Goal: Information Seeking & Learning: Learn about a topic

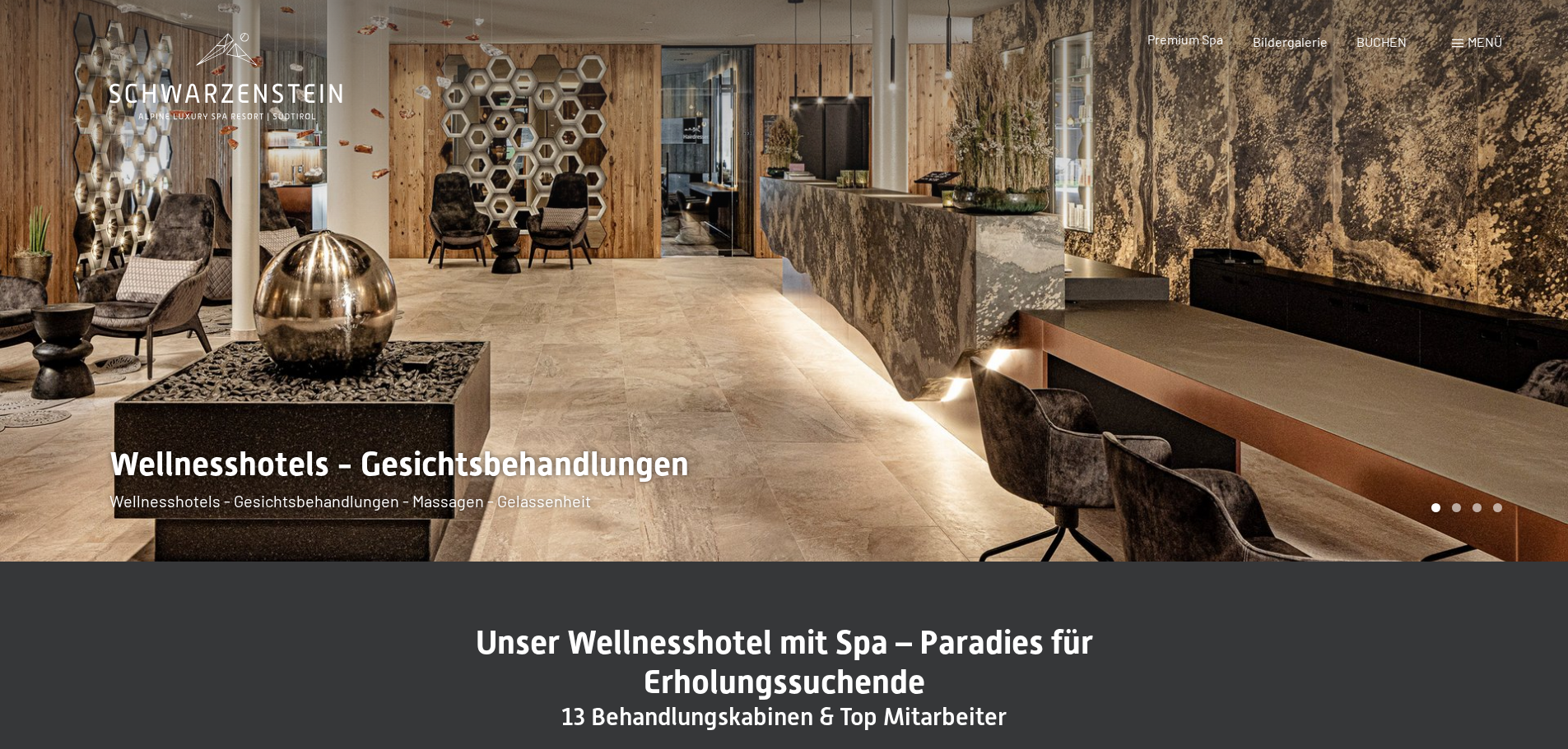
click at [1199, 35] on span "Premium Spa" at bounding box center [1185, 40] width 75 height 16
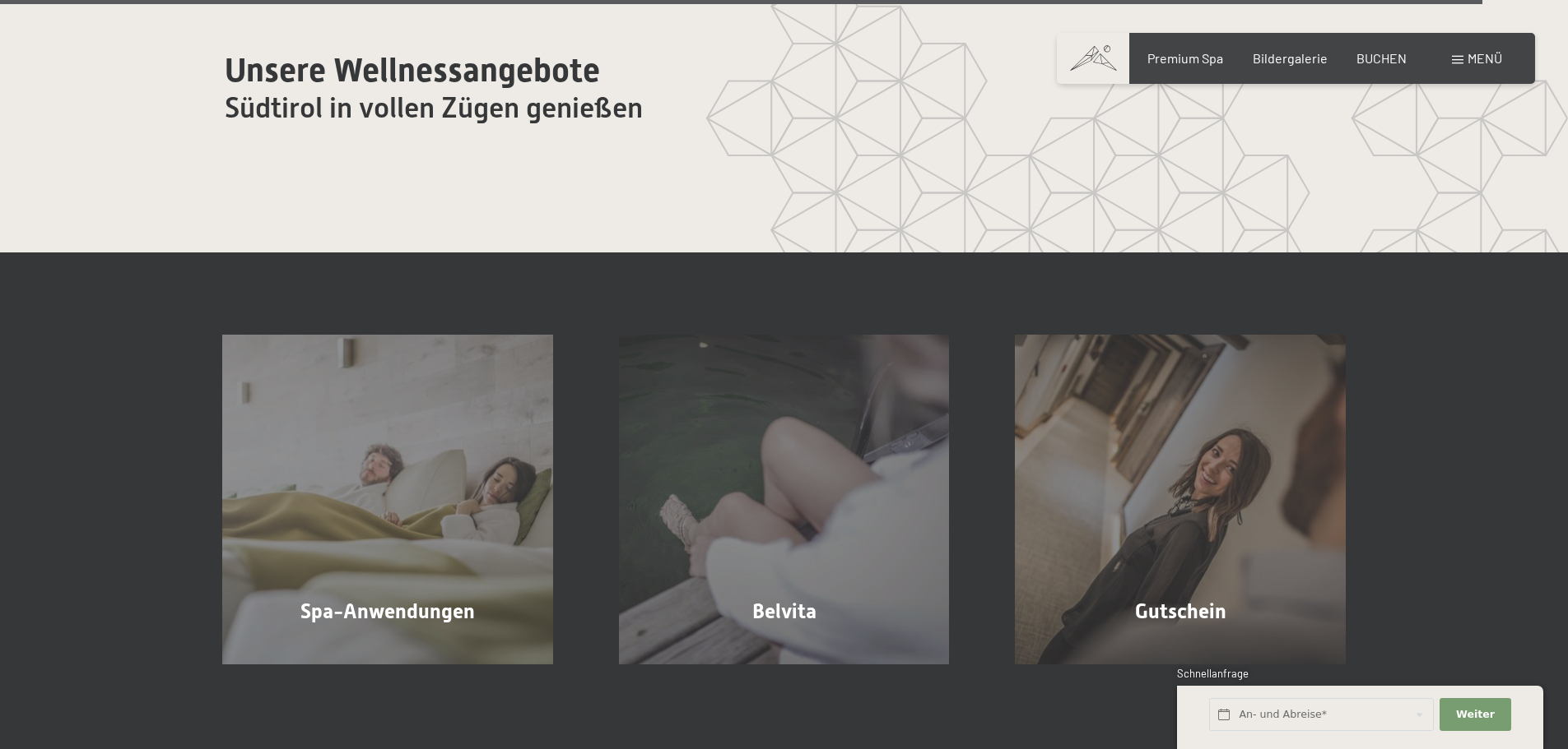
scroll to position [10283, 0]
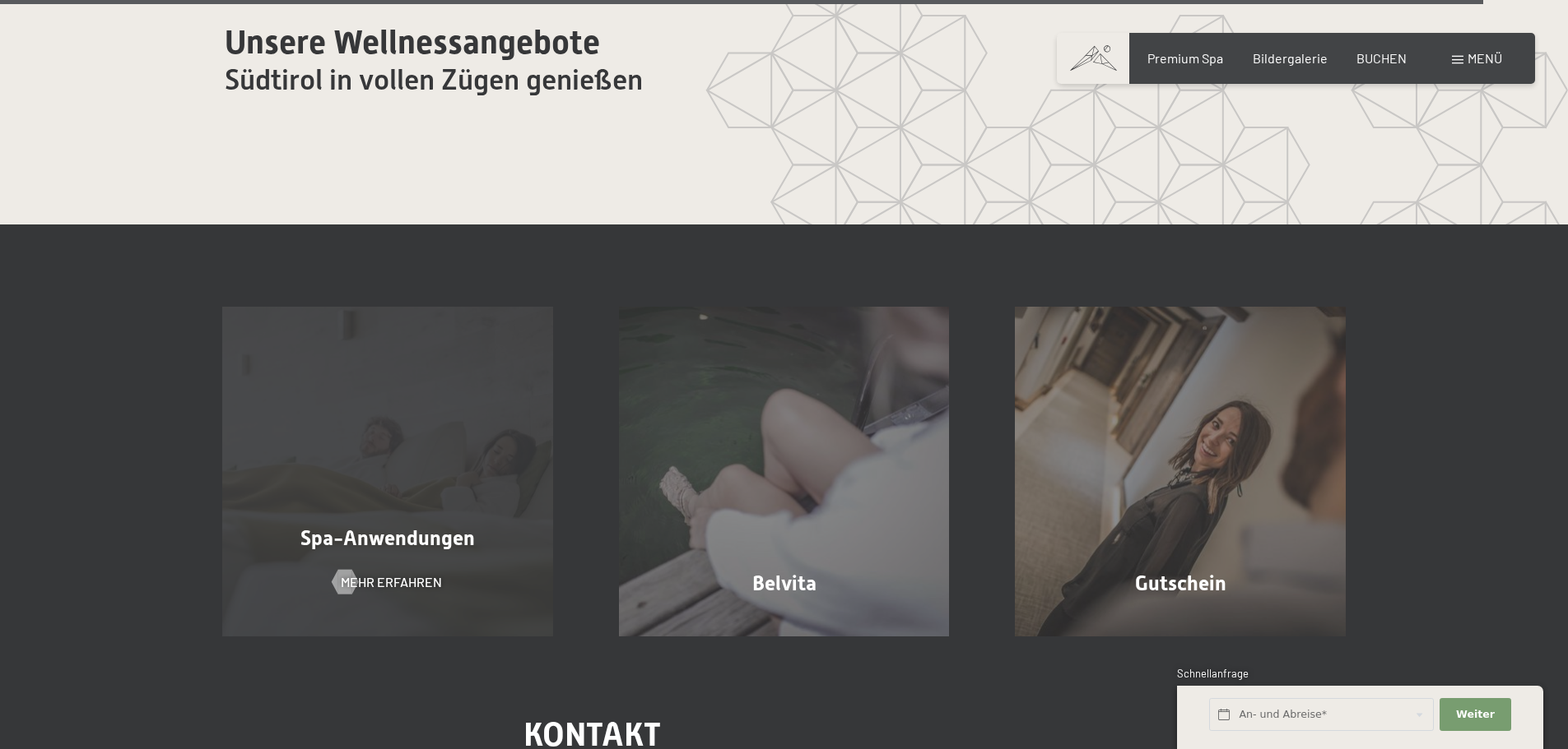
click at [439, 526] on span "Spa-Anwendungen" at bounding box center [387, 538] width 174 height 24
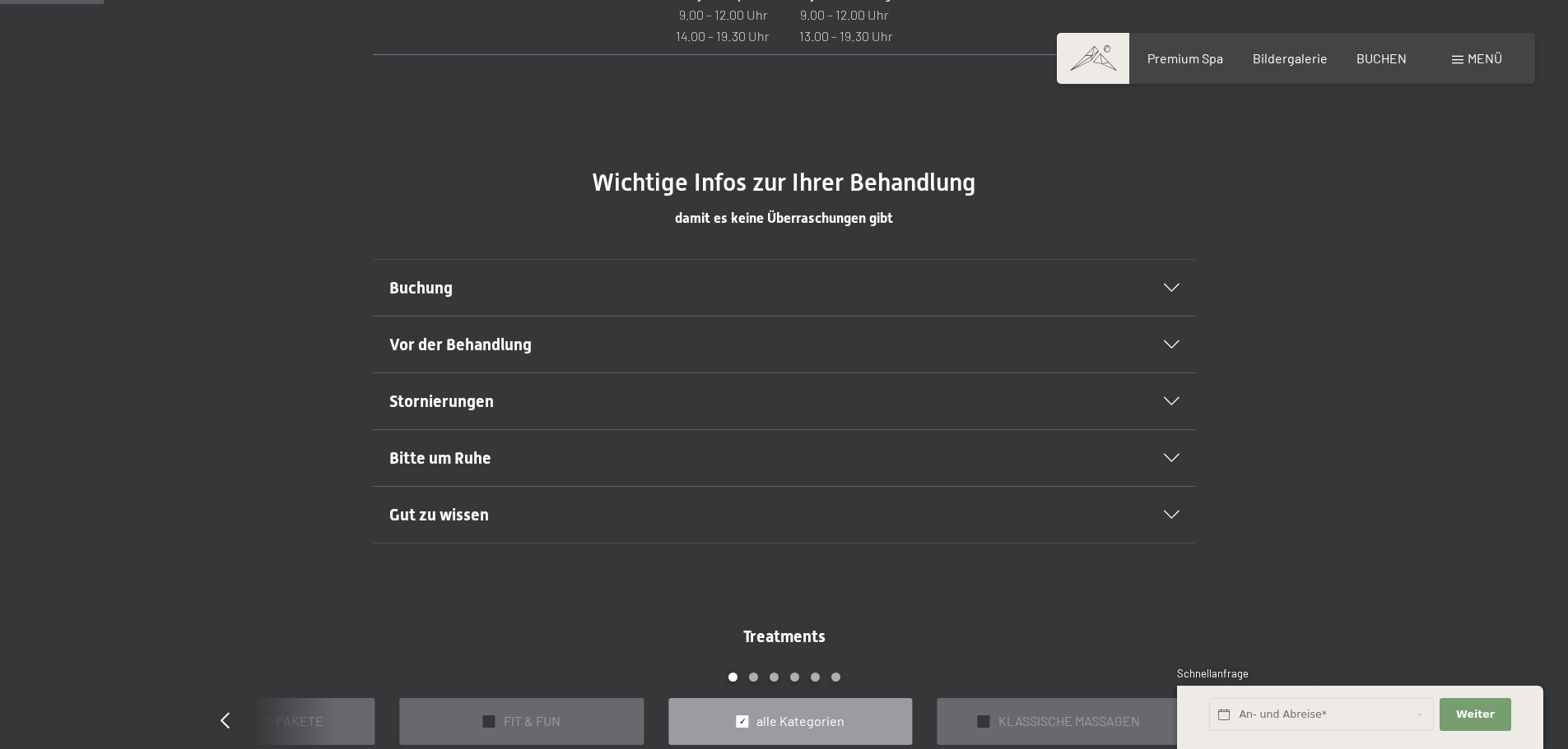
scroll to position [905, 0]
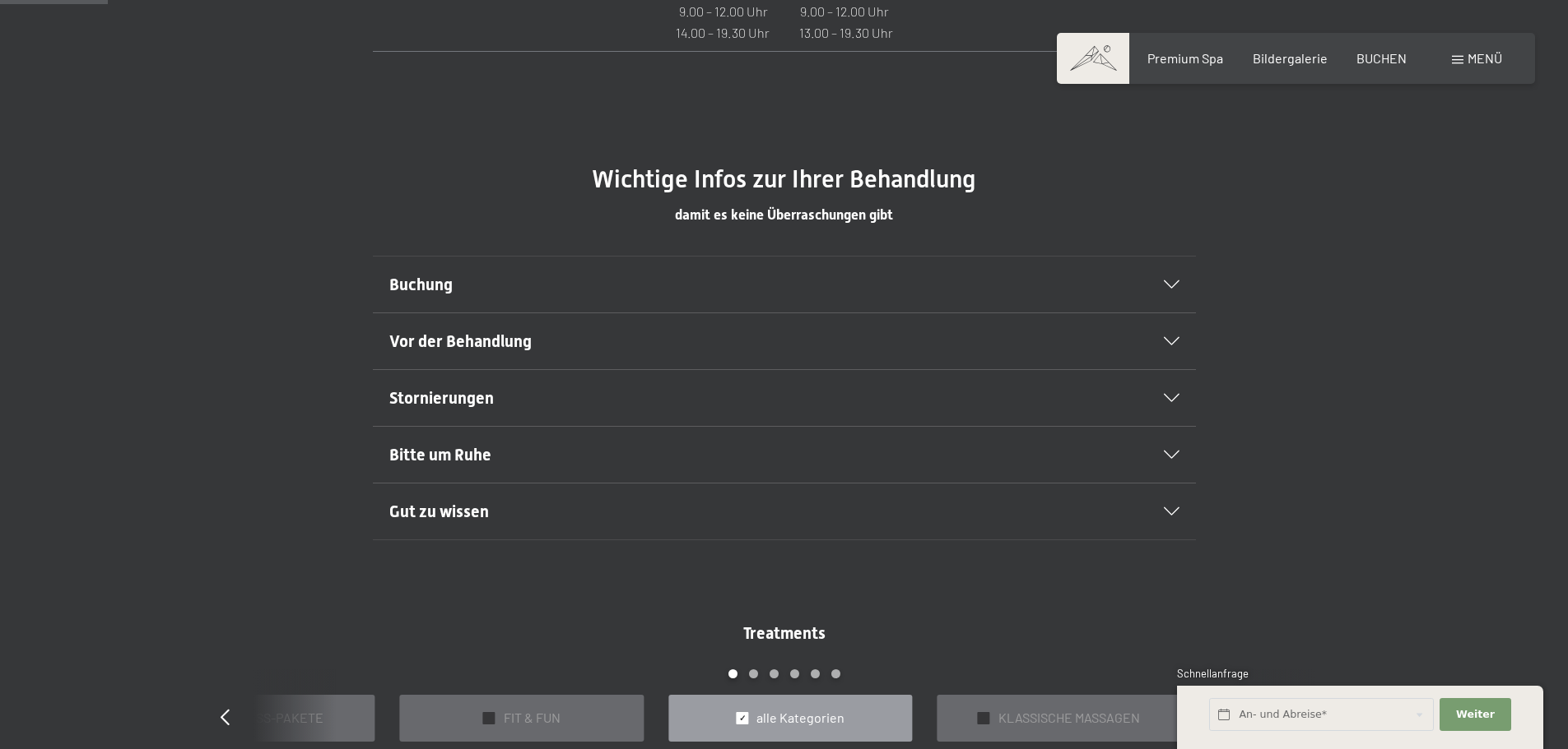
click at [1174, 393] on div "Stornierungen" at bounding box center [784, 398] width 790 height 56
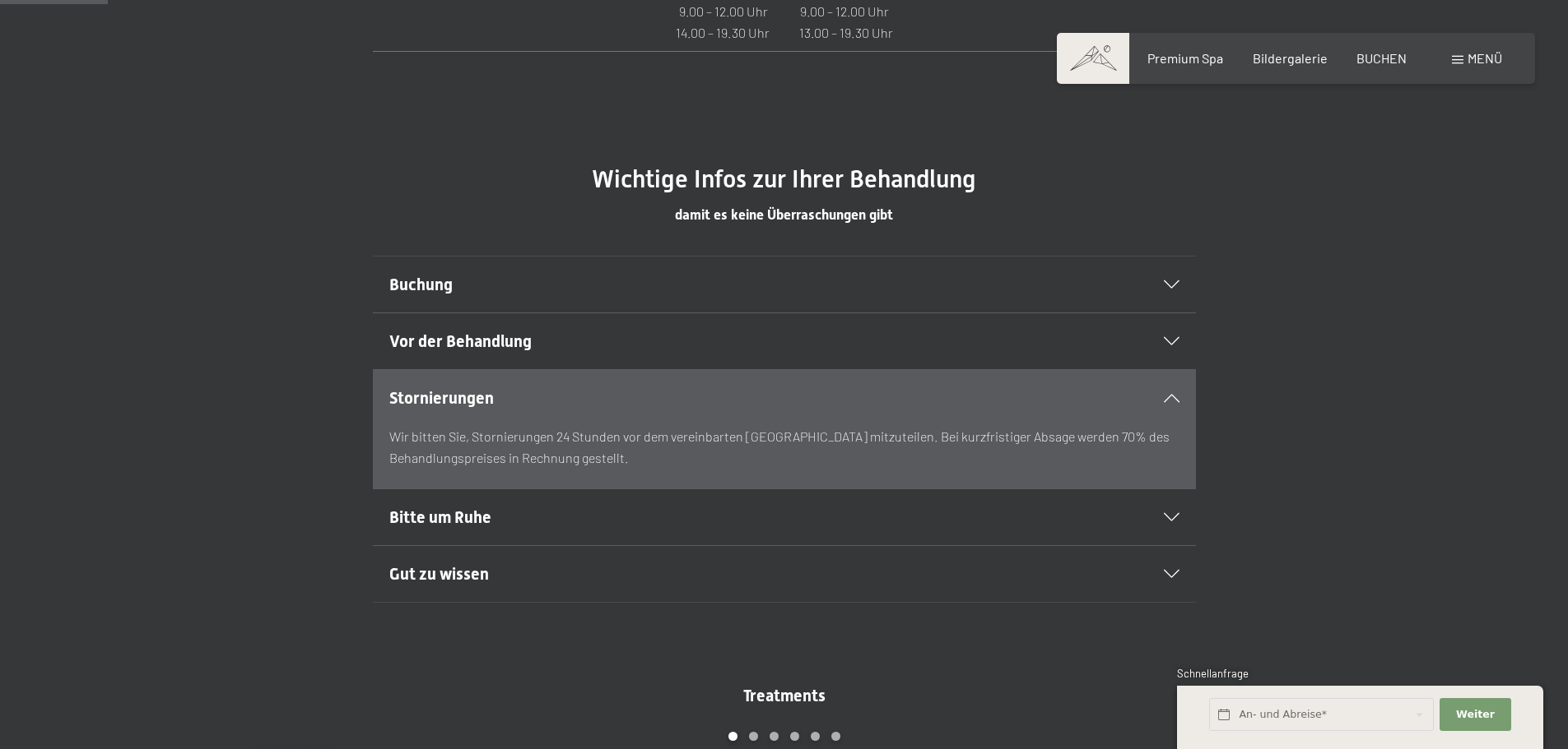
click at [1149, 283] on div at bounding box center [1161, 285] width 37 height 8
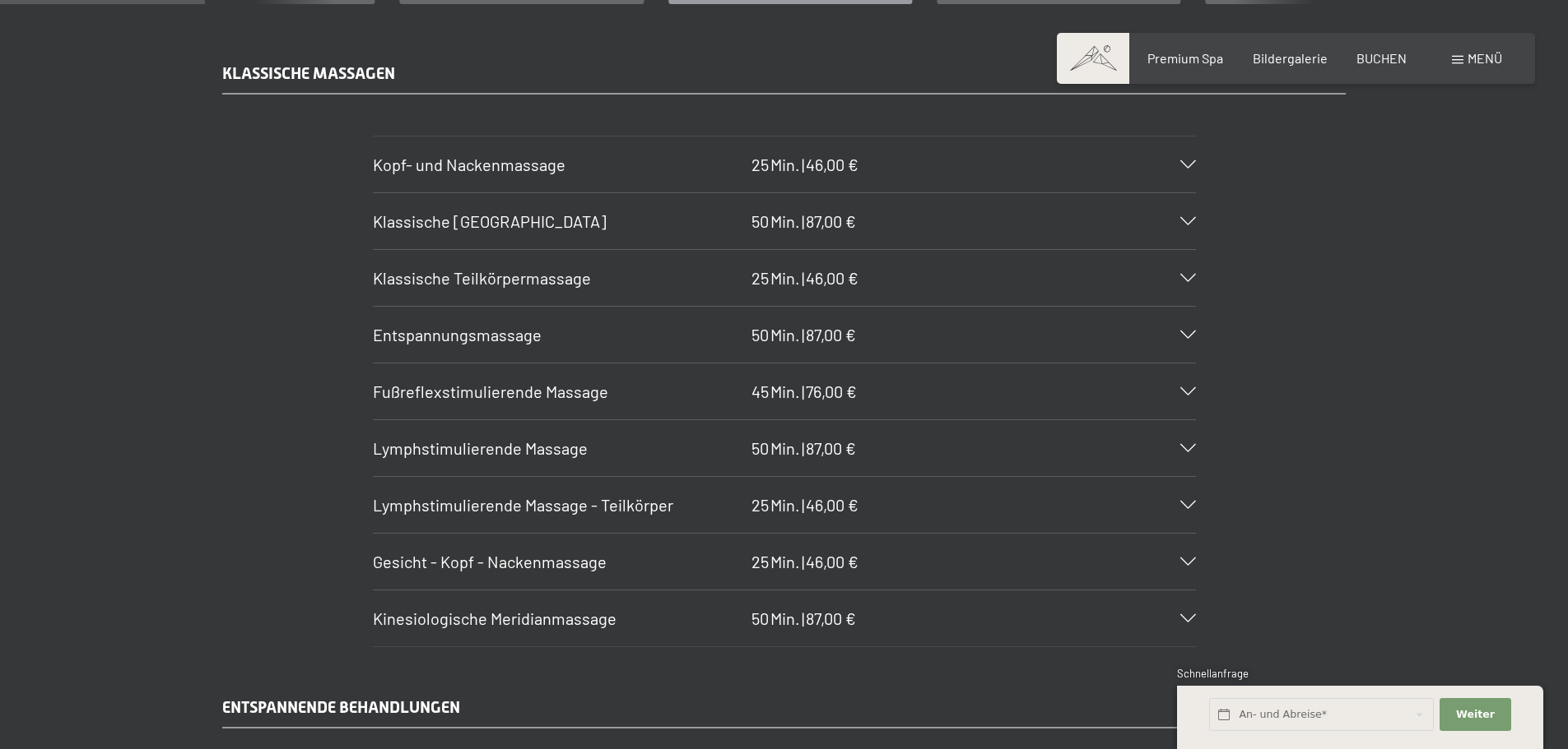
scroll to position [1728, 0]
click at [1185, 338] on div "Entspannungsmassage 50 Min. | 87,00 €" at bounding box center [784, 333] width 823 height 56
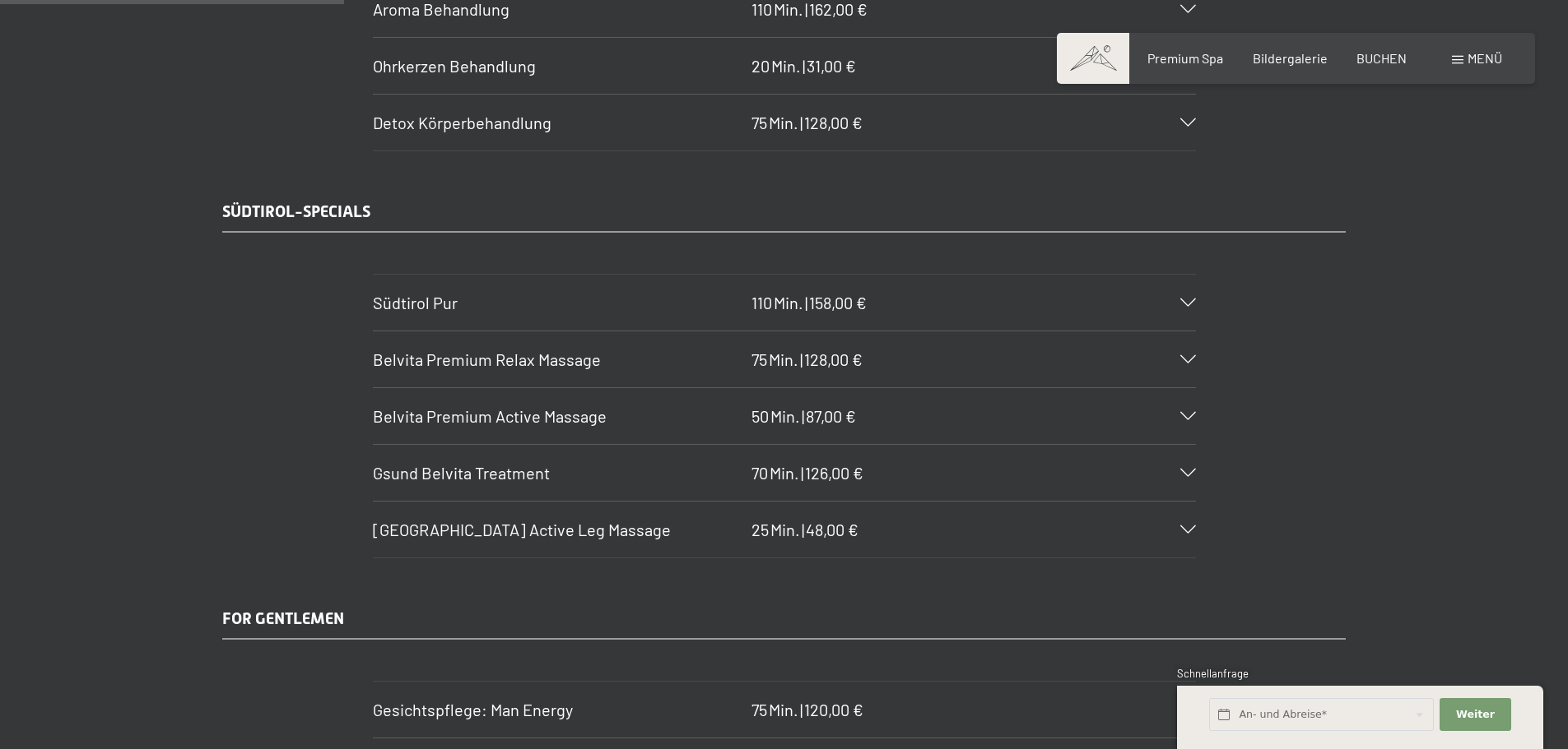
scroll to position [2961, 0]
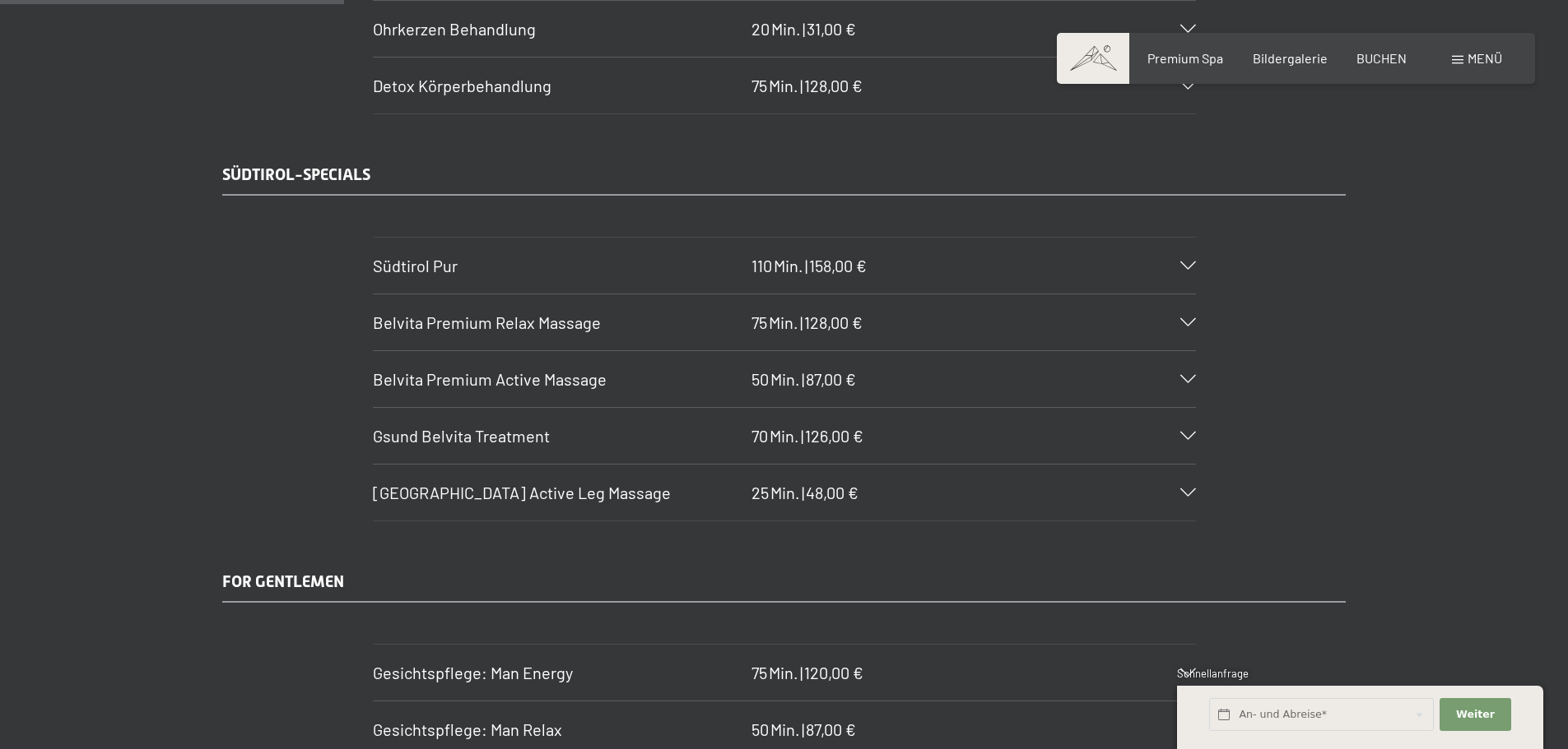
click at [1192, 325] on icon at bounding box center [1188, 323] width 16 height 8
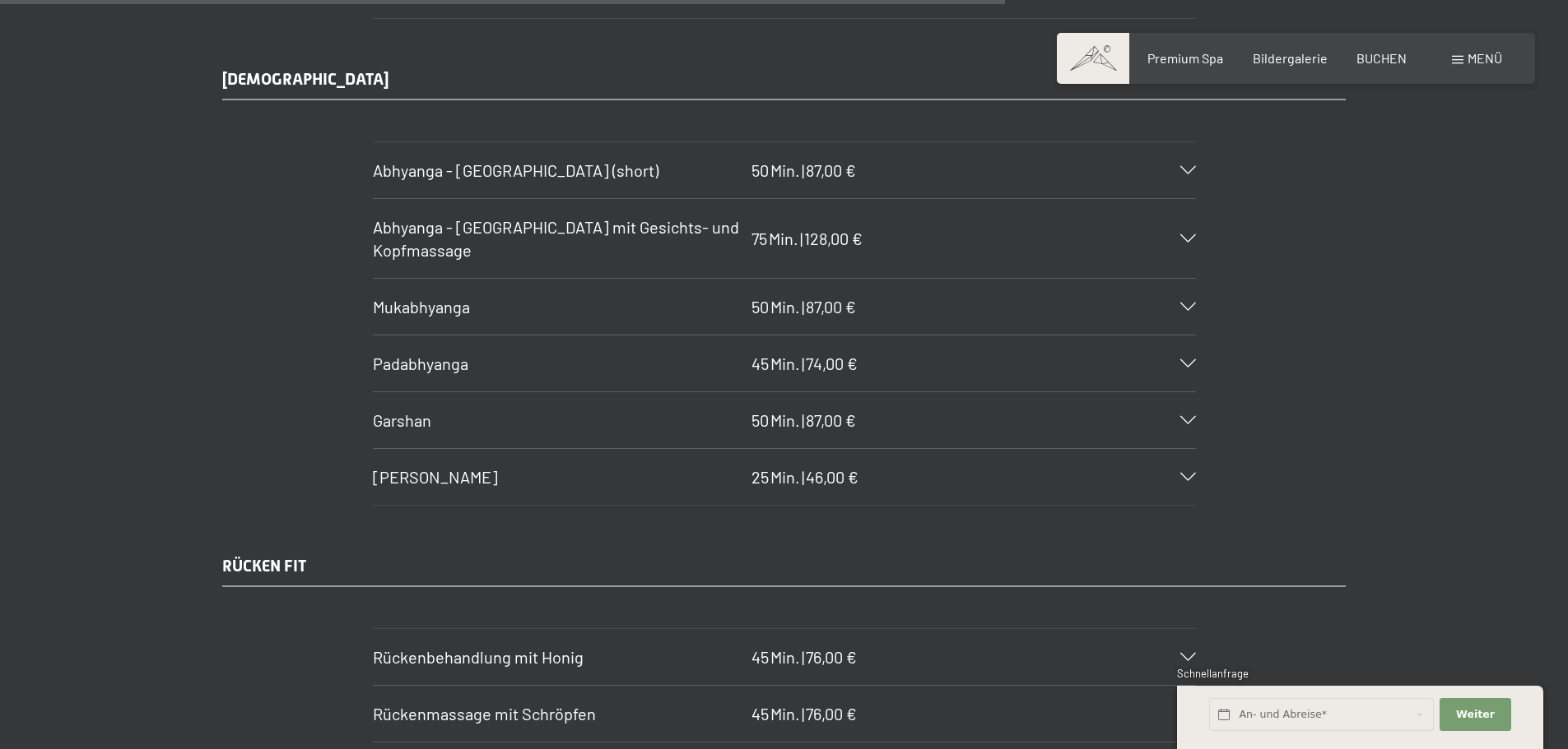
scroll to position [8590, 0]
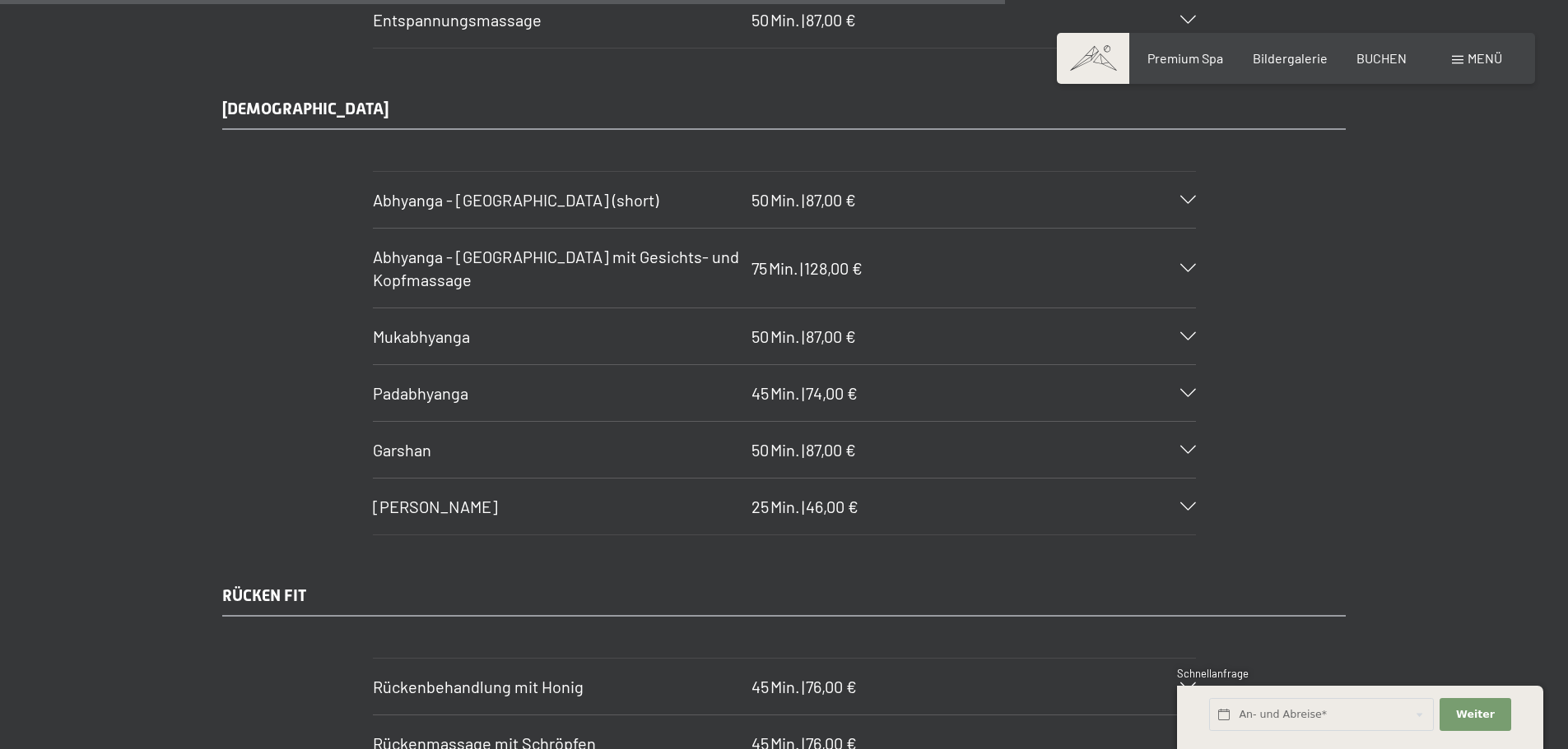
click at [1194, 398] on div "Padabhyanga 45 Min. | 74,00 €" at bounding box center [784, 393] width 823 height 56
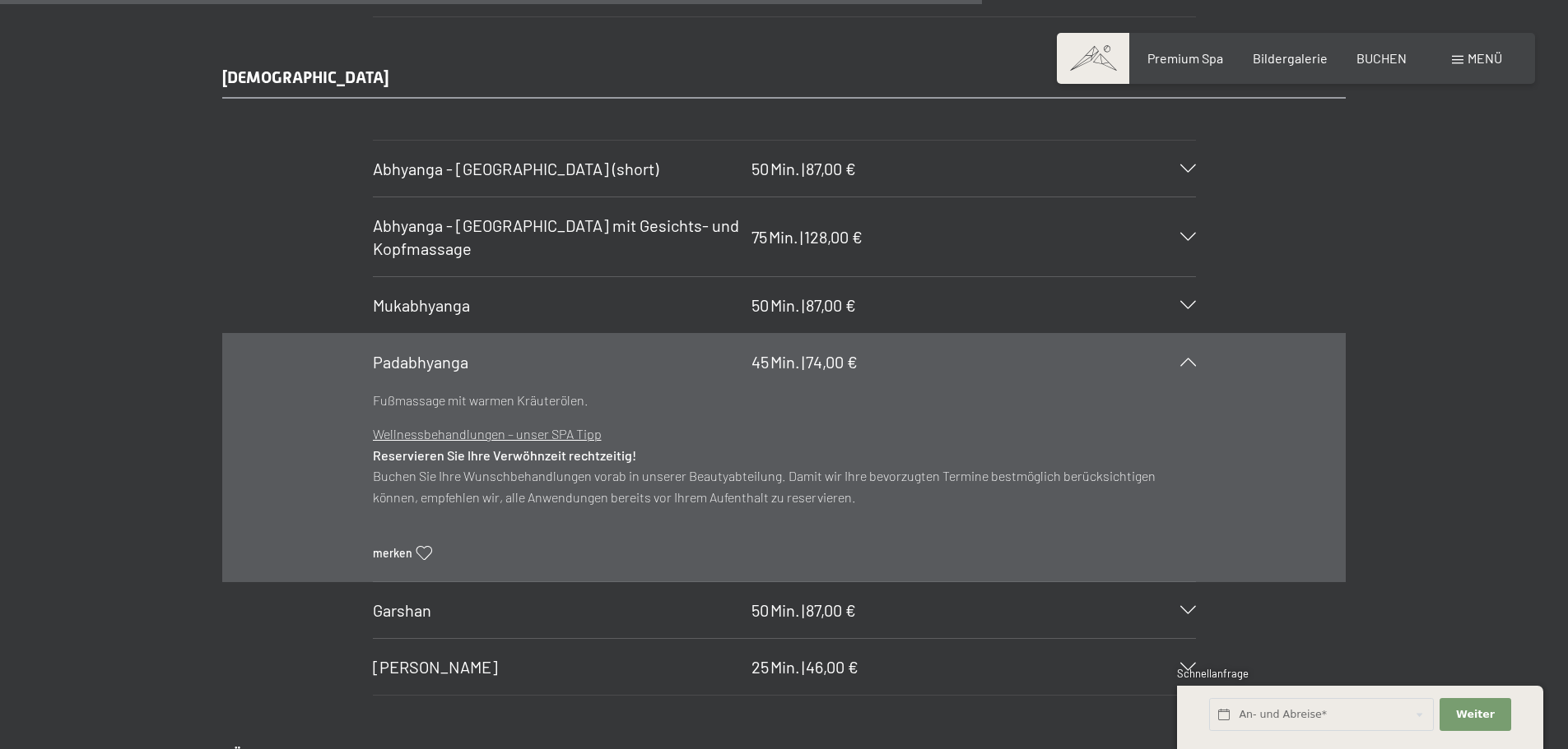
scroll to position [8394, 0]
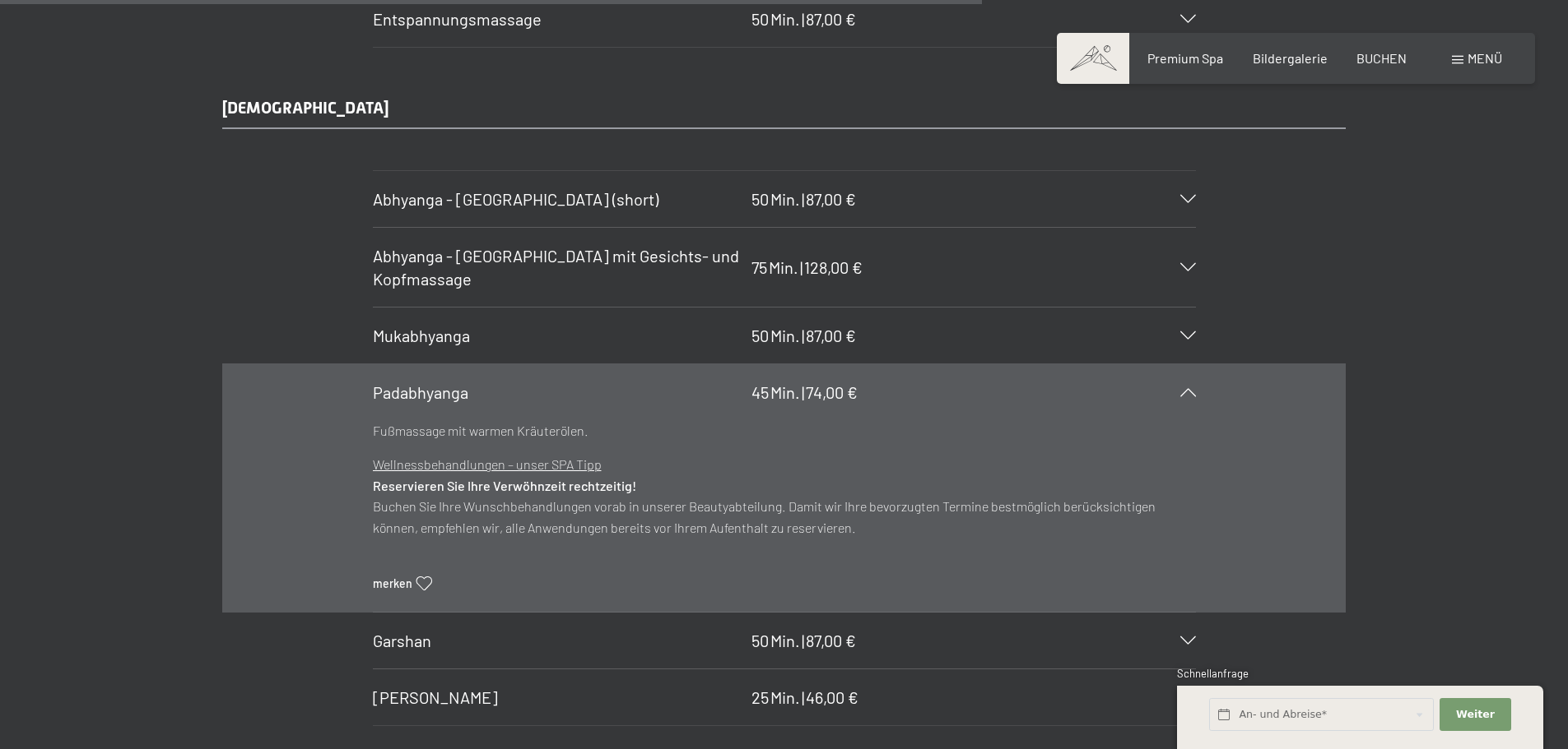
click at [1190, 337] on icon at bounding box center [1188, 335] width 16 height 8
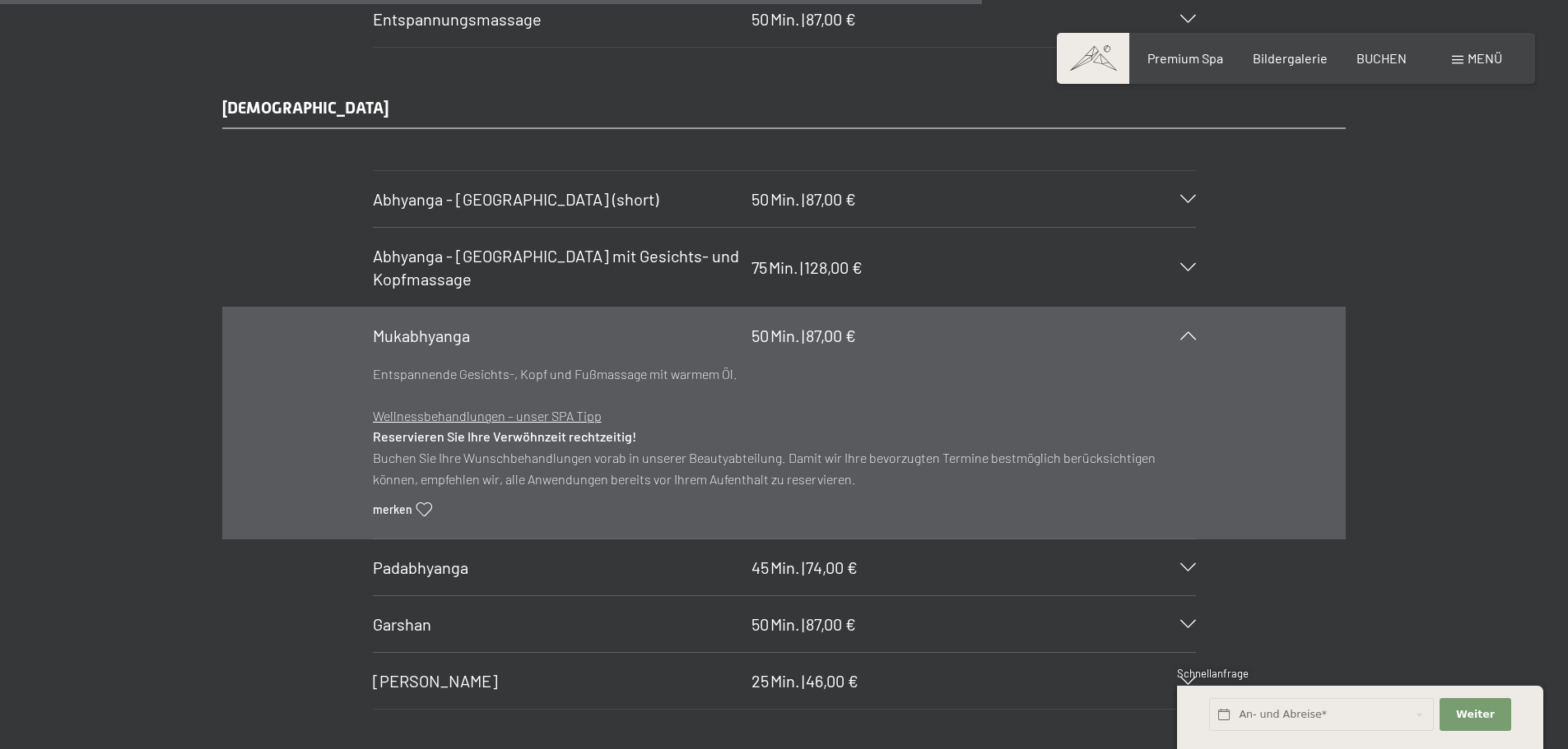
click at [1187, 198] on icon at bounding box center [1188, 199] width 16 height 8
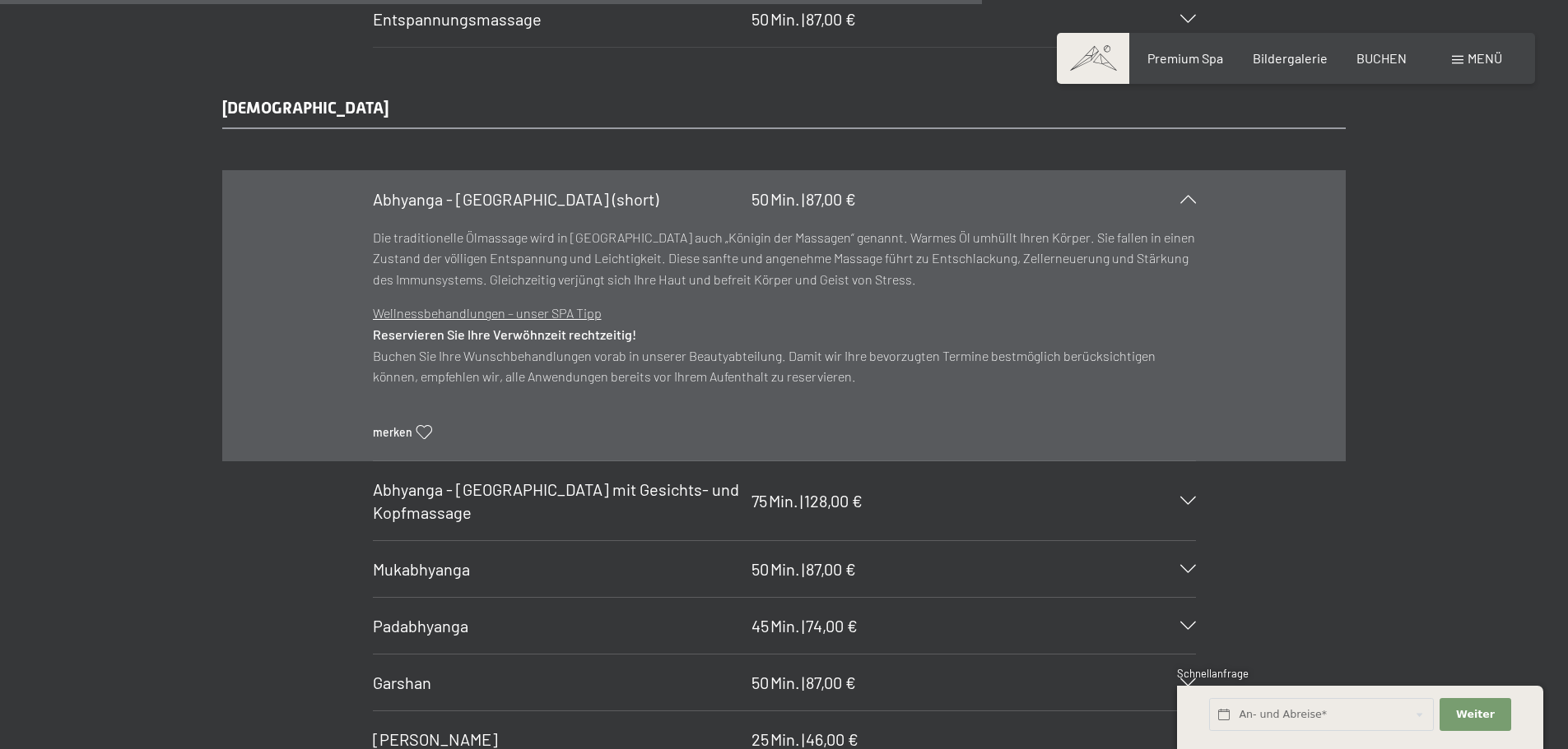
click at [1187, 198] on icon at bounding box center [1188, 199] width 16 height 8
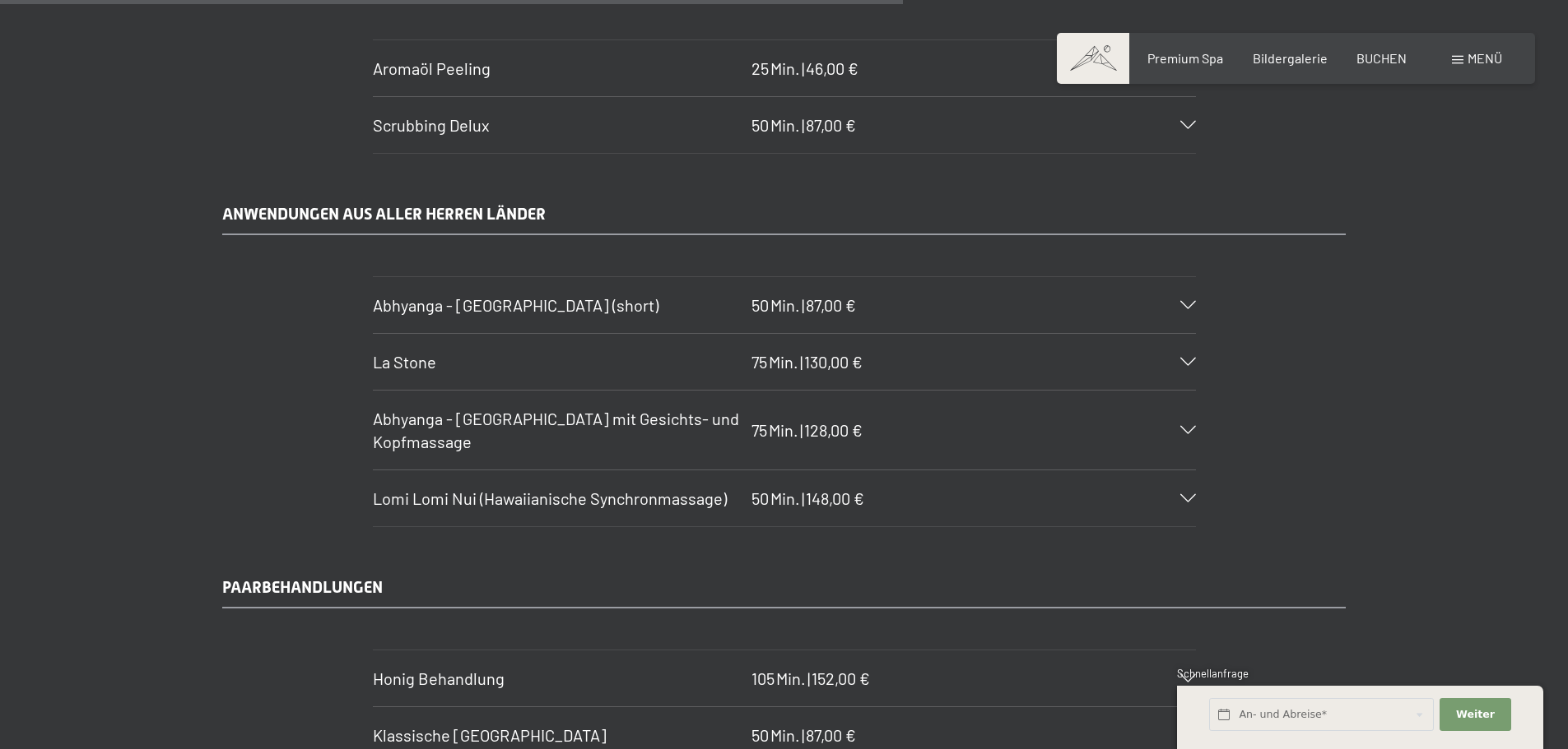
scroll to position [7407, 0]
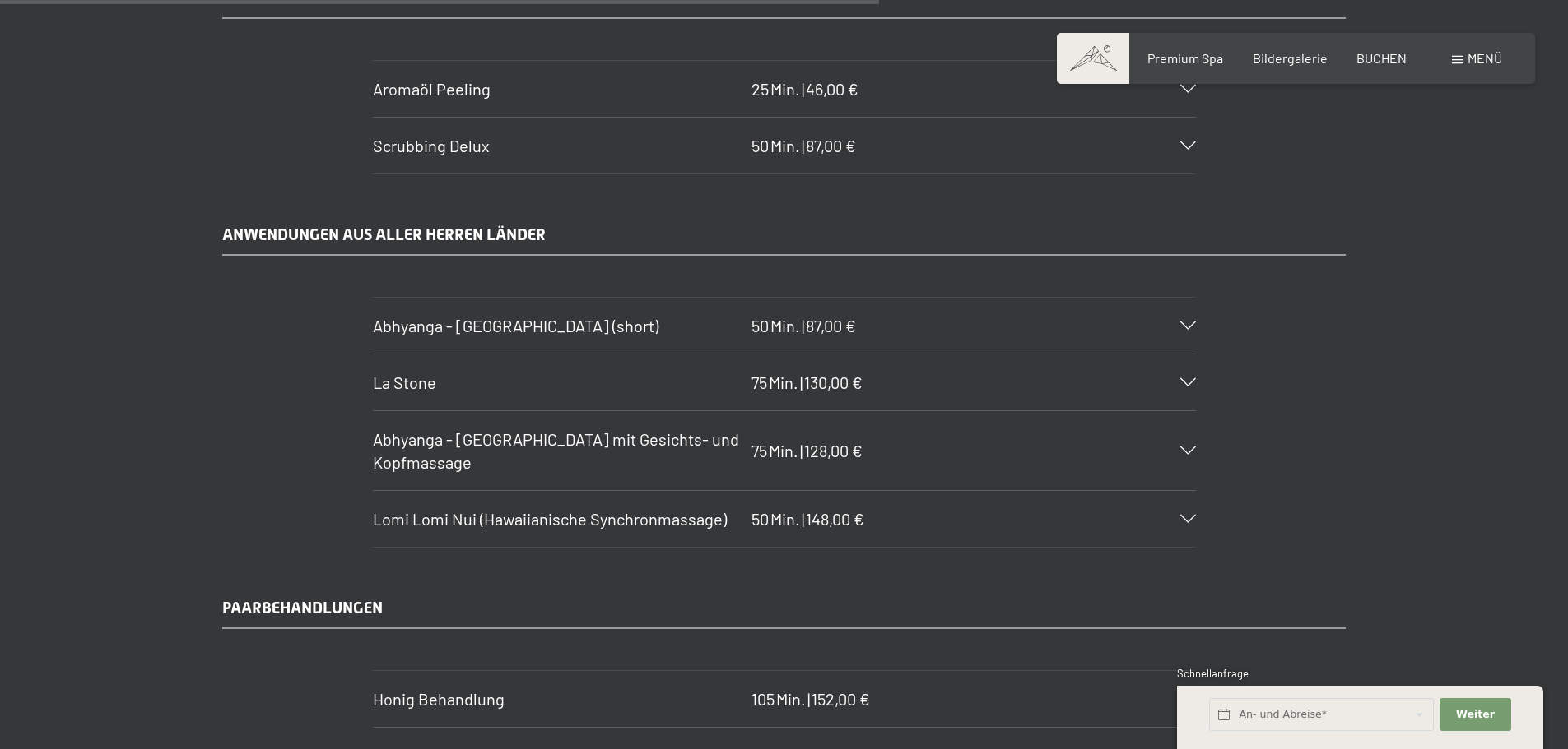
click at [1183, 515] on icon at bounding box center [1188, 518] width 16 height 8
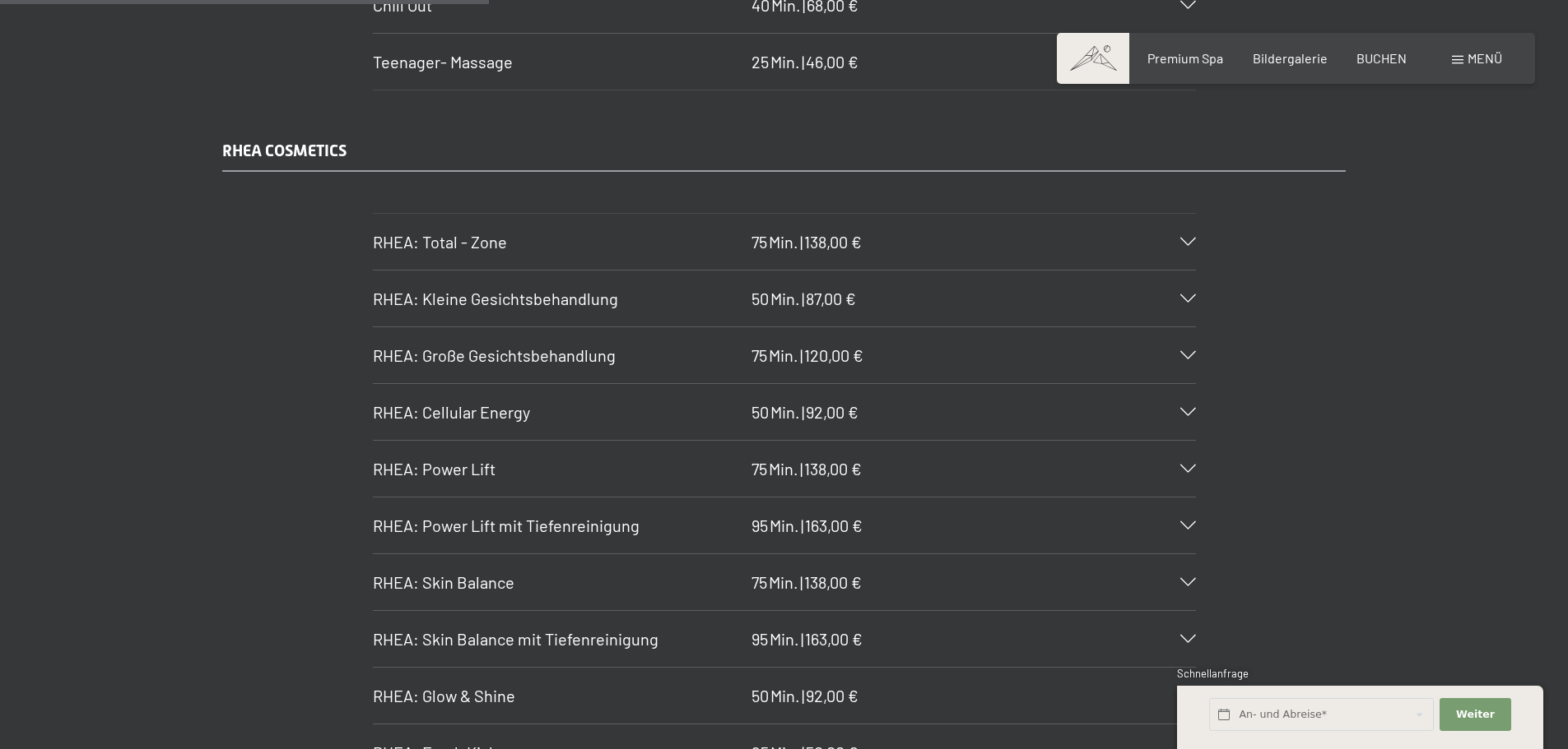
scroll to position [4199, 0]
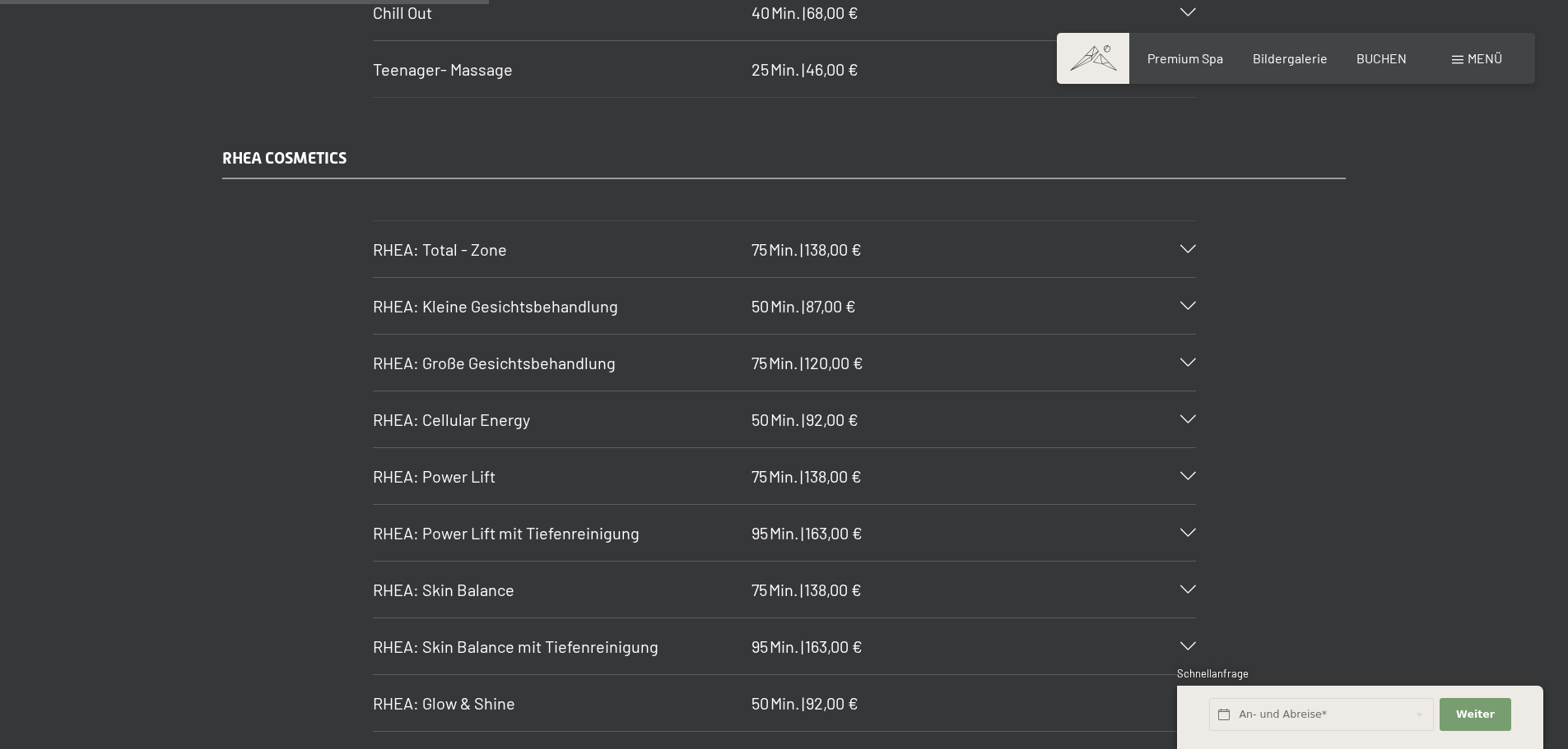
click at [1194, 359] on icon at bounding box center [1188, 362] width 16 height 8
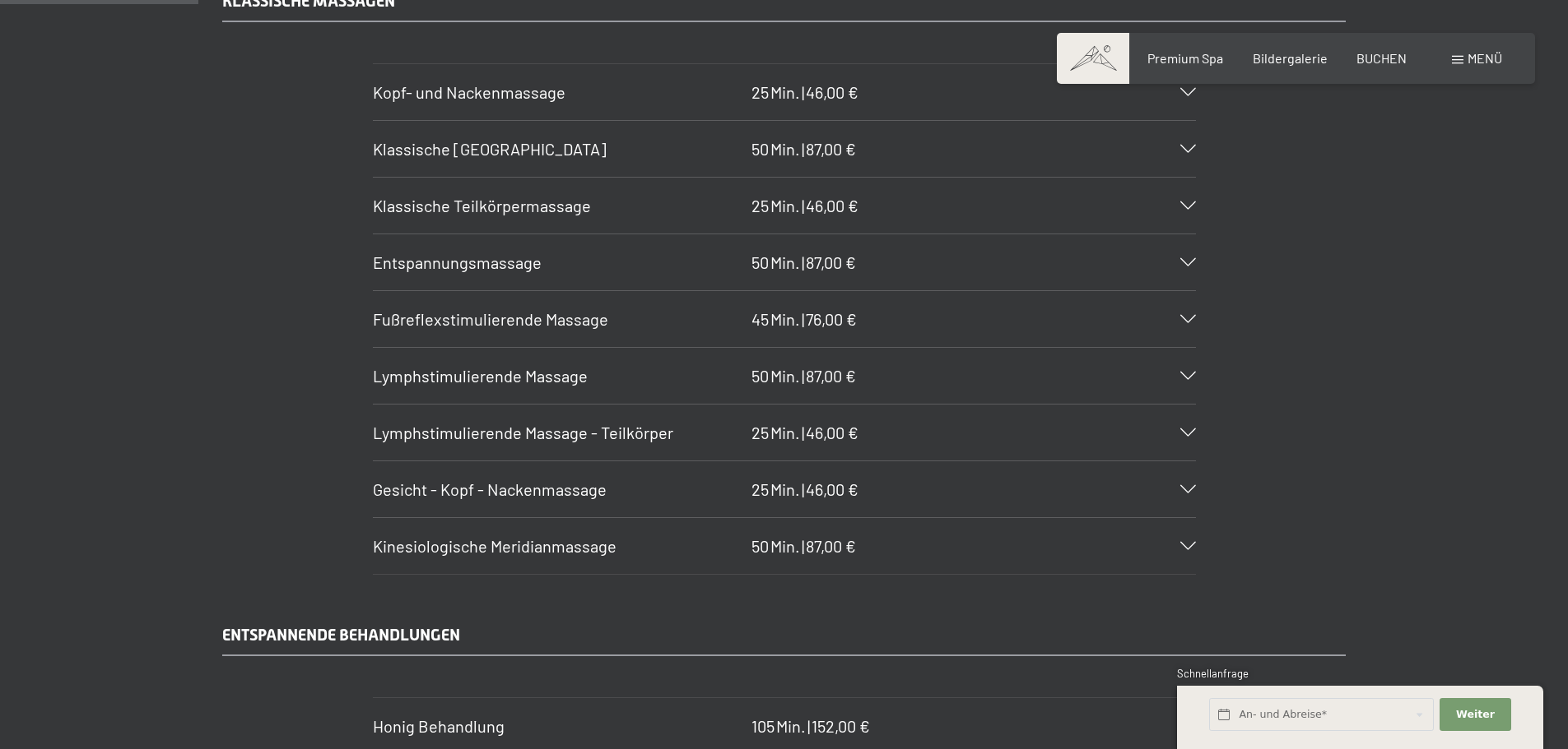
scroll to position [1813, 0]
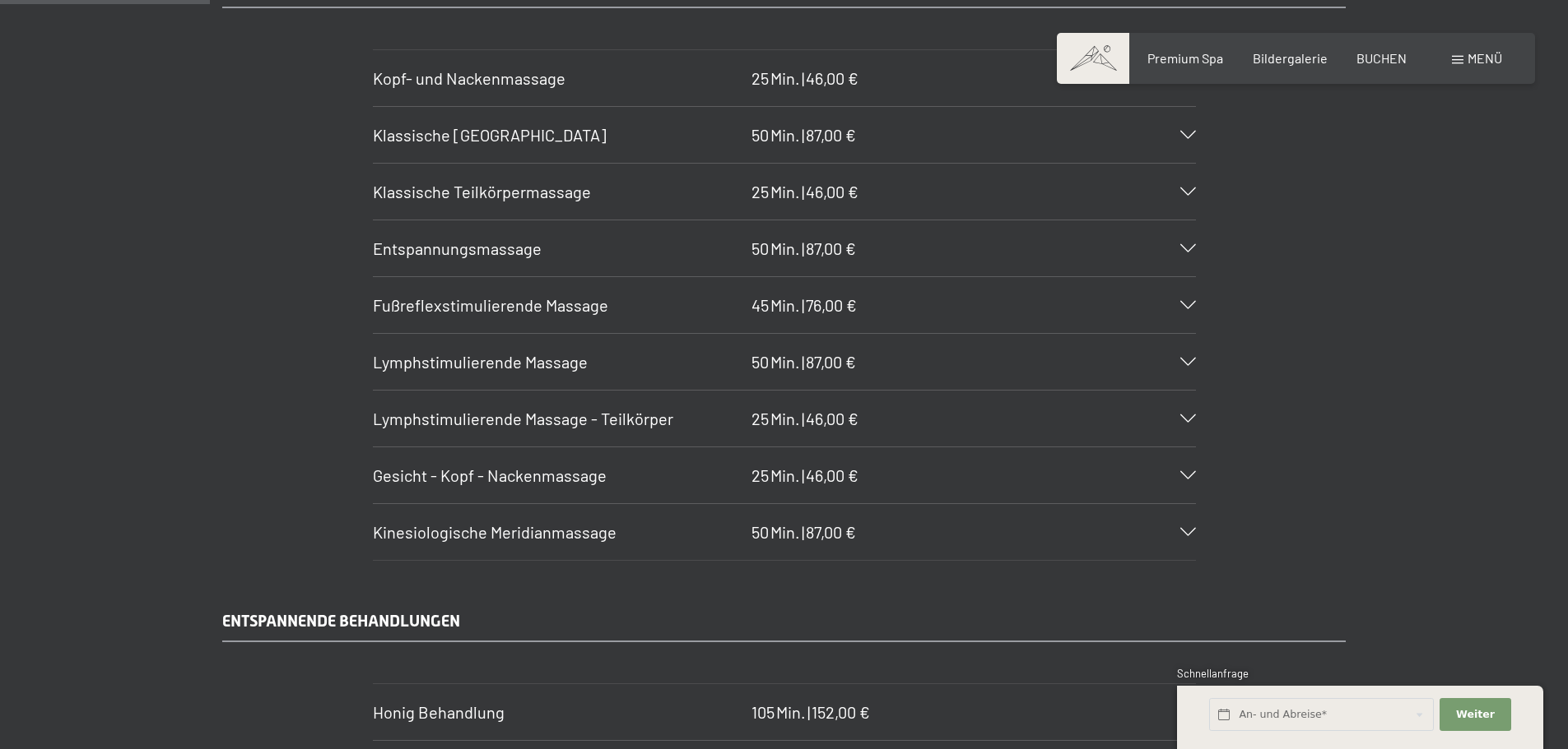
click at [1186, 245] on icon at bounding box center [1188, 248] width 16 height 8
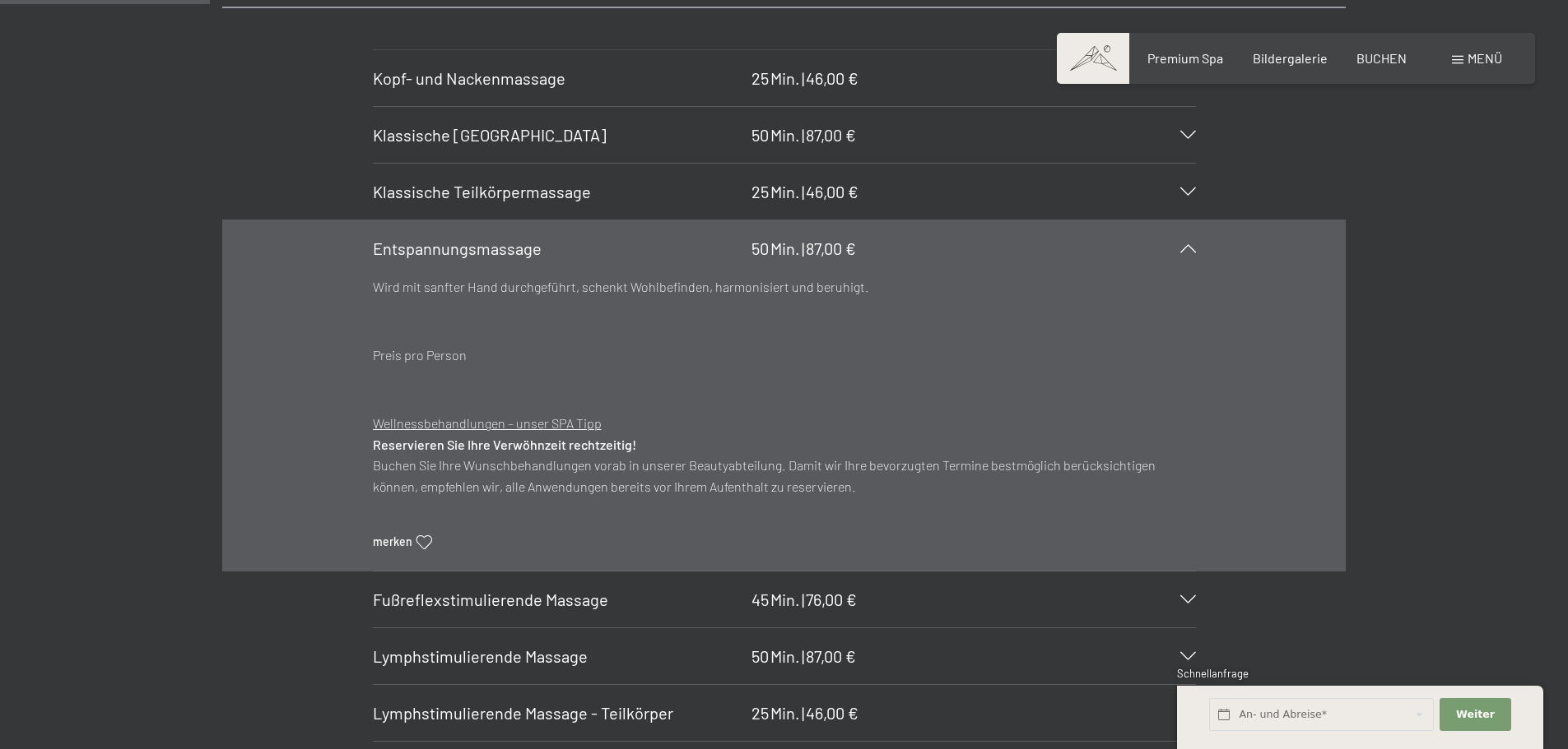
click at [1182, 245] on icon at bounding box center [1188, 248] width 16 height 8
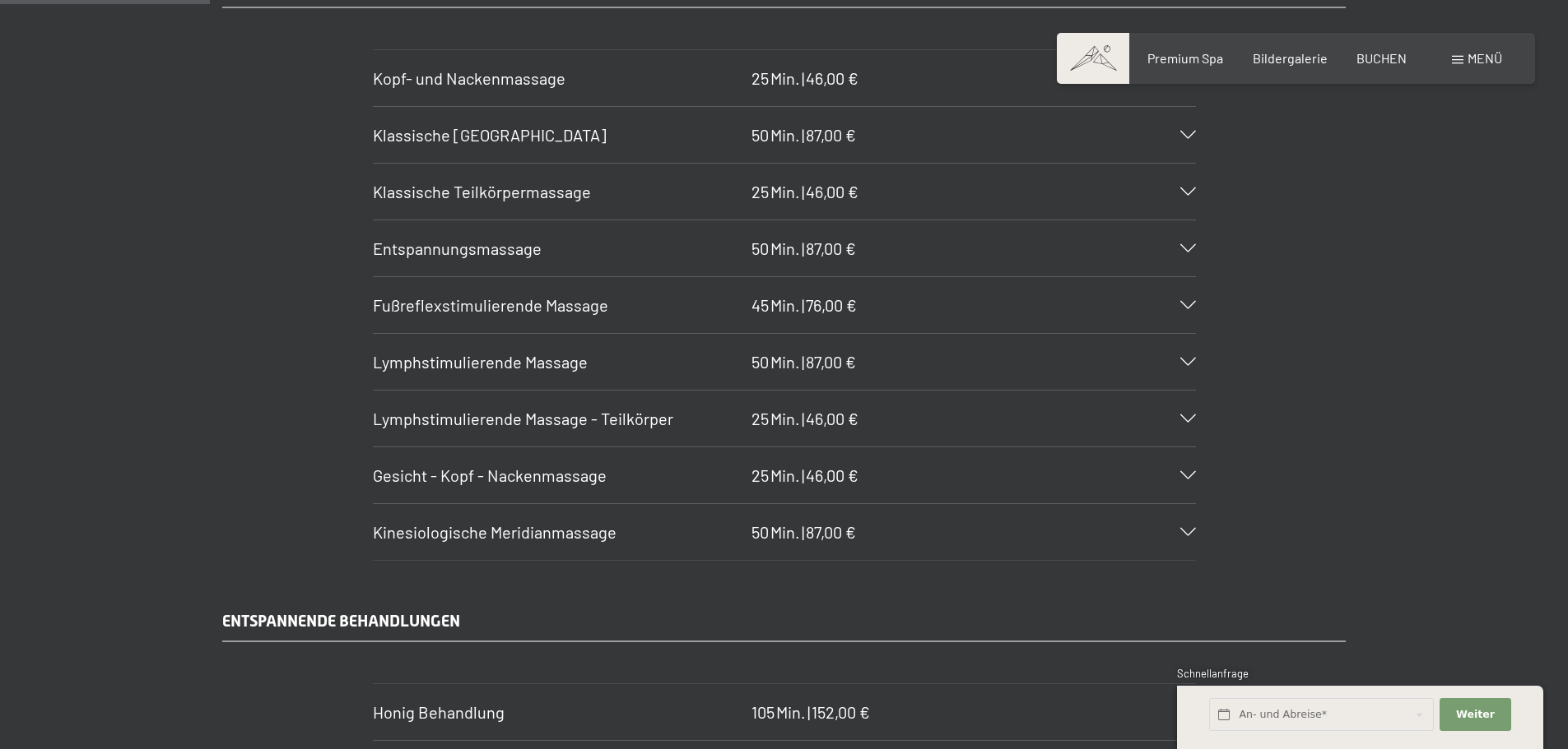
click at [1189, 140] on div "Klassische Ganzkörpermassage 50 Min. | 87,00 €" at bounding box center [784, 135] width 823 height 56
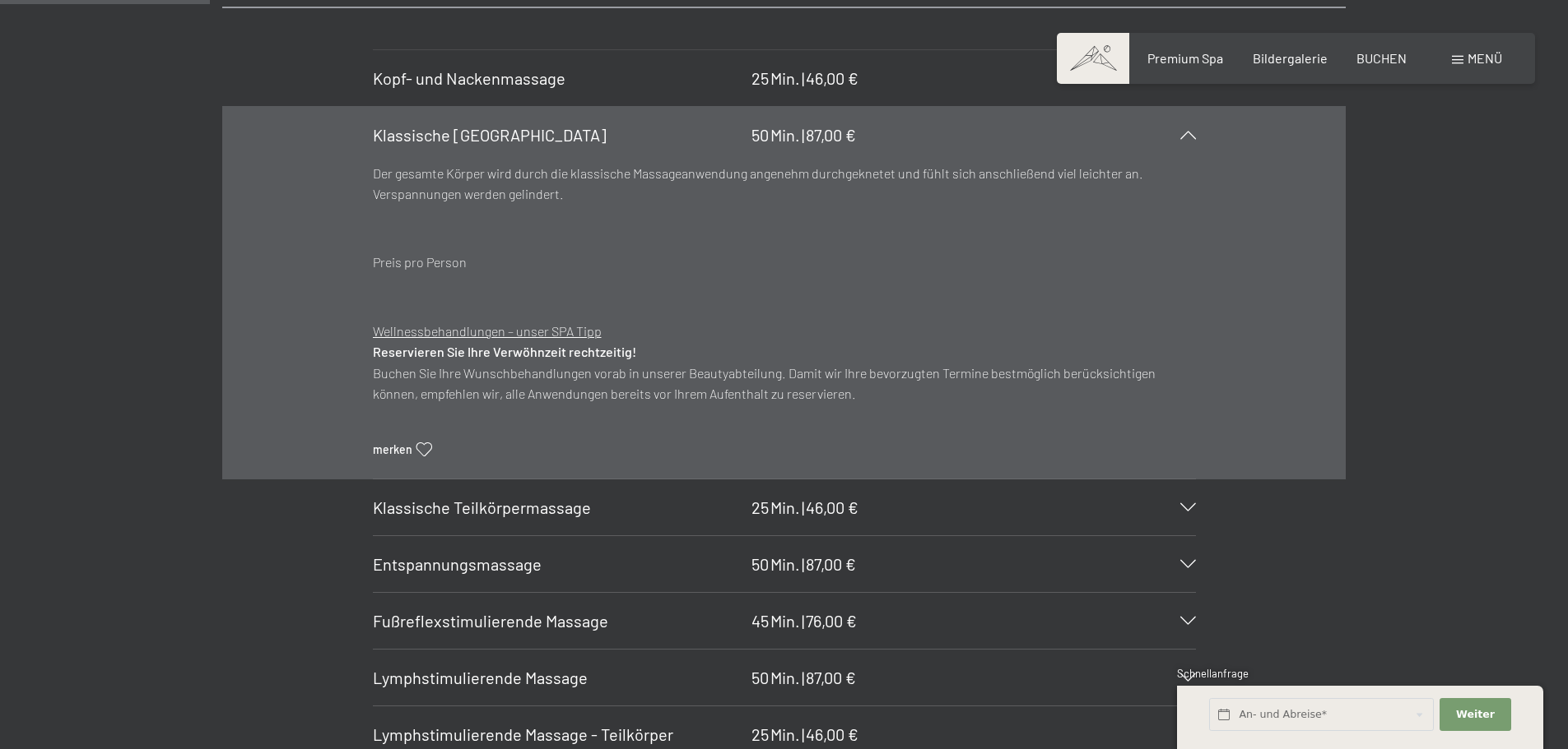
click at [1189, 140] on div "Klassische Ganzkörpermassage 50 Min. | 87,00 €" at bounding box center [784, 135] width 823 height 56
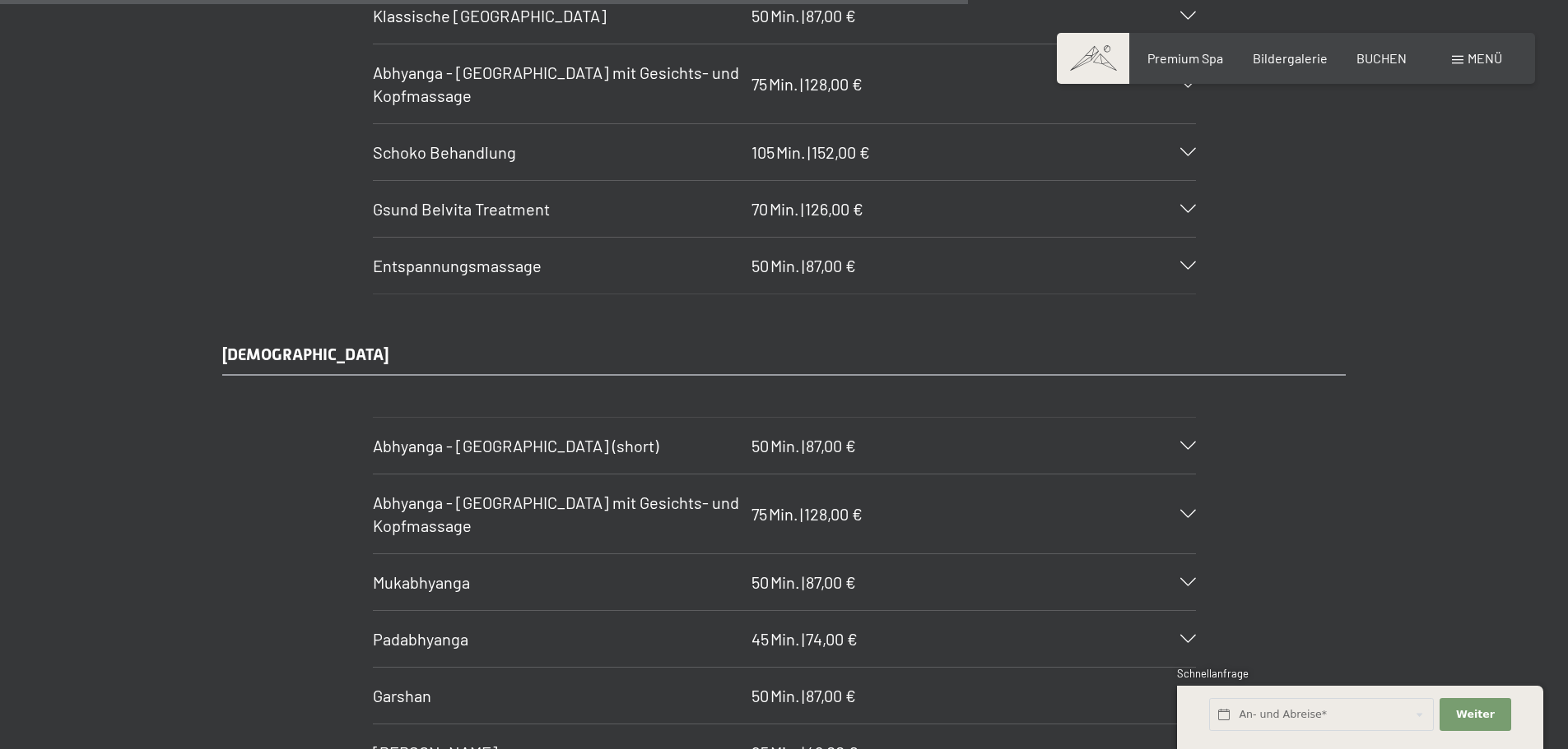
scroll to position [8229, 0]
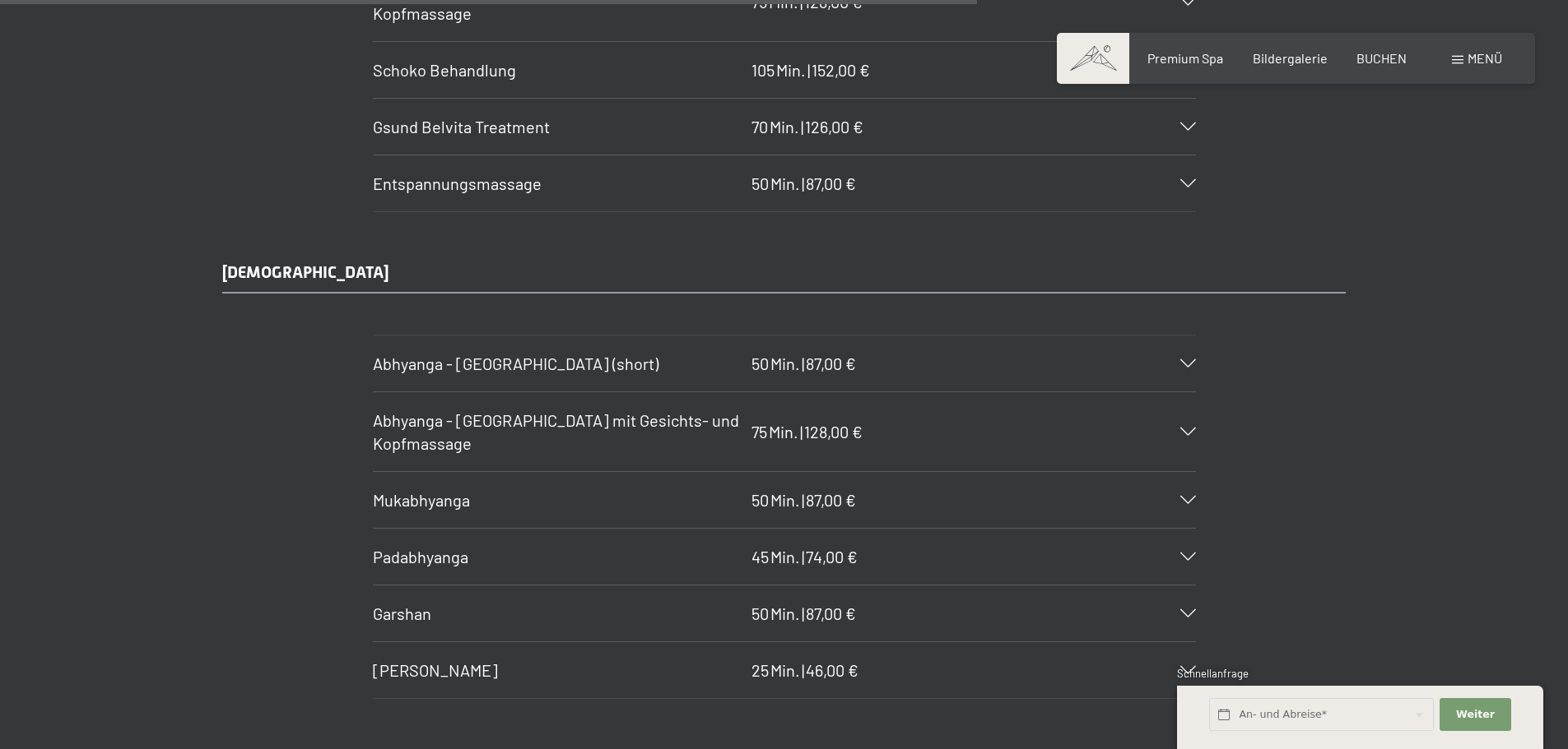
click at [1186, 365] on icon at bounding box center [1188, 363] width 16 height 8
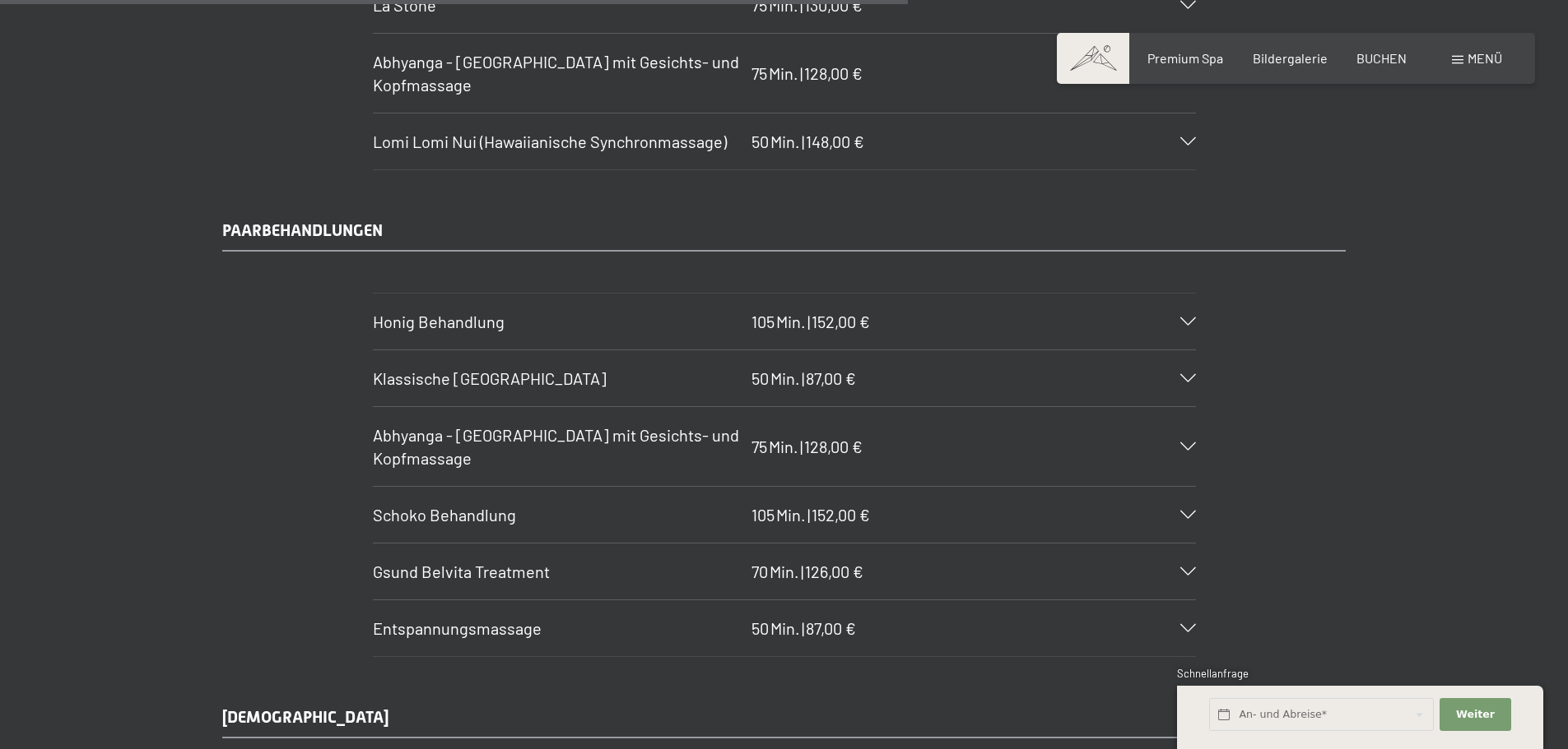
scroll to position [7901, 0]
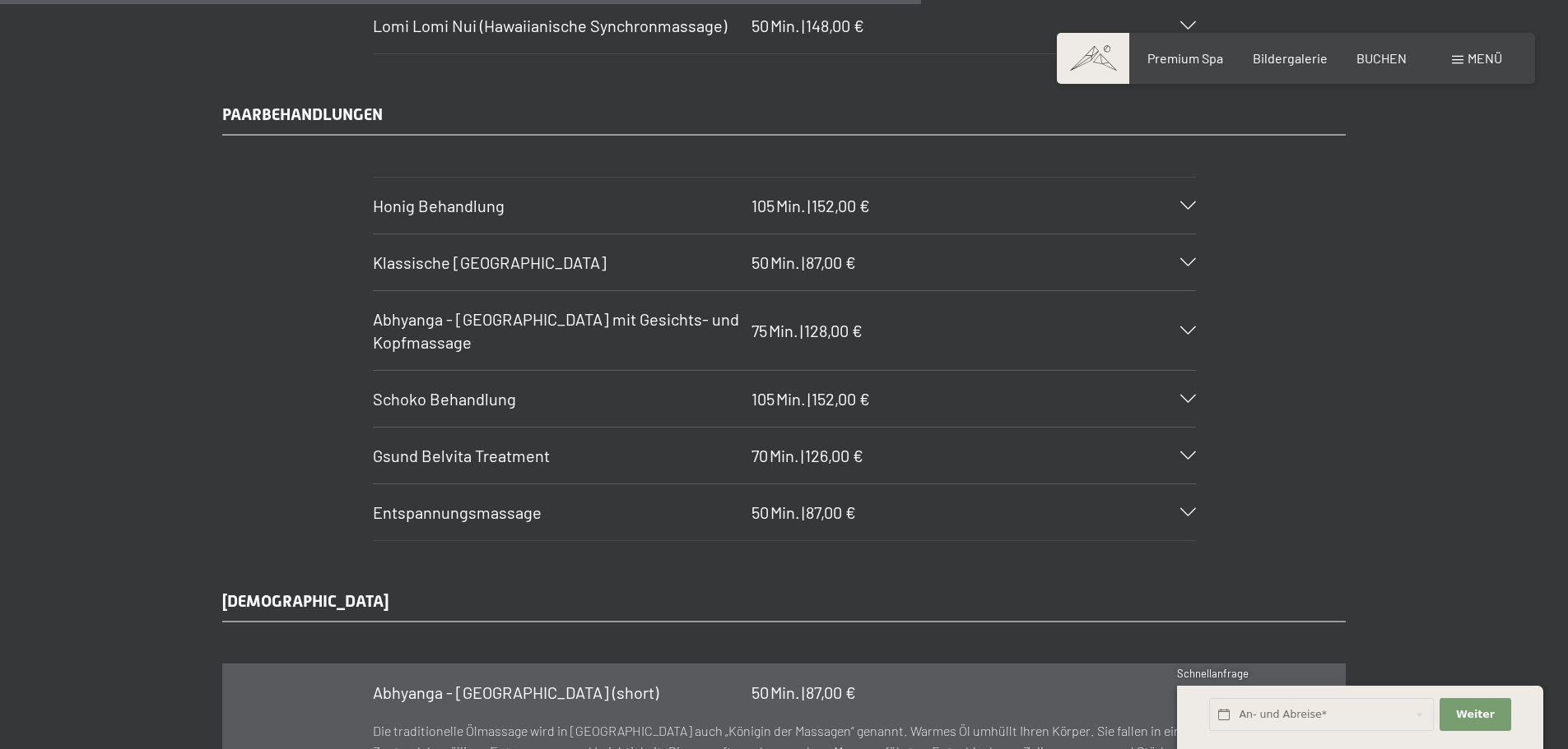
click at [1194, 514] on icon at bounding box center [1188, 513] width 16 height 8
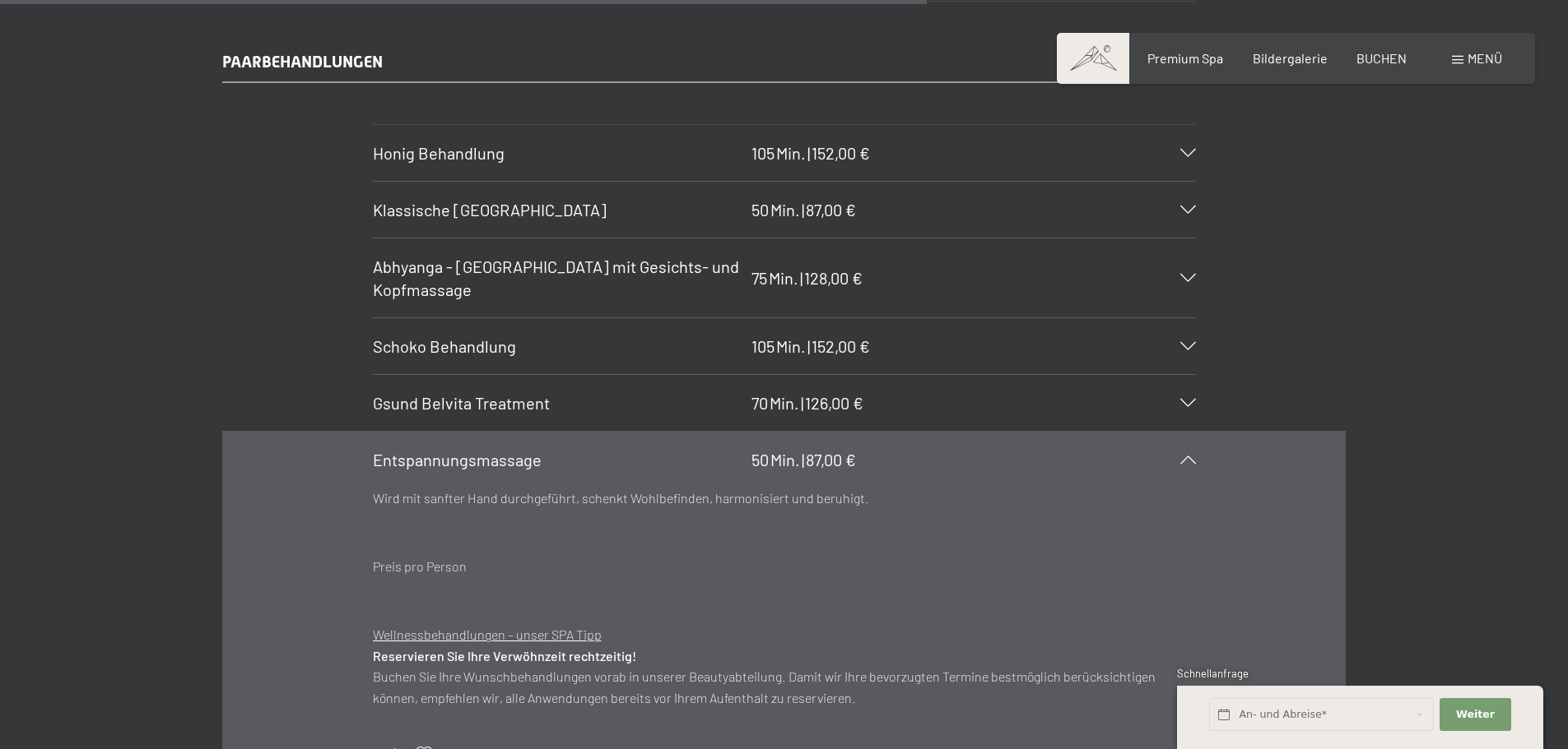
scroll to position [7983, 0]
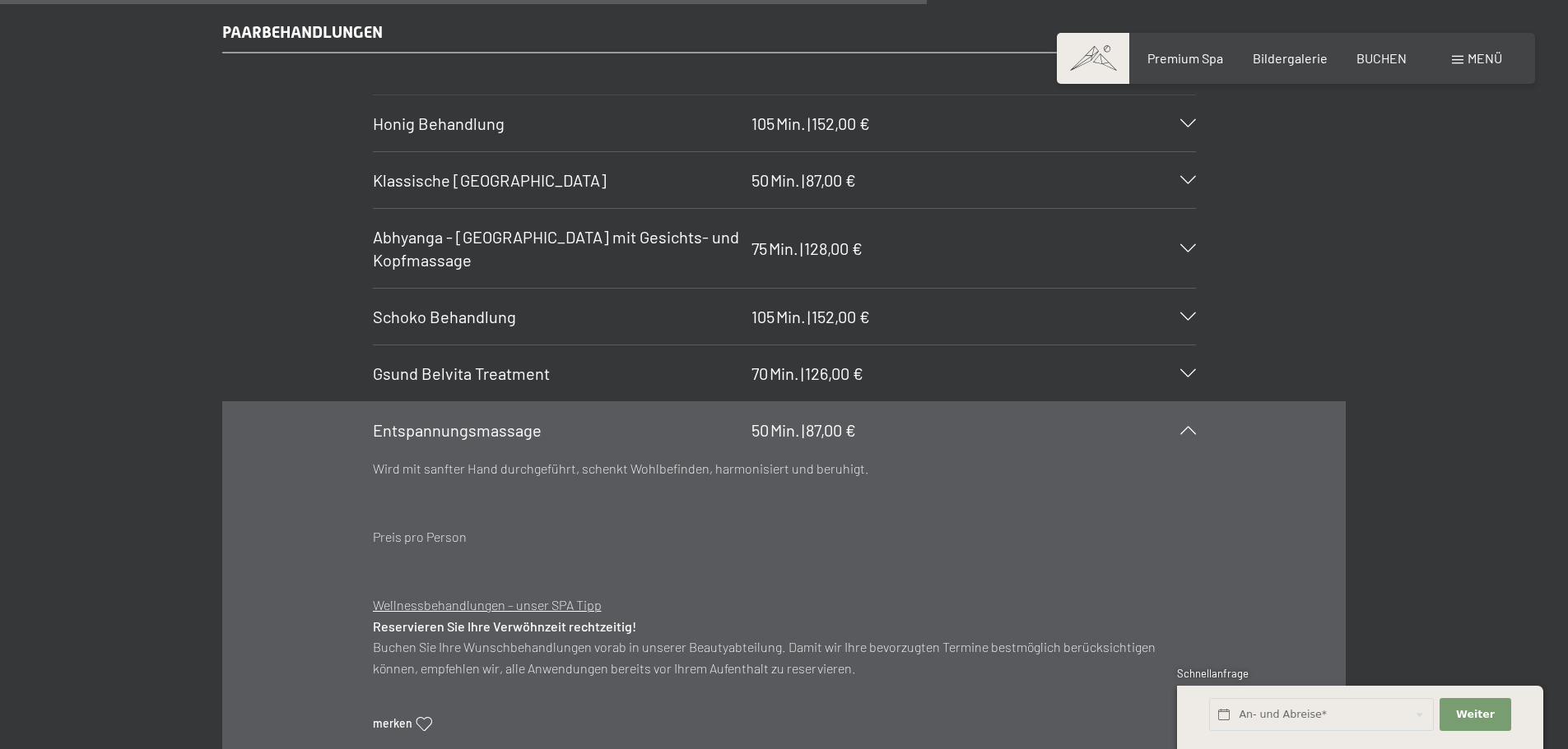
click at [1196, 256] on section "Abhyanga - Ganzkörpermassage mit Gesichts- und Kopfmassage 75 Min. | 128,00 € D…" at bounding box center [784, 247] width 823 height 80
click at [948, 431] on div "Entspannungsmassage 50 Min. | 87,00 €" at bounding box center [784, 430] width 823 height 56
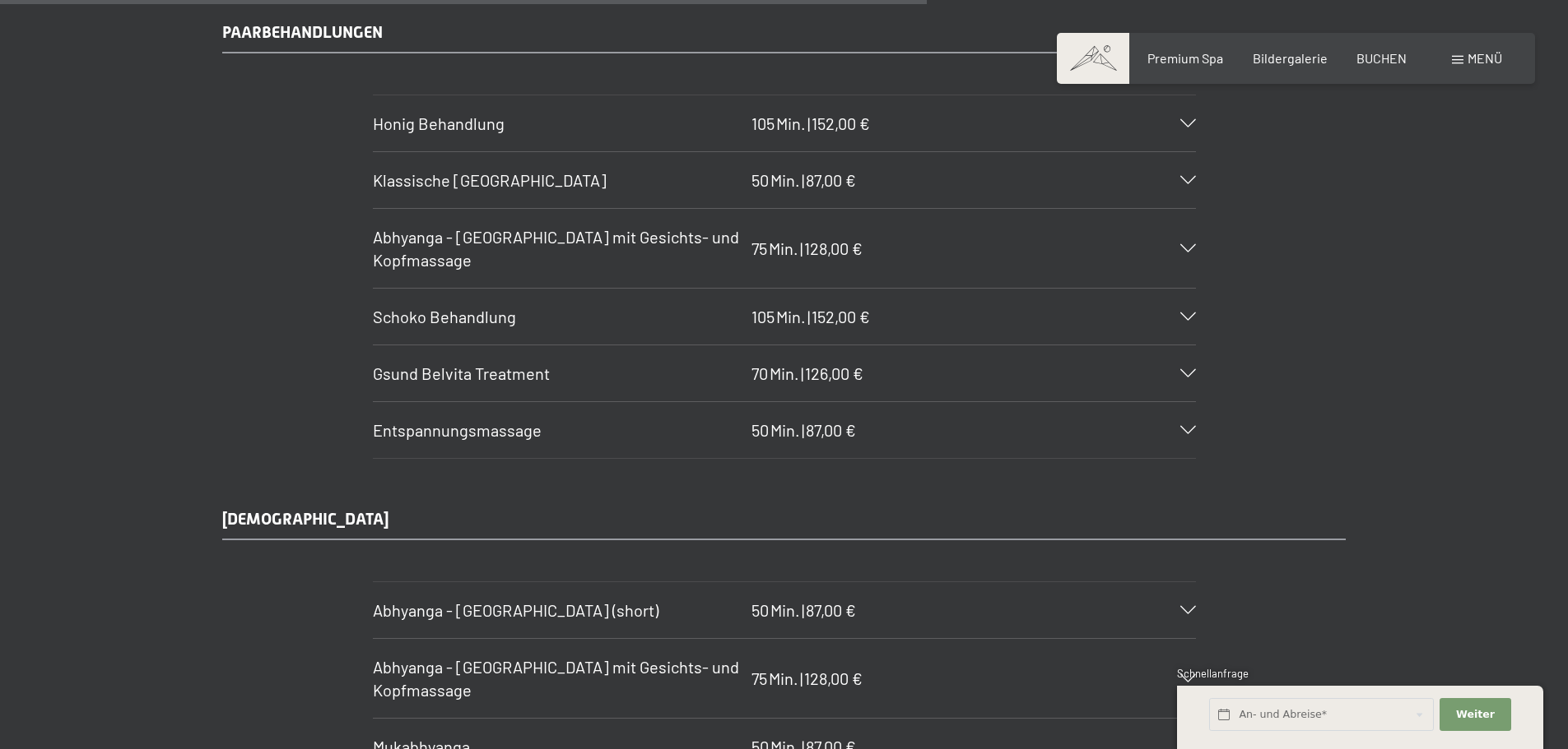
click at [1187, 241] on div "Abhyanga - Ganzkörpermassage mit Gesichts- und Kopfmassage 75 Min. | 128,00 €" at bounding box center [784, 248] width 823 height 79
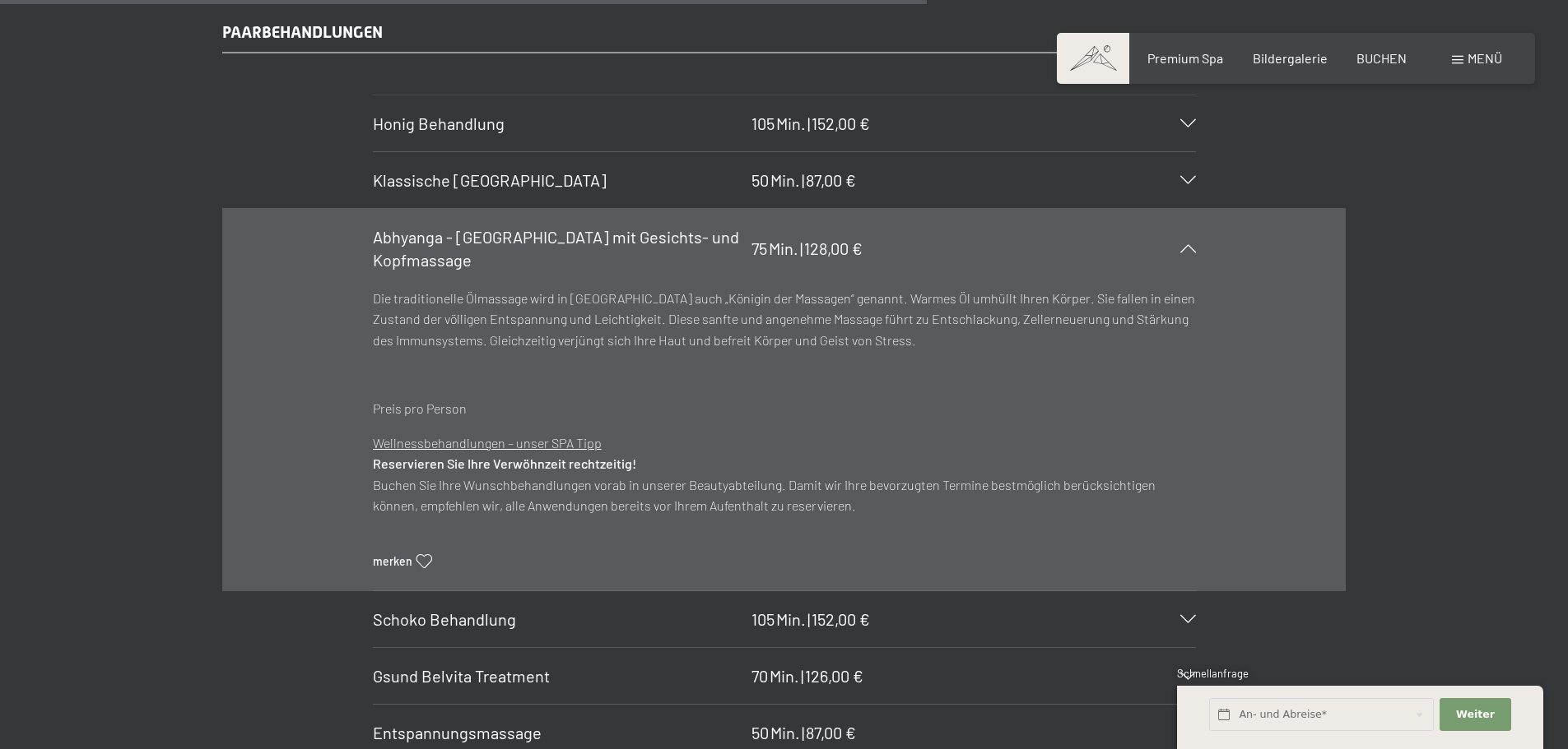
click at [1187, 241] on div "Abhyanga - Ganzkörpermassage mit Gesichts- und Kopfmassage 75 Min. | 128,00 €" at bounding box center [784, 248] width 823 height 79
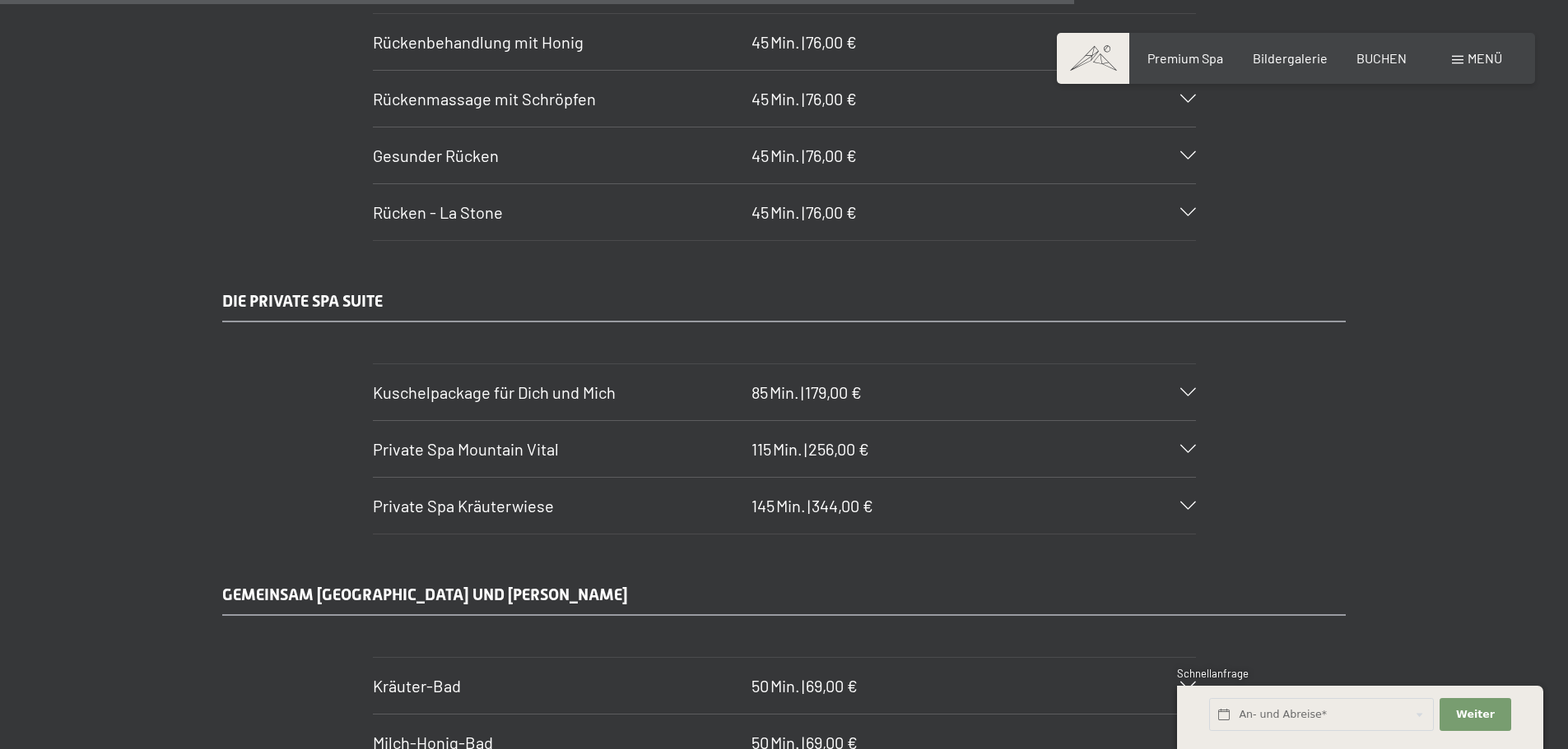
scroll to position [9052, 0]
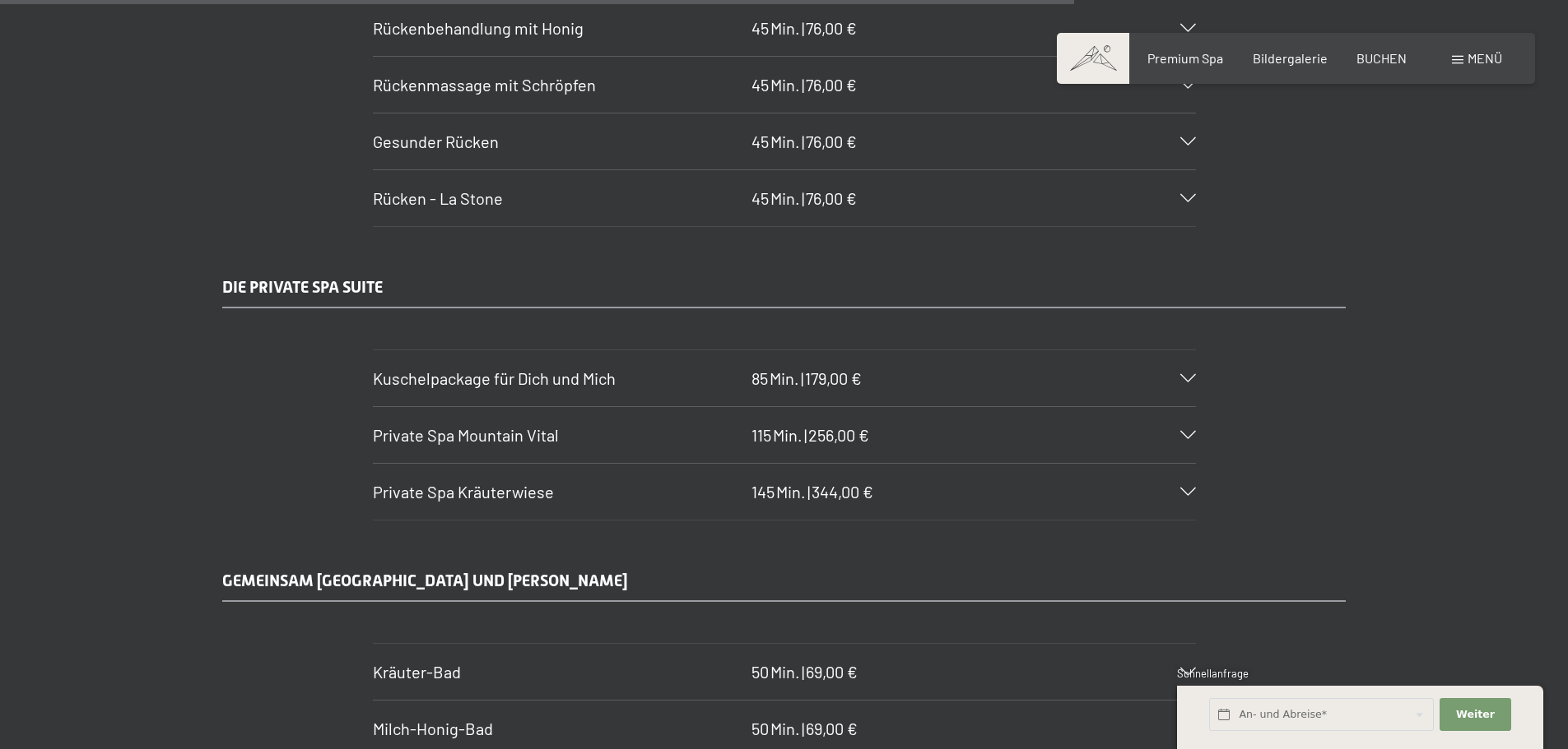
click at [1192, 374] on icon at bounding box center [1188, 378] width 16 height 8
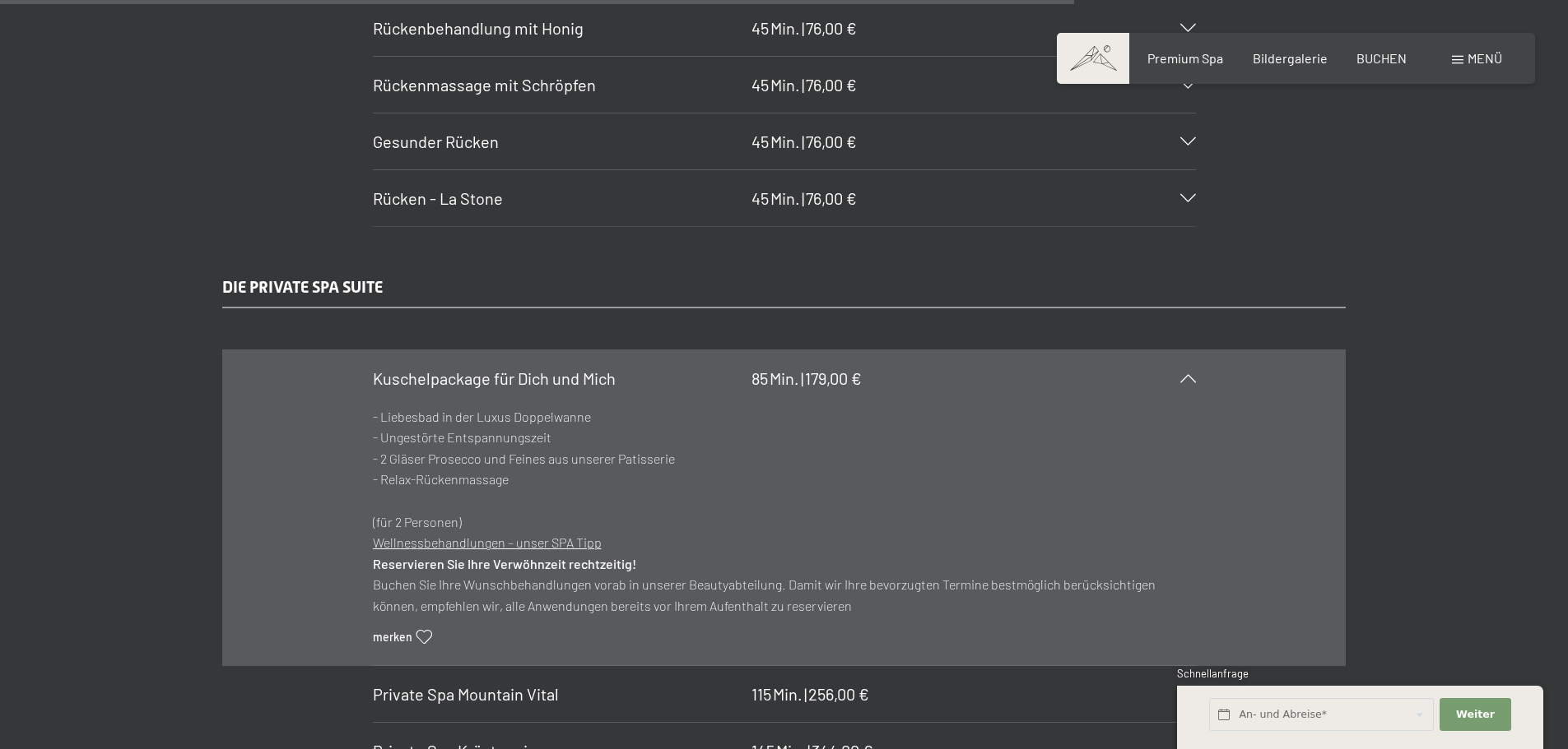
click at [1196, 365] on section "Kuschelpackage für Dich und Mich 85 Min. | 179,00 € - Liebesbad in der Luxus Do…" at bounding box center [784, 508] width 823 height 318
click at [1188, 376] on icon at bounding box center [1188, 378] width 16 height 8
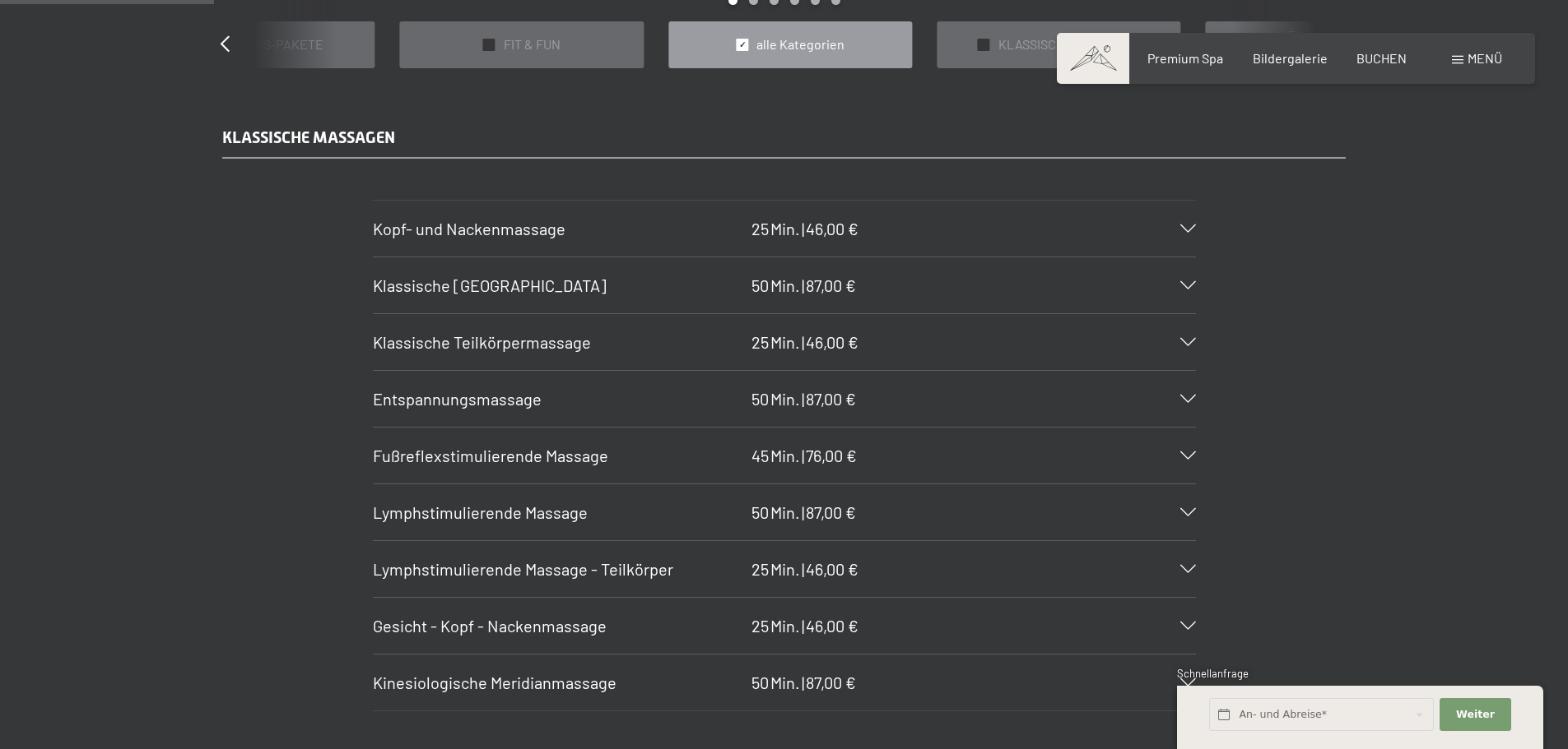
scroll to position [1813, 0]
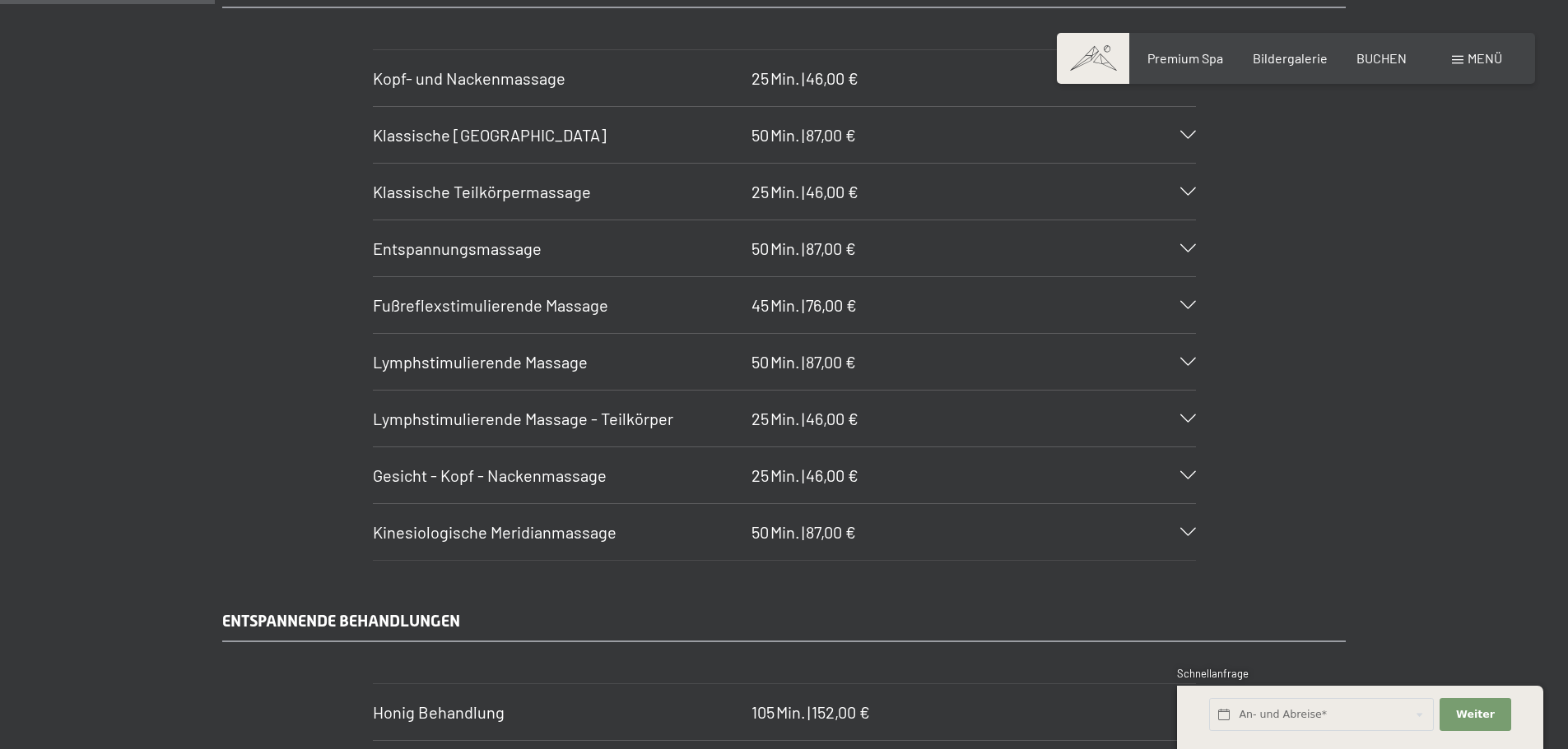
click at [1192, 305] on icon at bounding box center [1188, 305] width 16 height 8
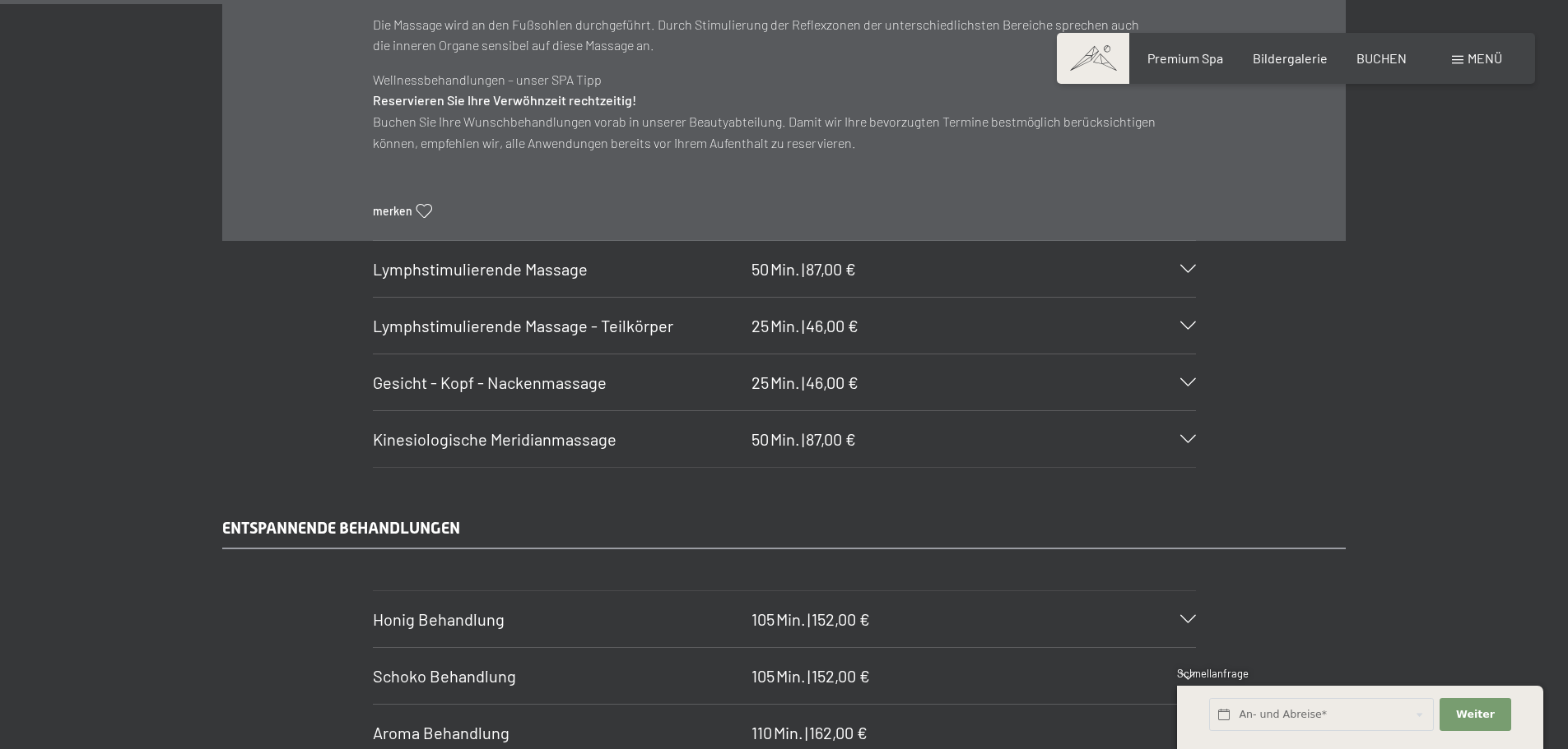
scroll to position [2142, 0]
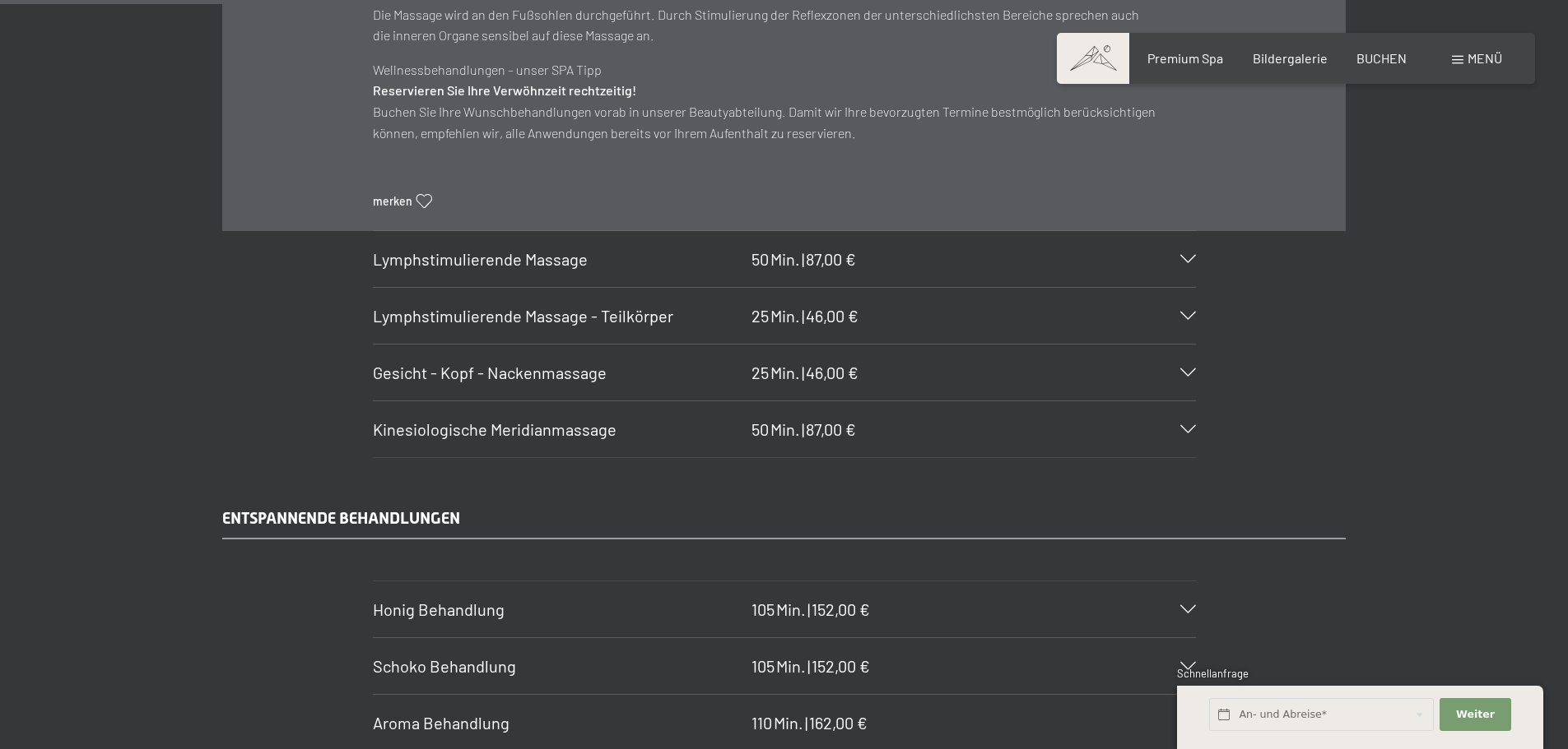
click at [1191, 315] on icon at bounding box center [1188, 316] width 16 height 8
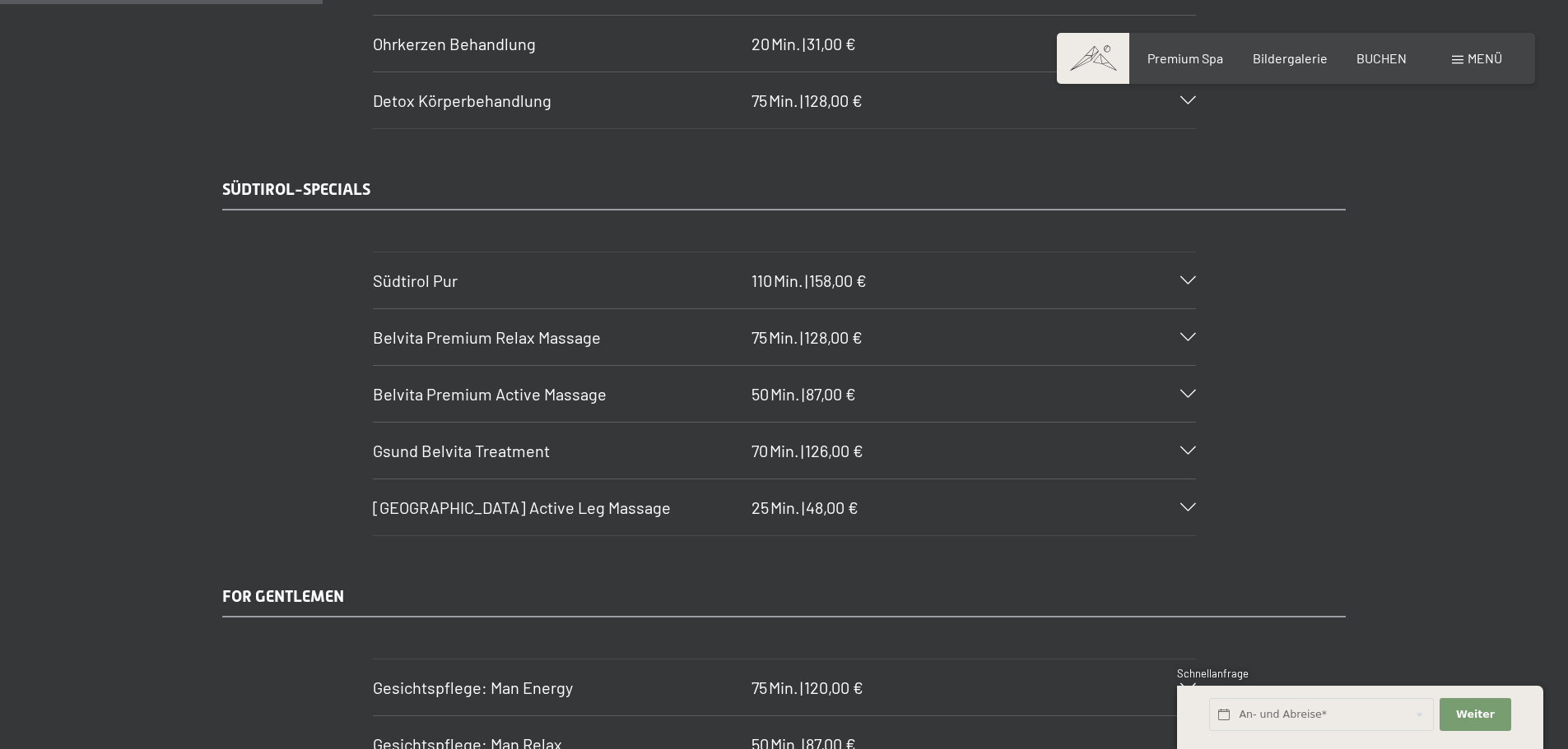
scroll to position [2882, 0]
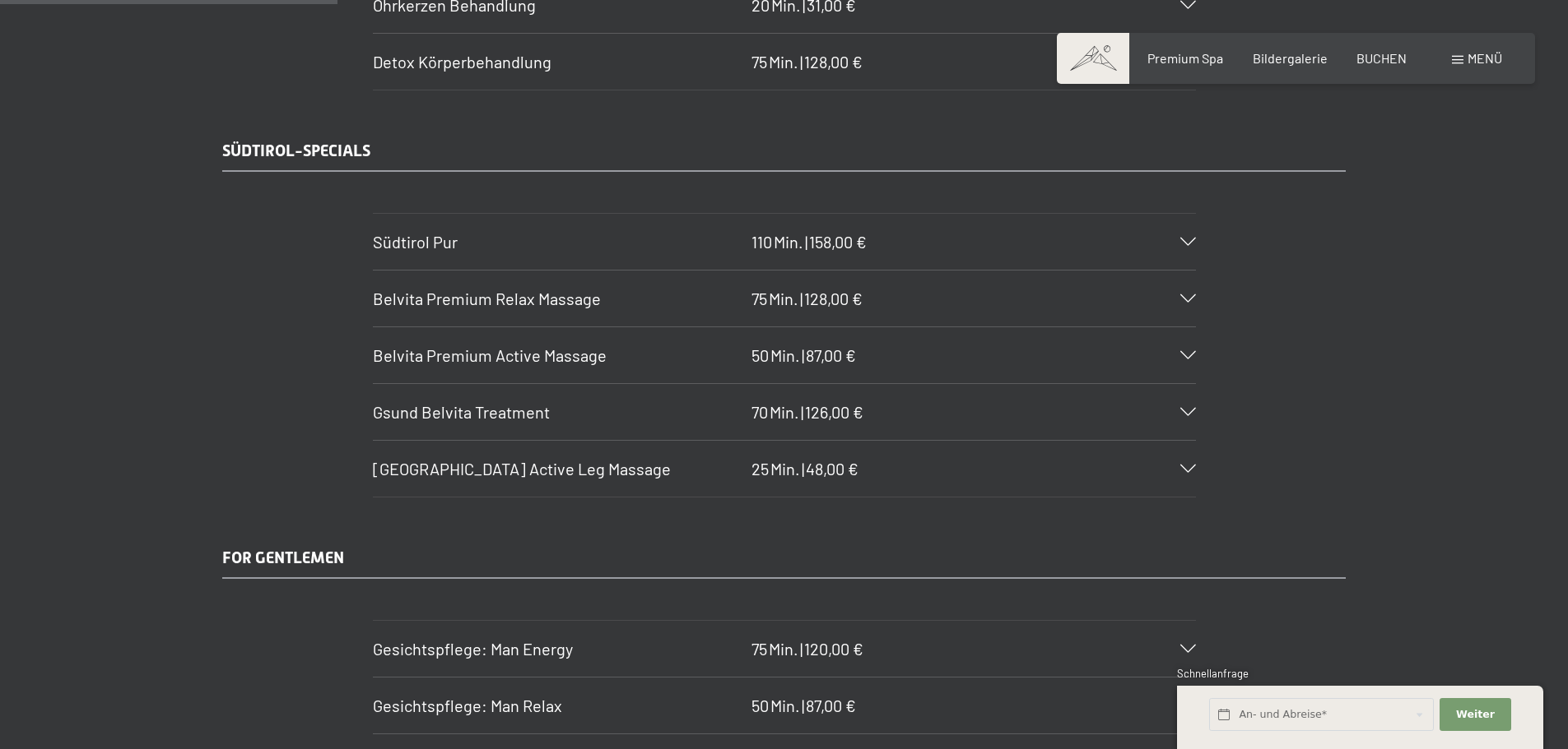
click at [1196, 233] on section "Südtirol Pur 110 Min. | 158,00 € Wohltuende Pflege für den ganzen Körper. Die B…" at bounding box center [784, 241] width 823 height 57
click at [1191, 242] on icon at bounding box center [1188, 241] width 16 height 8
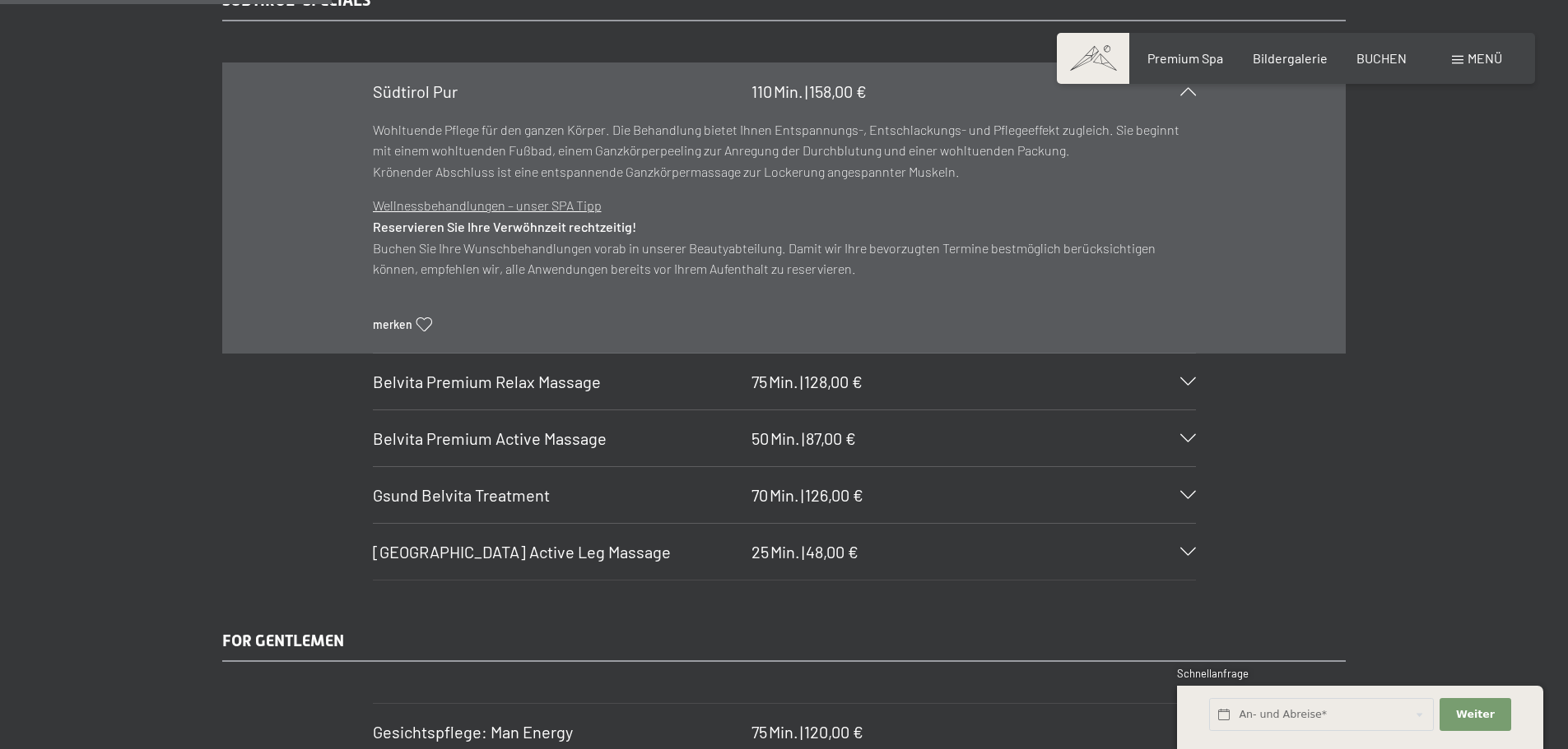
scroll to position [2856, 0]
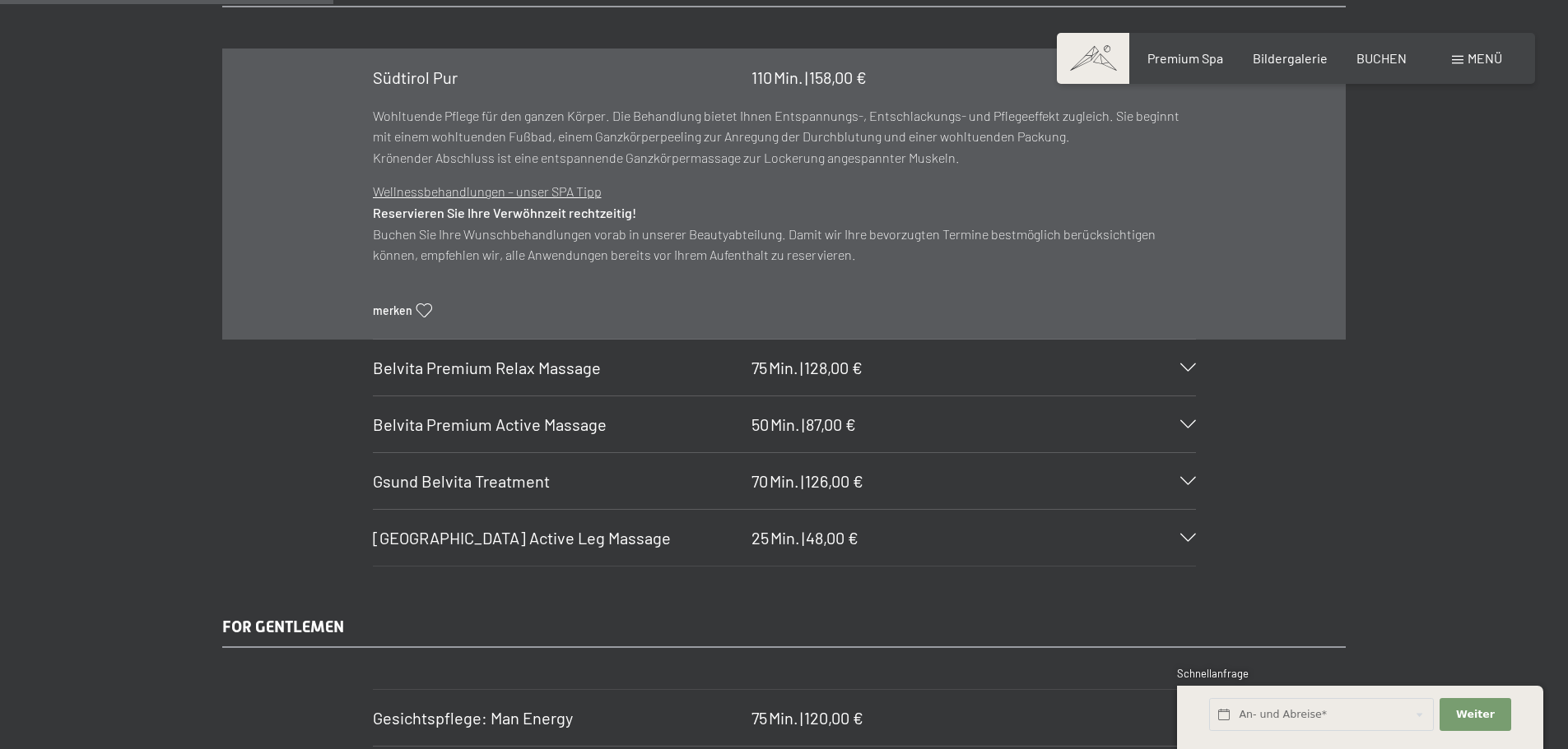
click at [1190, 364] on icon at bounding box center [1188, 367] width 16 height 8
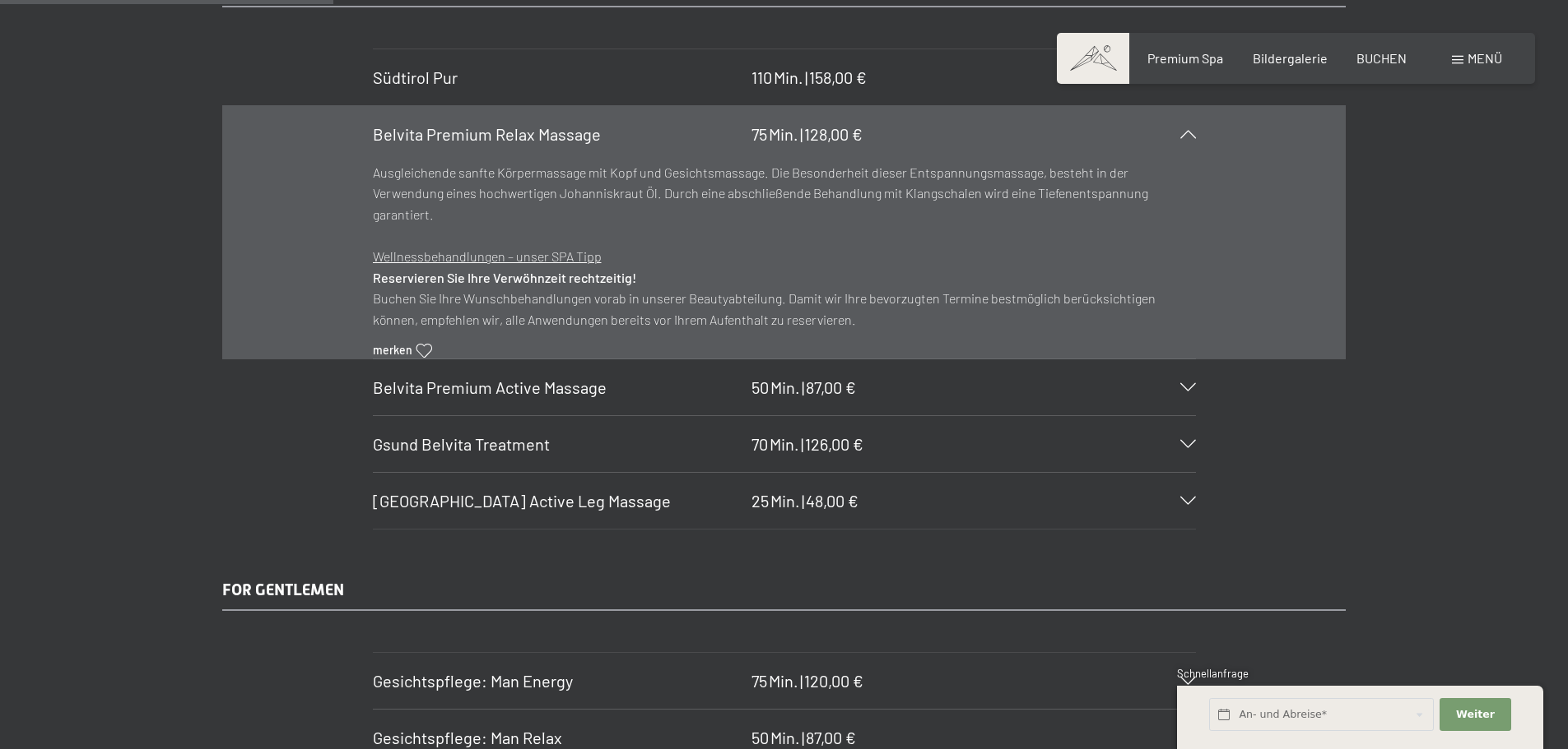
click at [1188, 390] on icon at bounding box center [1188, 387] width 16 height 8
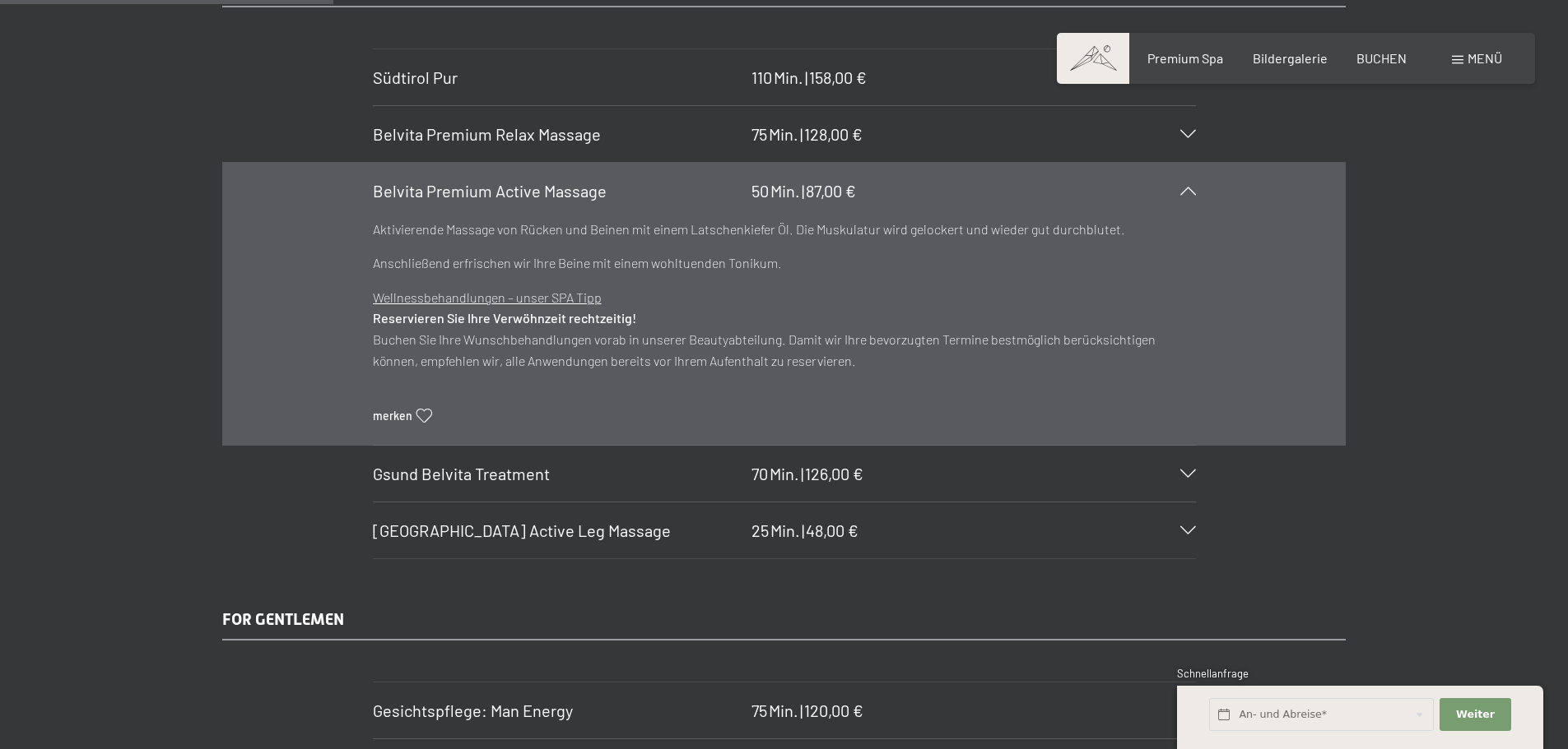
click at [1187, 471] on icon at bounding box center [1188, 474] width 16 height 8
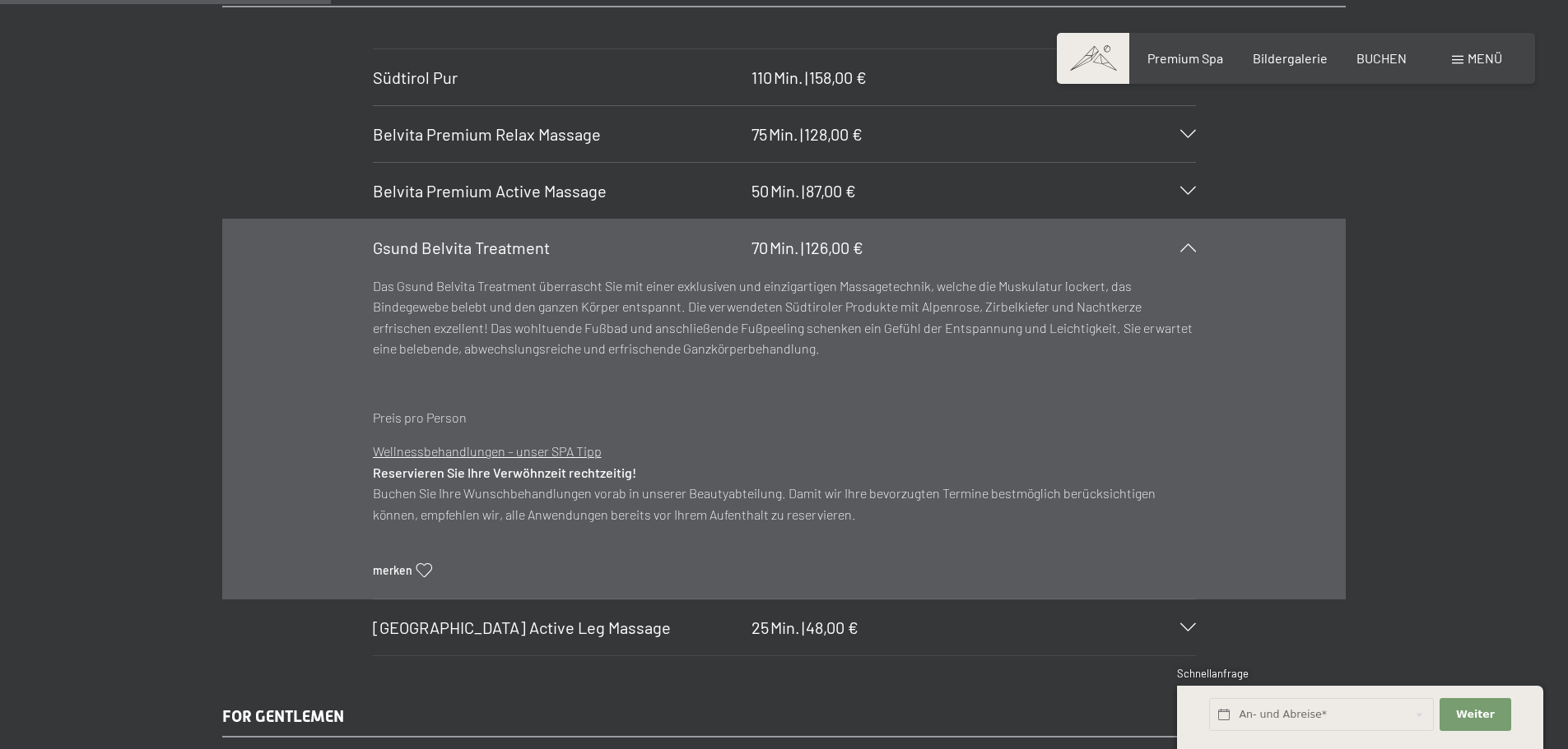
click at [1182, 188] on icon at bounding box center [1188, 191] width 16 height 8
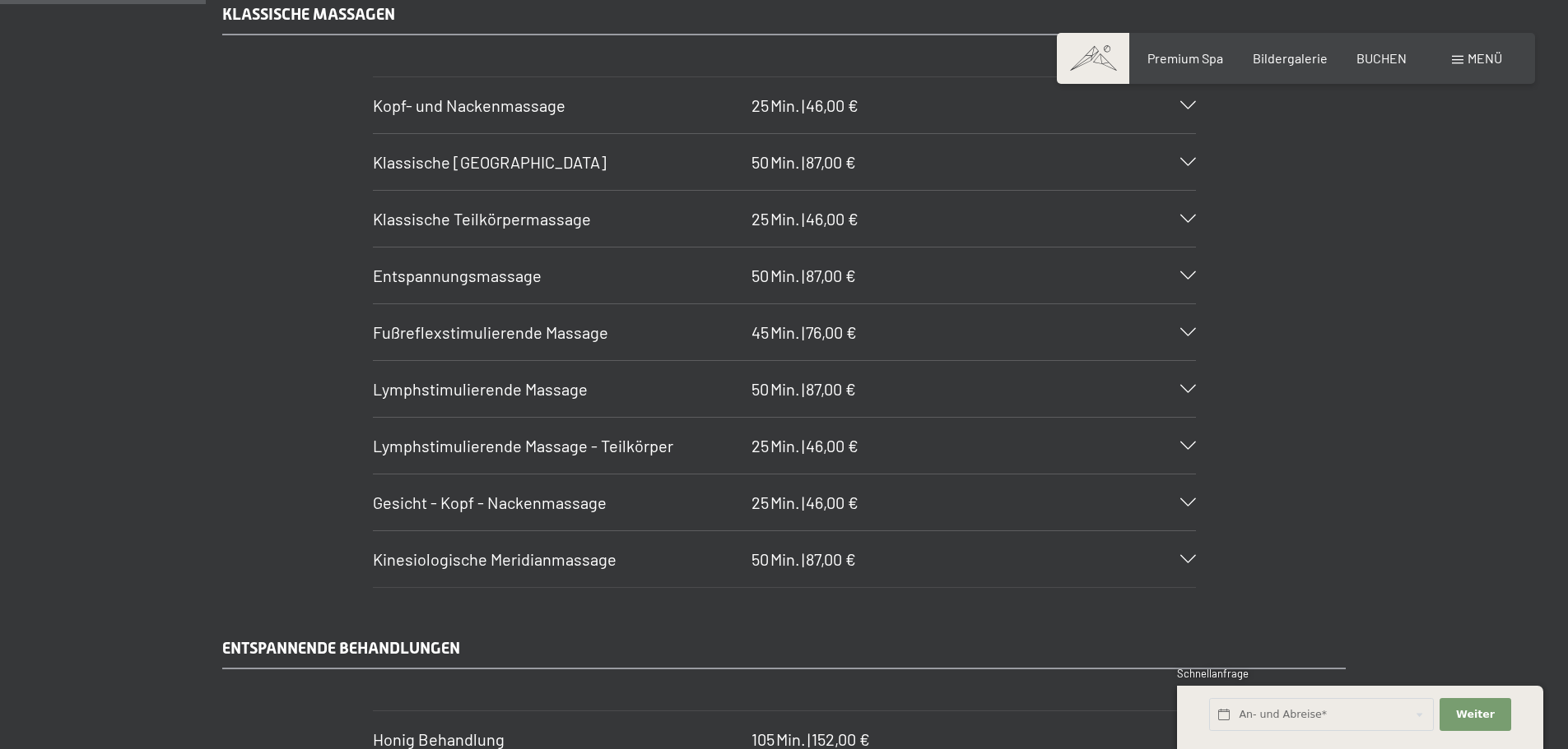
scroll to position [1622, 0]
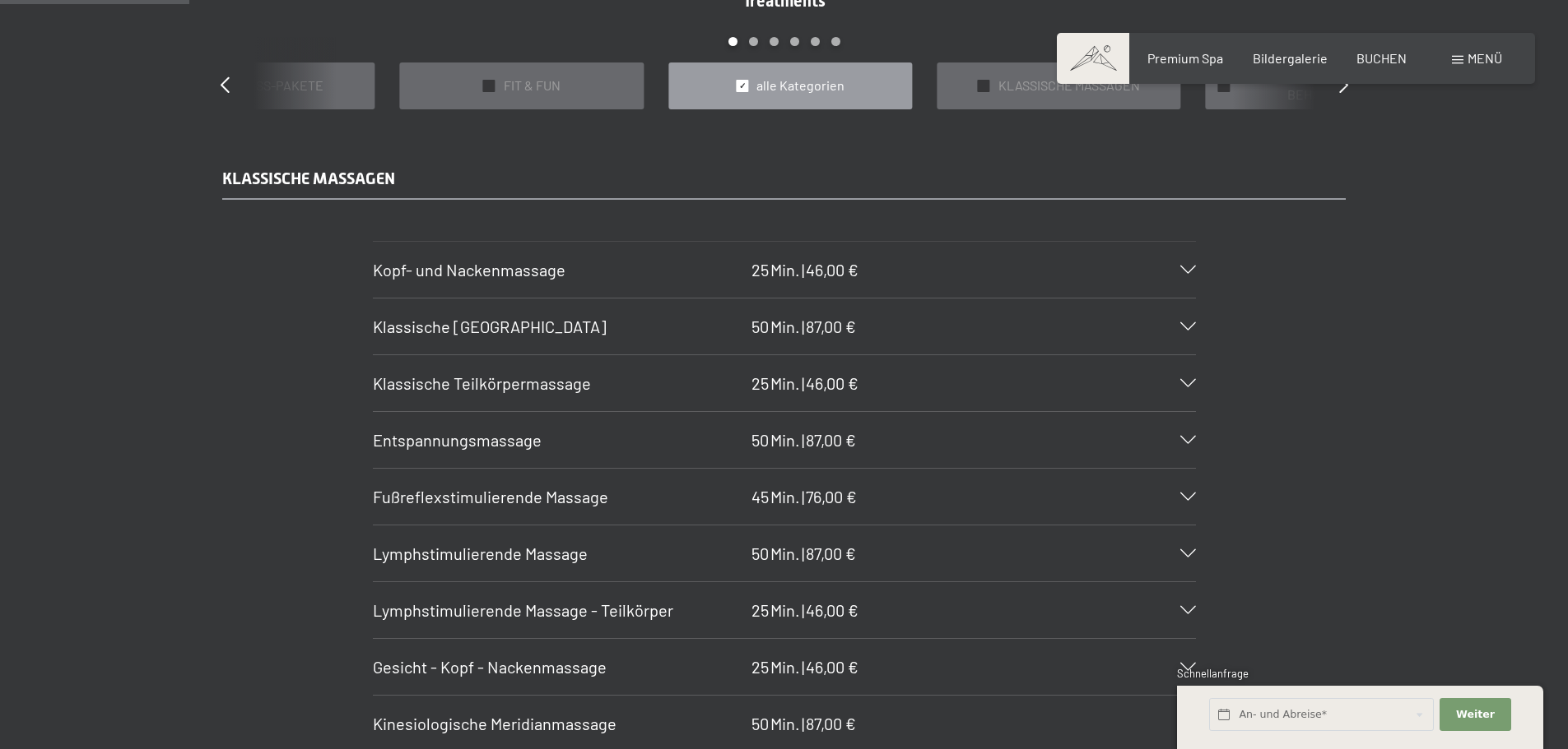
click at [1189, 325] on icon at bounding box center [1188, 327] width 16 height 8
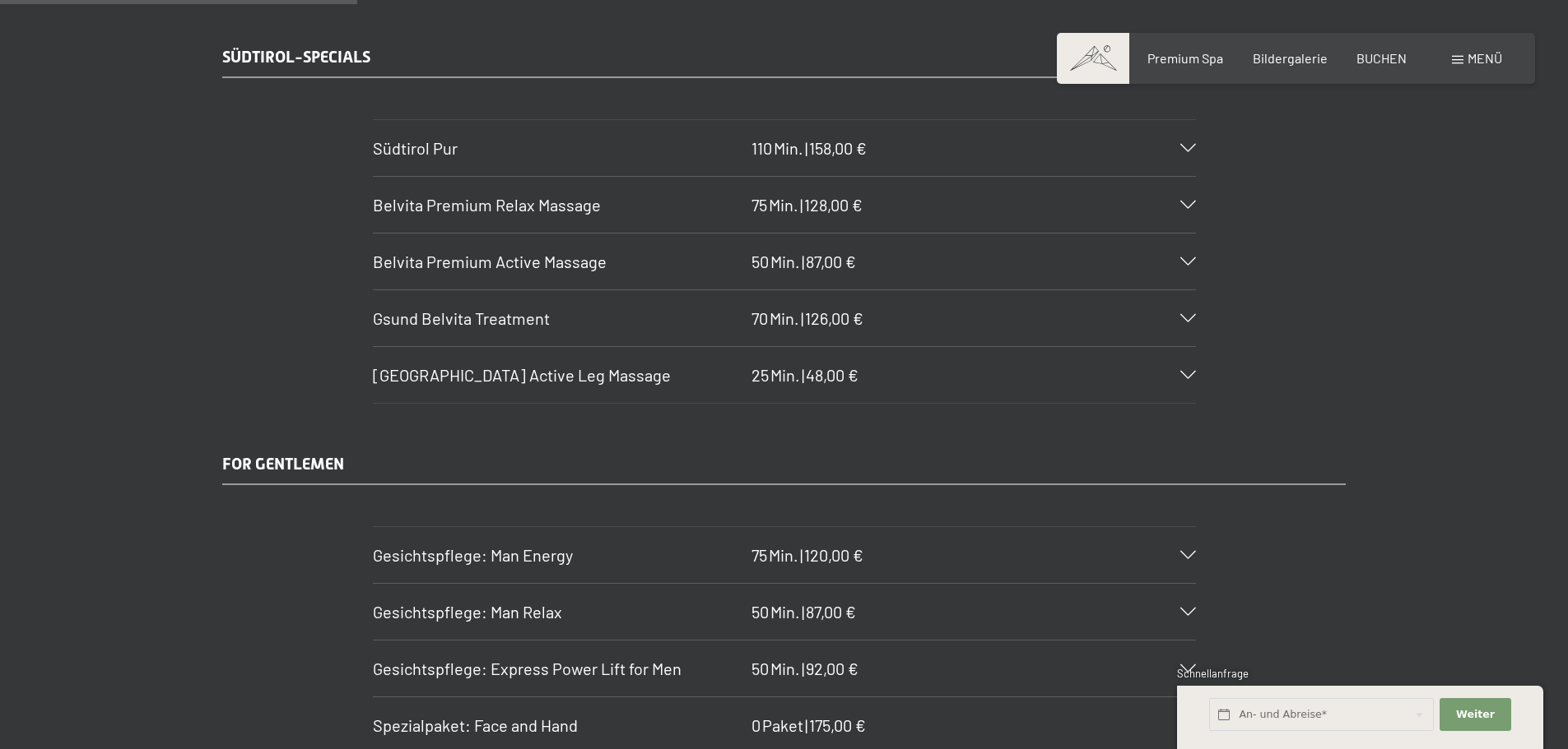
scroll to position [3102, 0]
click at [1191, 261] on icon at bounding box center [1188, 260] width 16 height 8
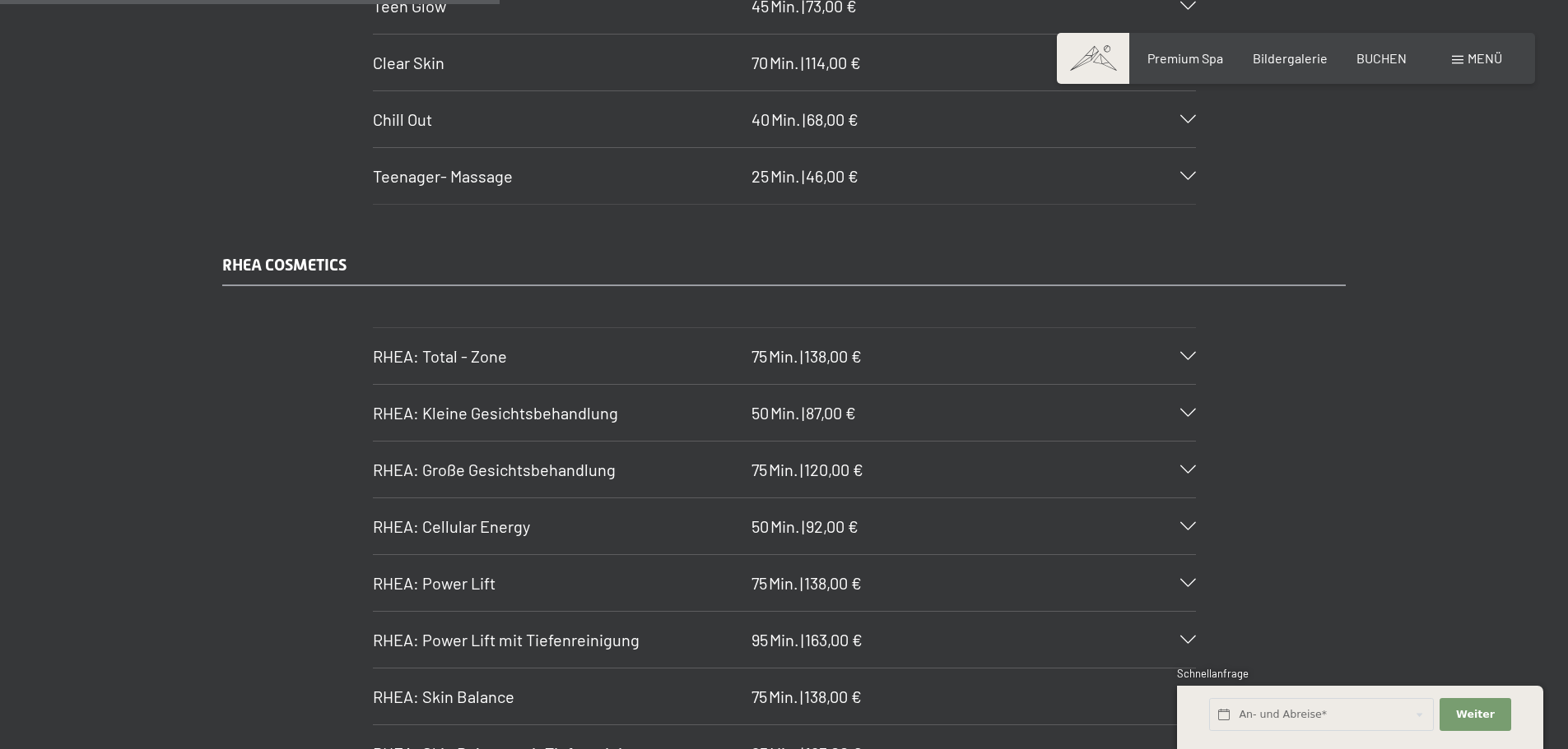
scroll to position [4350, 0]
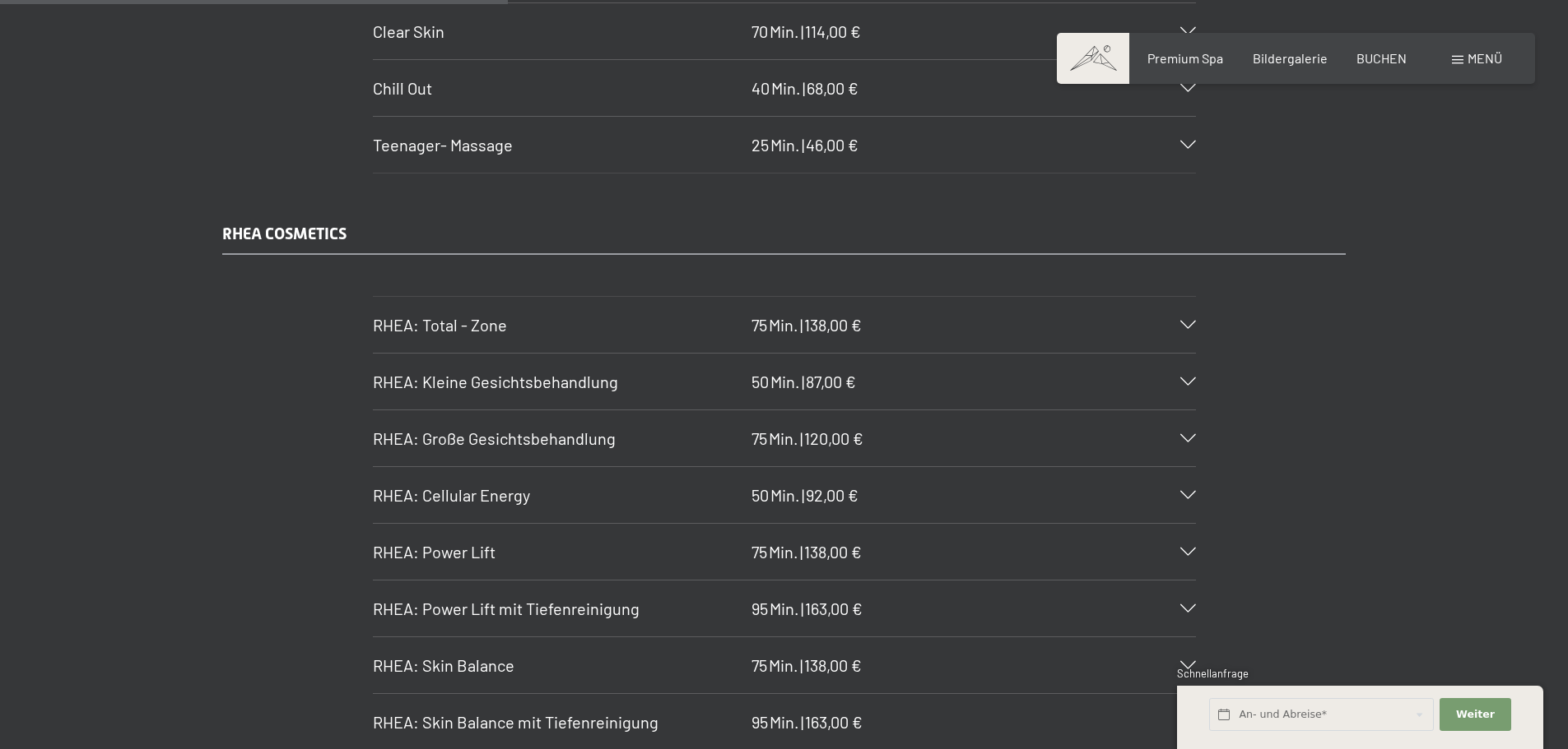
click at [1184, 434] on icon at bounding box center [1188, 438] width 16 height 8
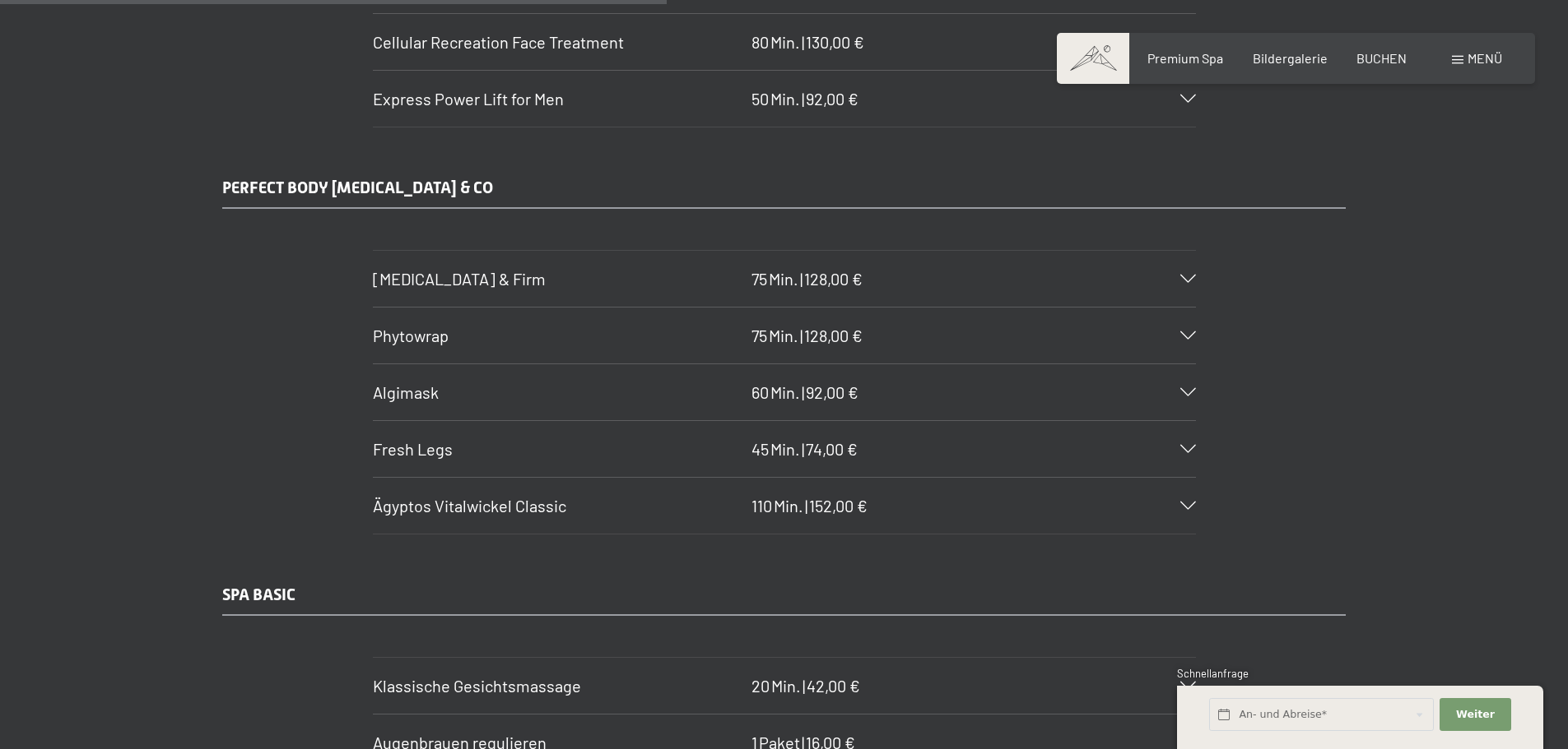
scroll to position [5768, 0]
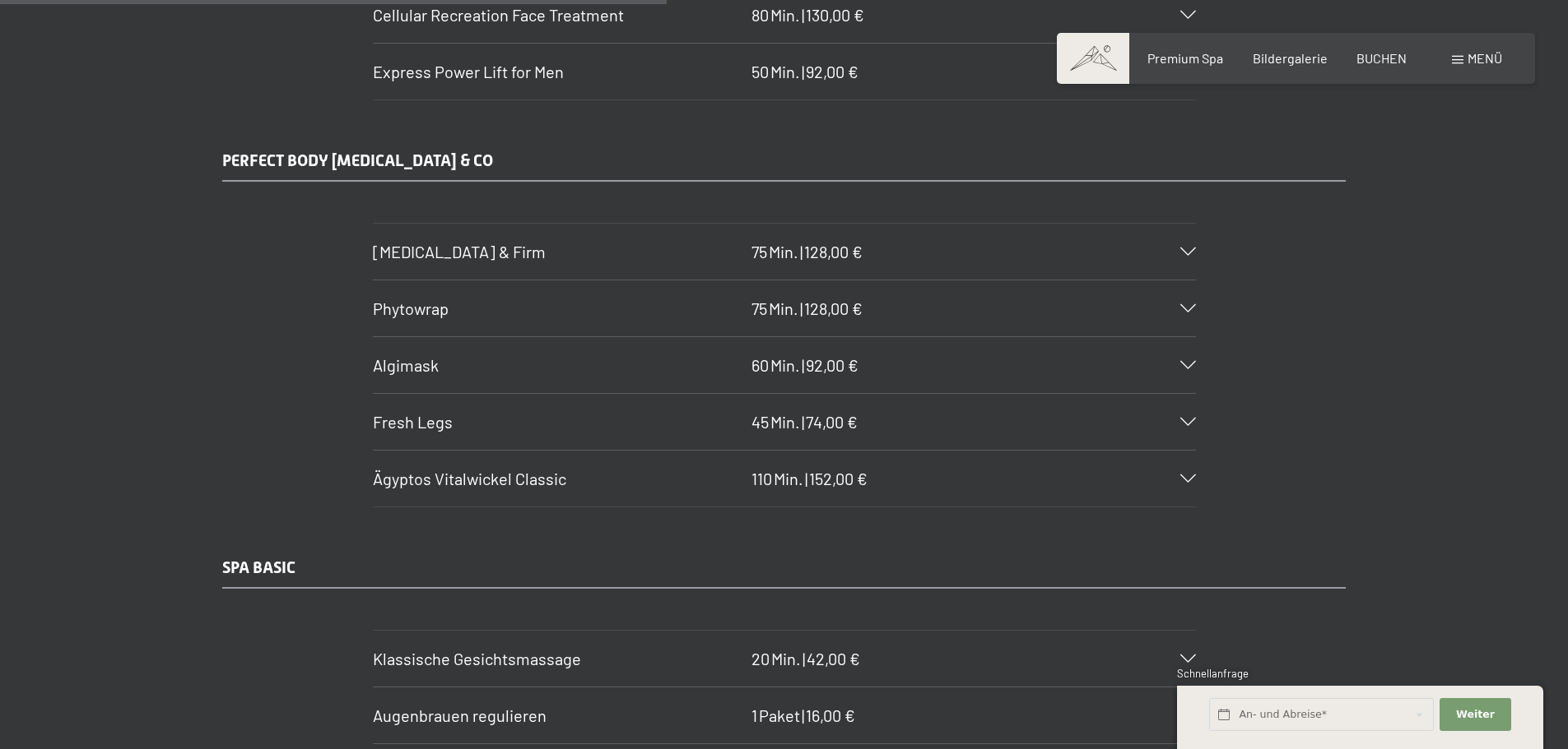
click at [1184, 419] on icon at bounding box center [1188, 421] width 16 height 8
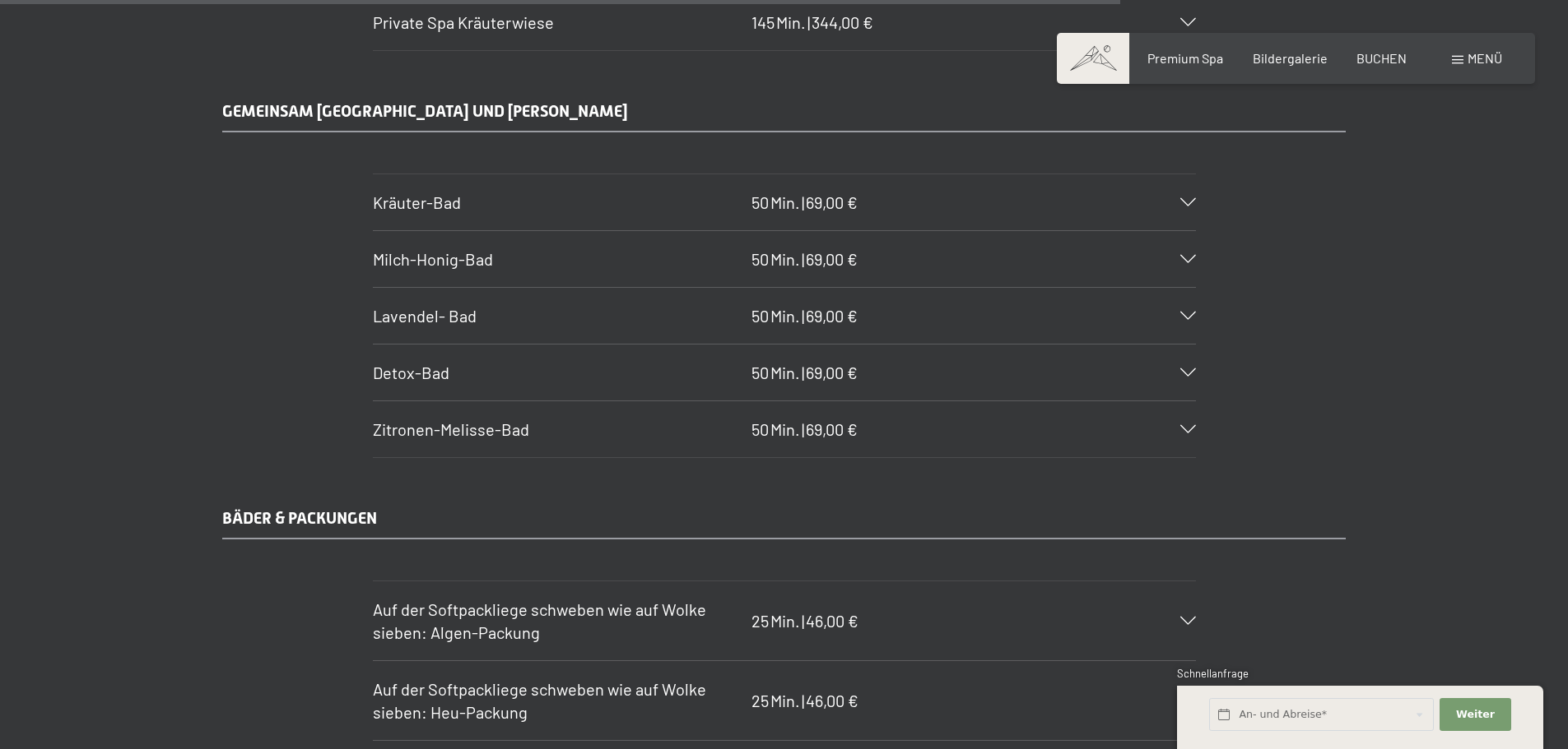
scroll to position [9603, 0]
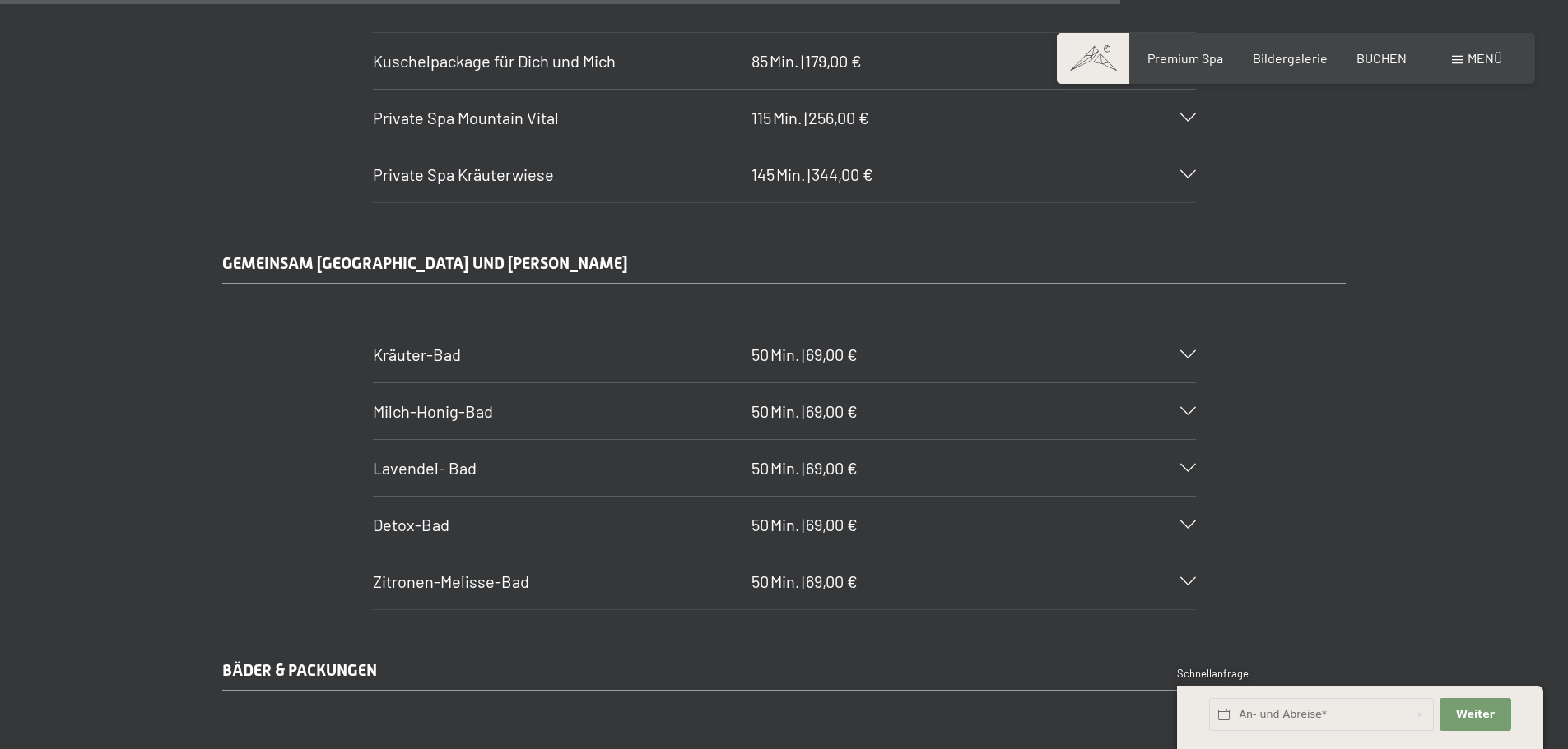
click at [1188, 471] on icon at bounding box center [1188, 468] width 16 height 8
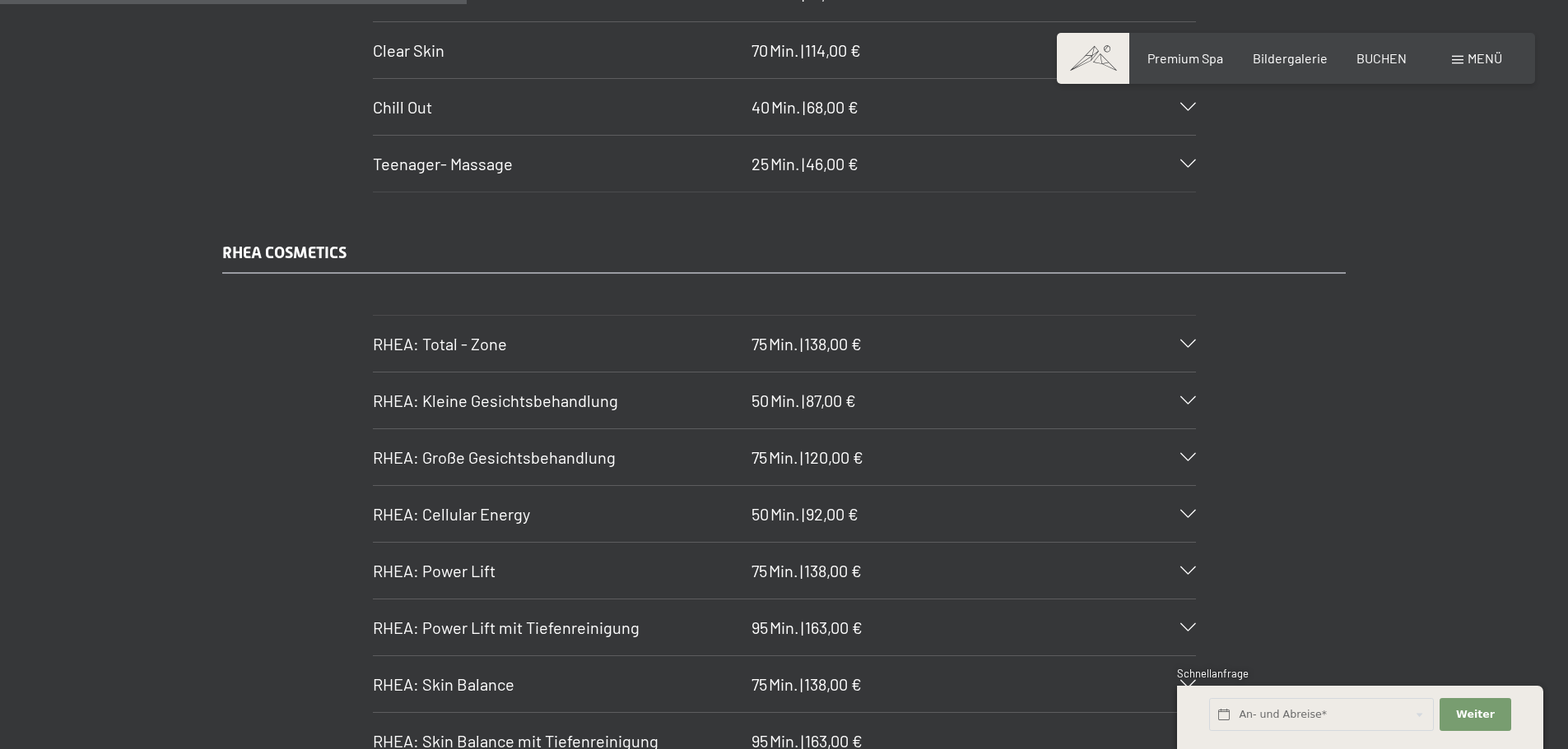
scroll to position [4105, 0]
click at [1193, 400] on icon at bounding box center [1188, 400] width 16 height 8
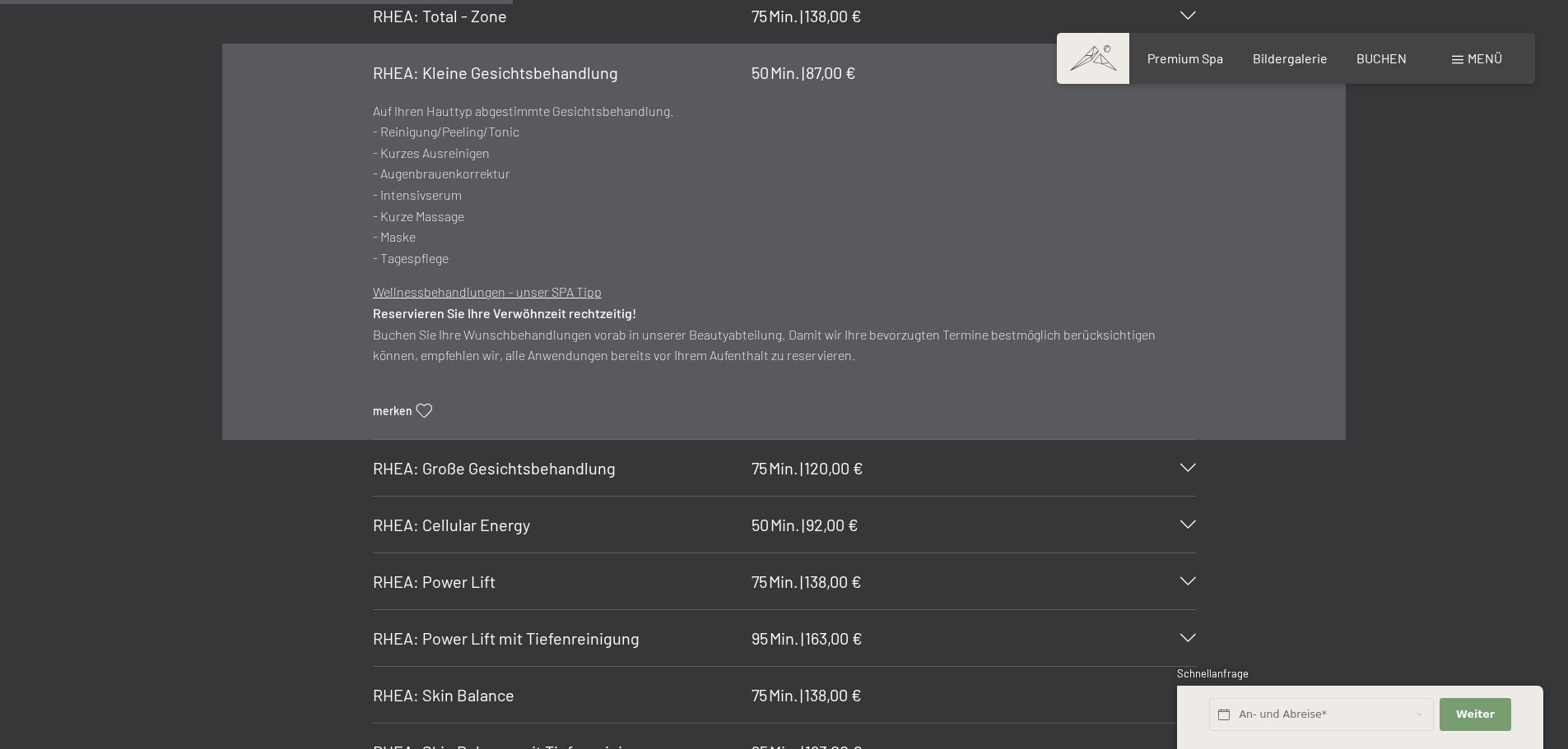
scroll to position [4434, 0]
click at [1183, 476] on div "RHEA: Große Gesichtsbehandlung 75 Min. | 120,00 €" at bounding box center [784, 466] width 823 height 56
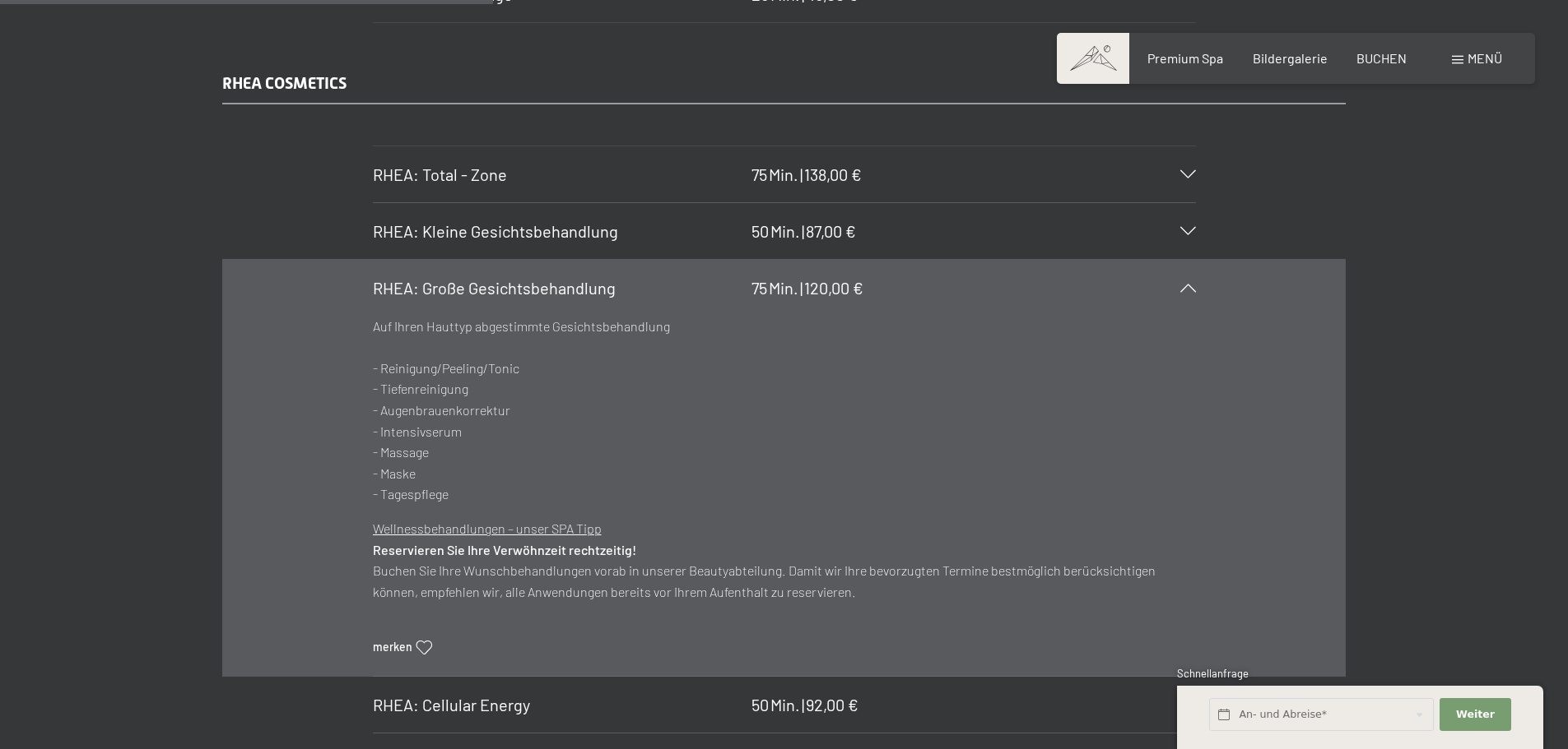
scroll to position [4269, 0]
click at [1192, 226] on div "RHEA: Kleine Gesichtsbehandlung 50 Min. | 87,00 €" at bounding box center [784, 235] width 823 height 56
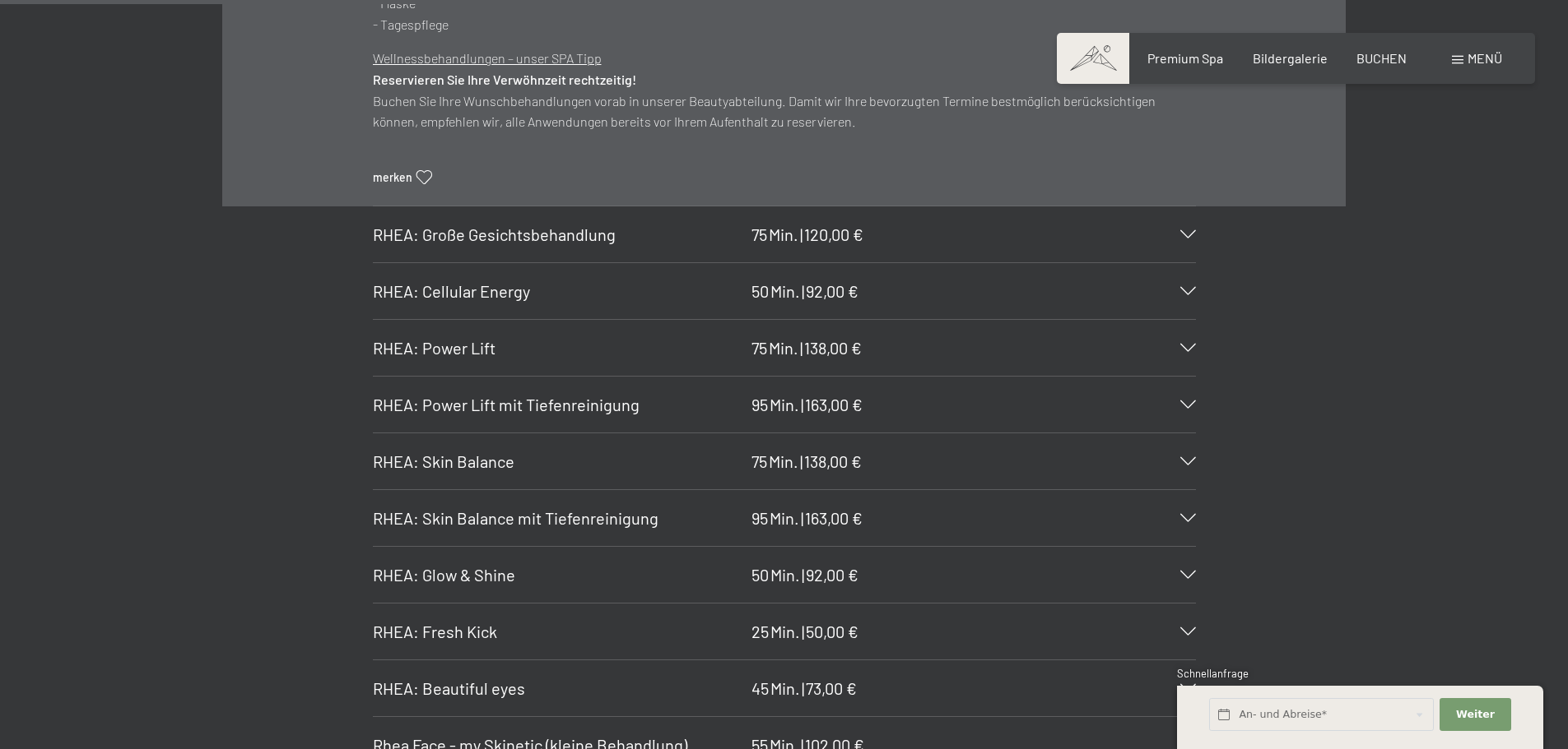
scroll to position [4681, 0]
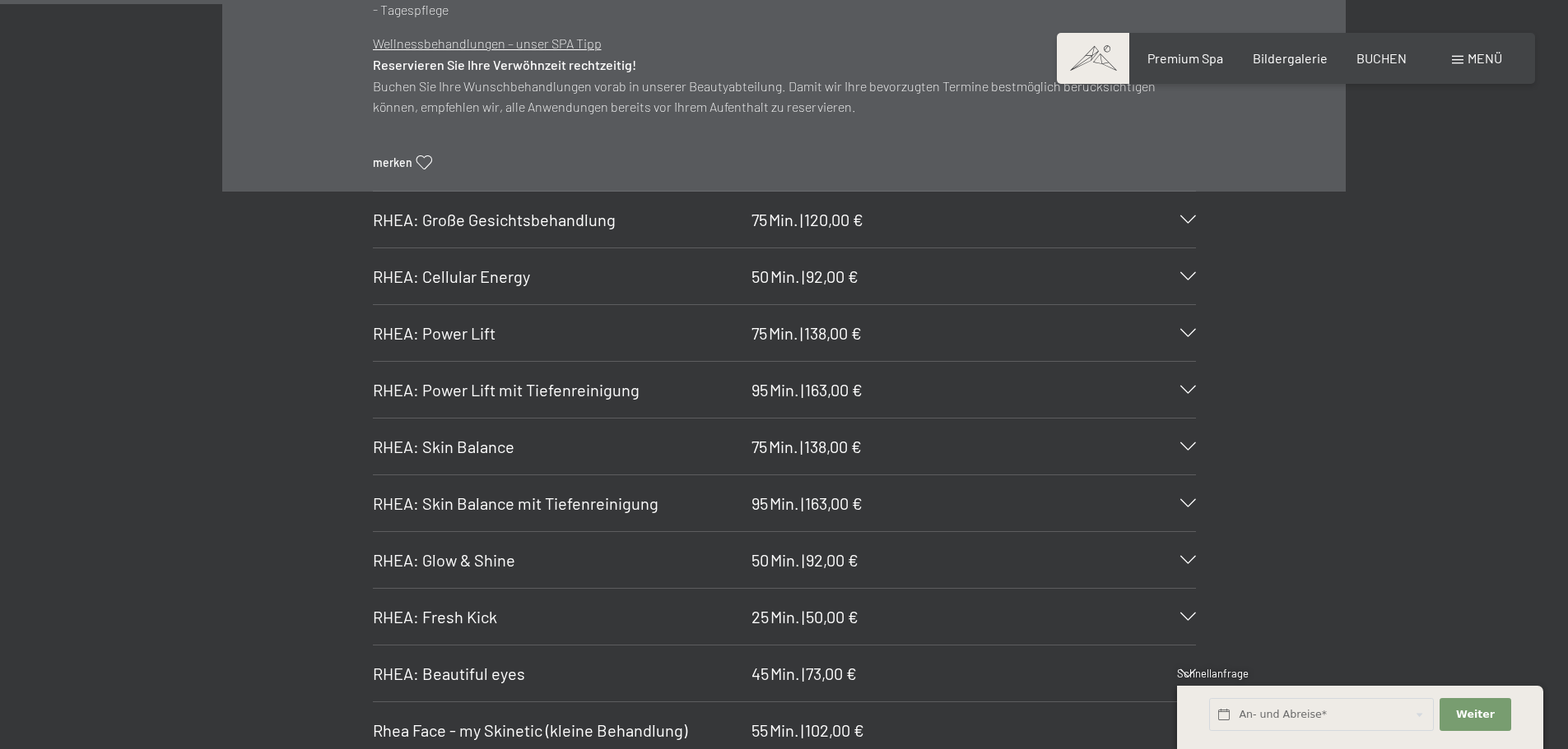
click at [1186, 216] on icon at bounding box center [1188, 220] width 16 height 8
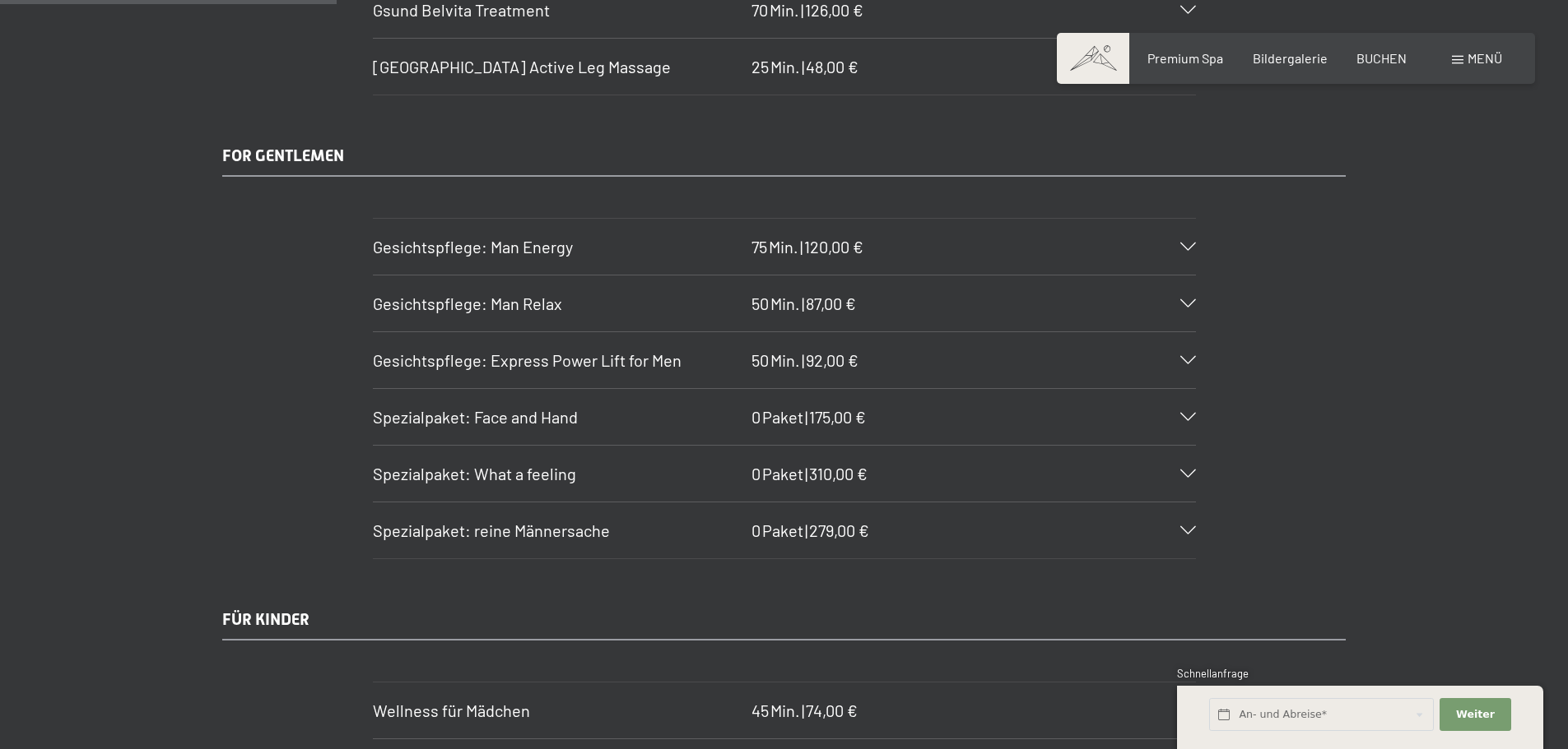
scroll to position [3118, 0]
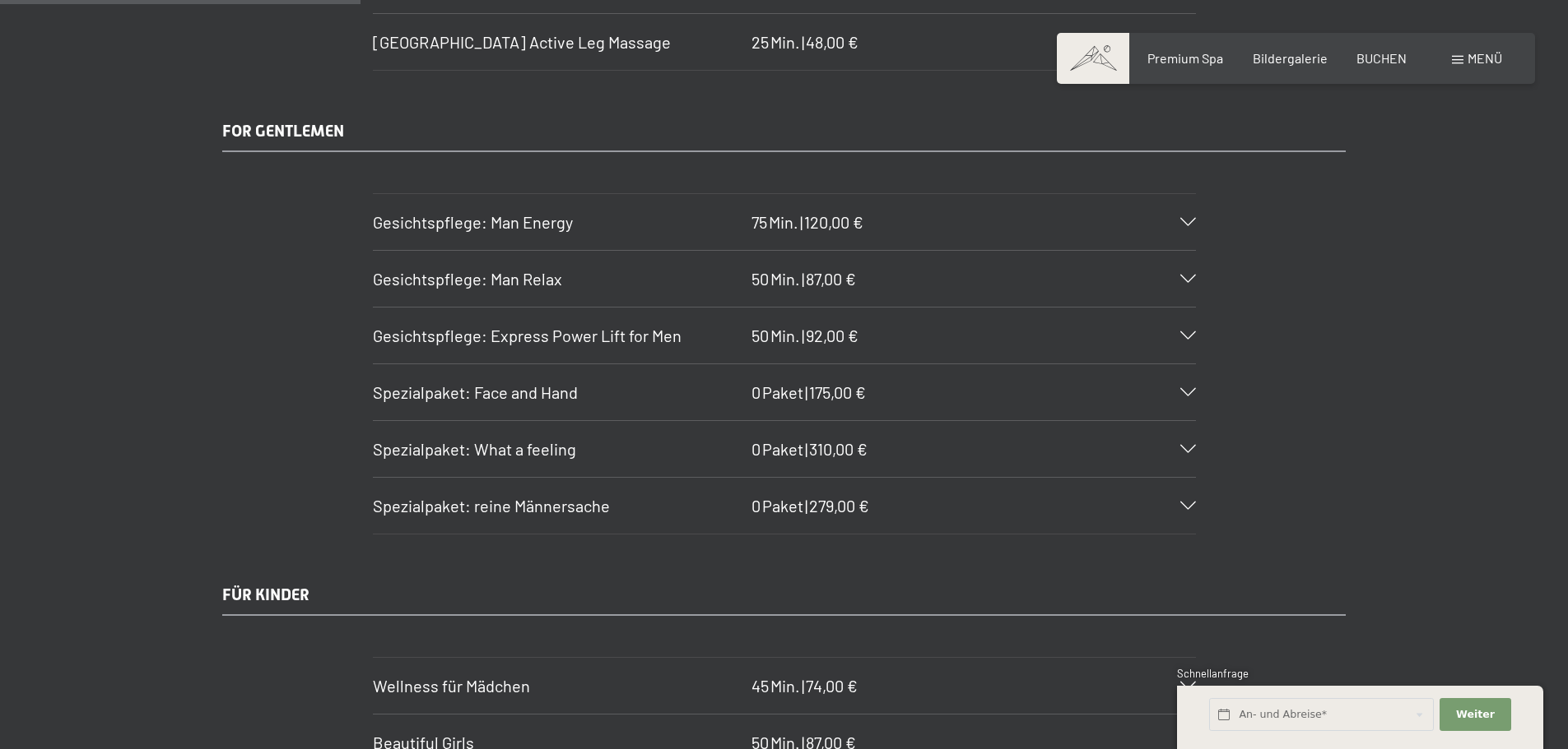
click at [1189, 220] on icon at bounding box center [1188, 222] width 16 height 8
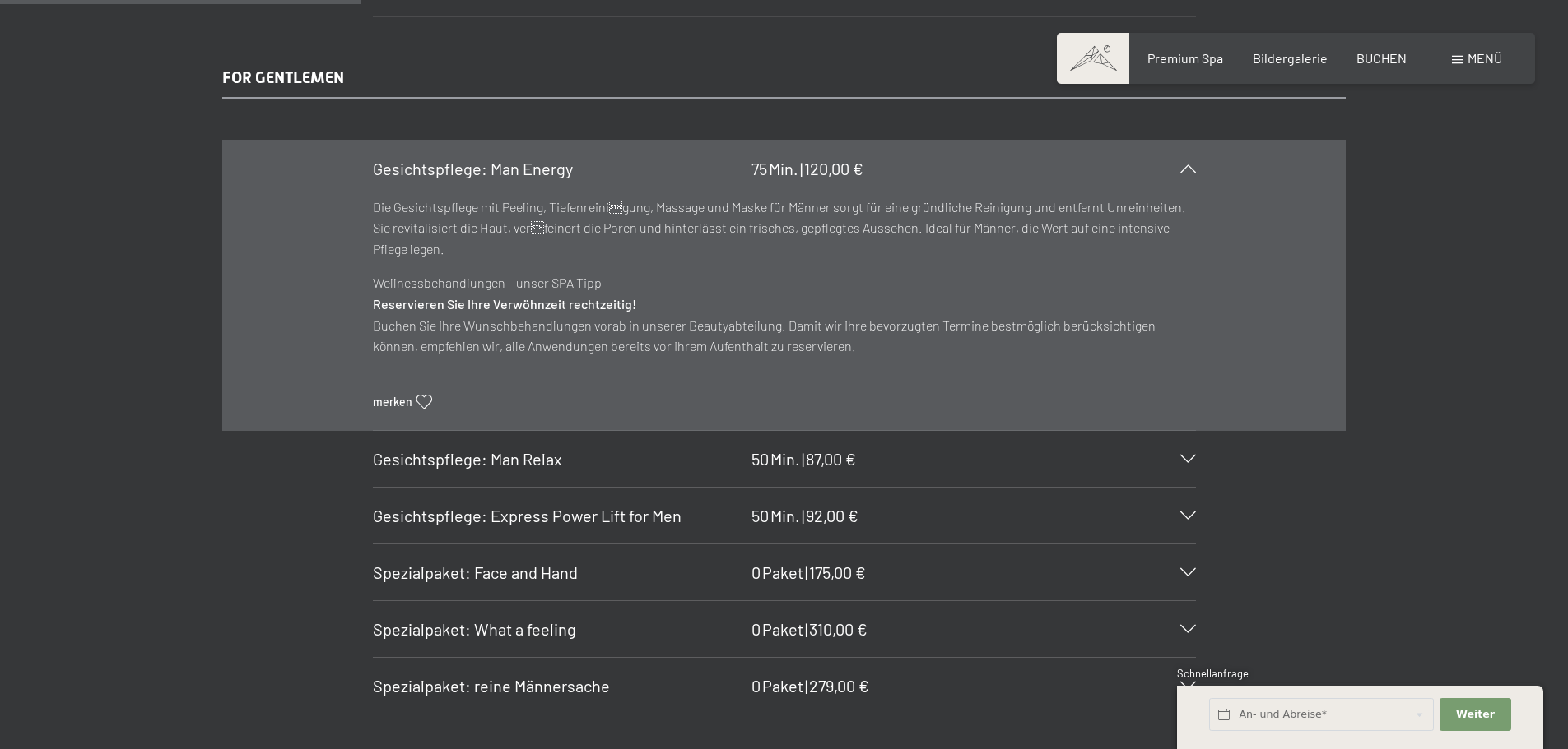
scroll to position [3200, 0]
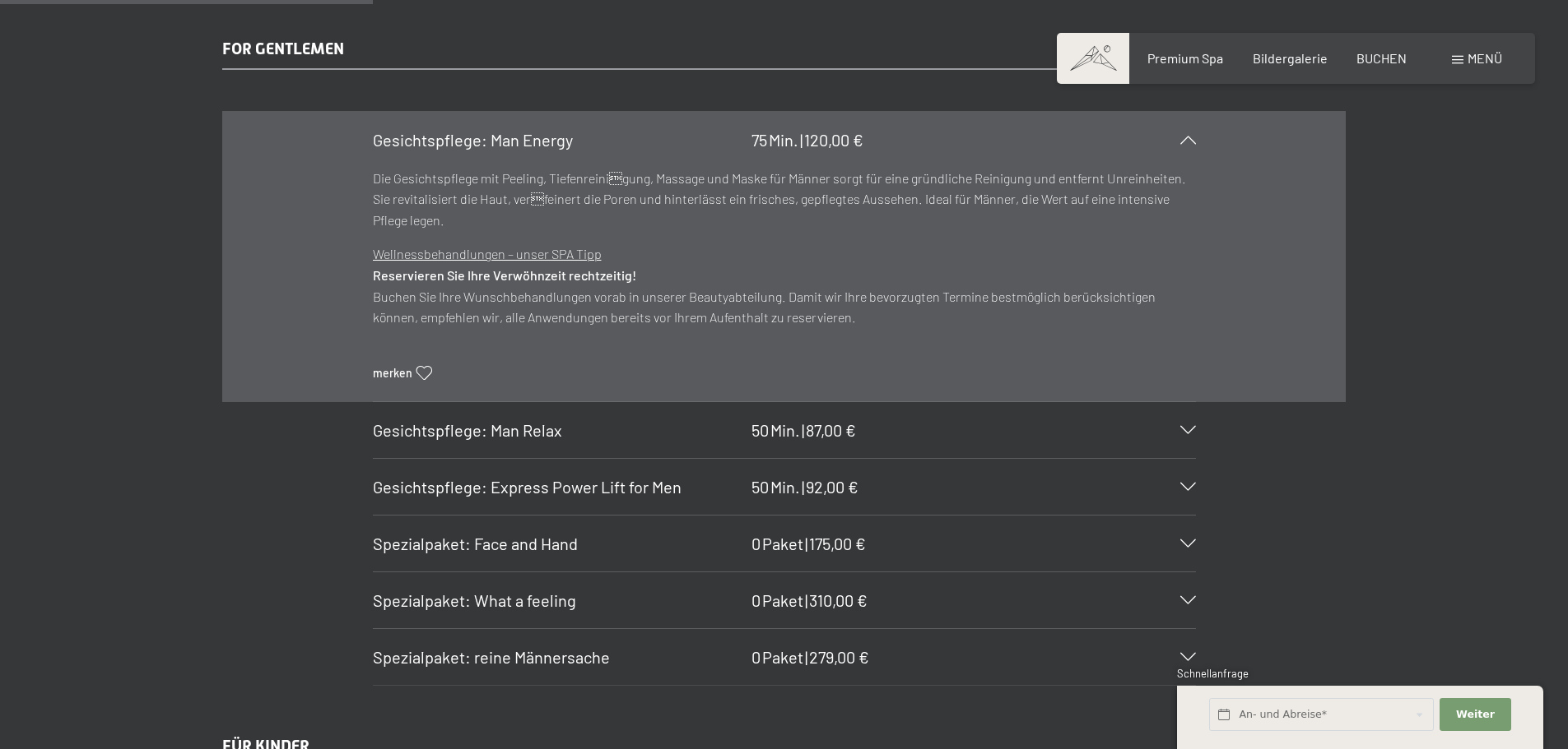
click at [1184, 436] on div "Gesichtspflege: Man Relax 50 Min. | 87,00 €" at bounding box center [784, 430] width 823 height 56
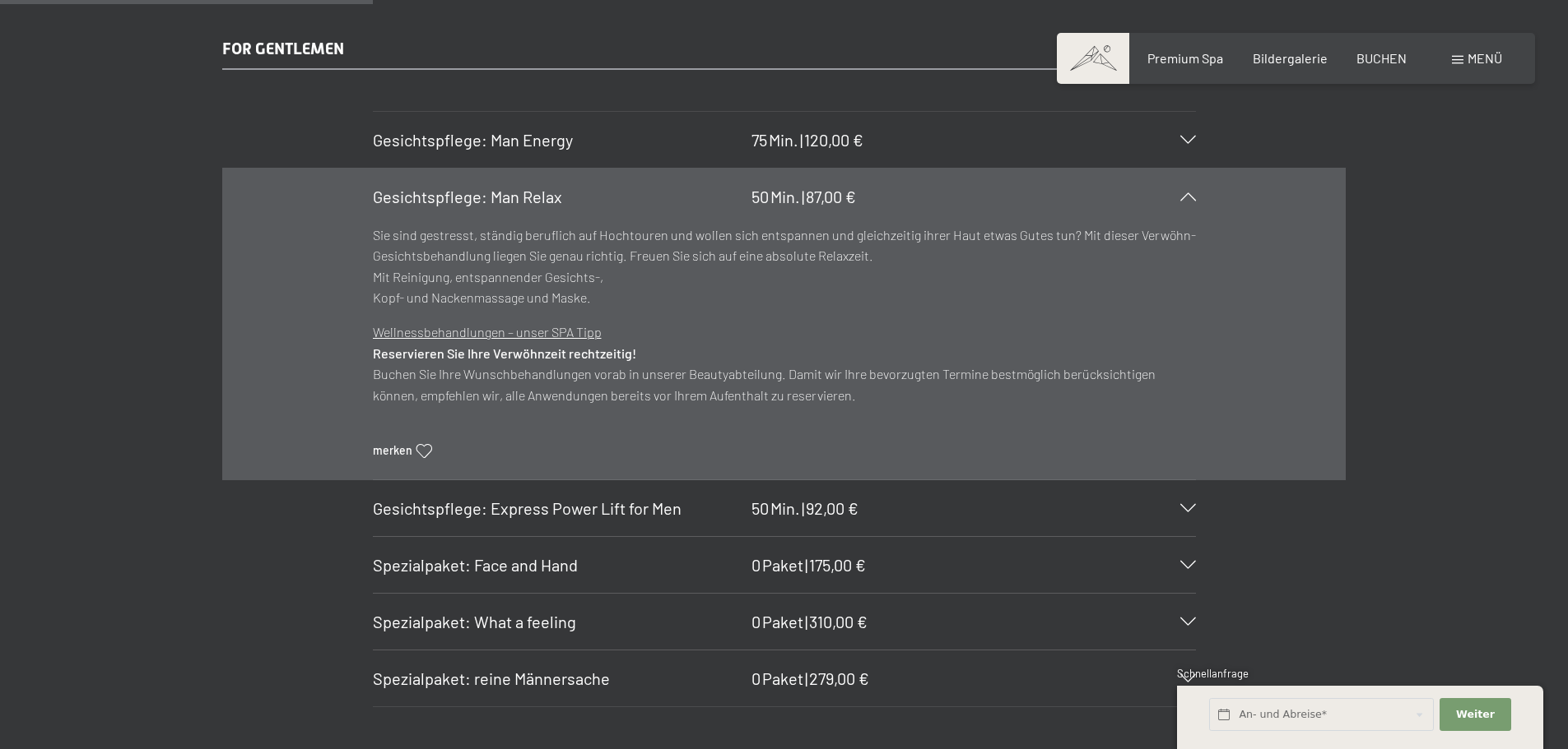
click at [1179, 193] on div at bounding box center [1177, 197] width 37 height 8
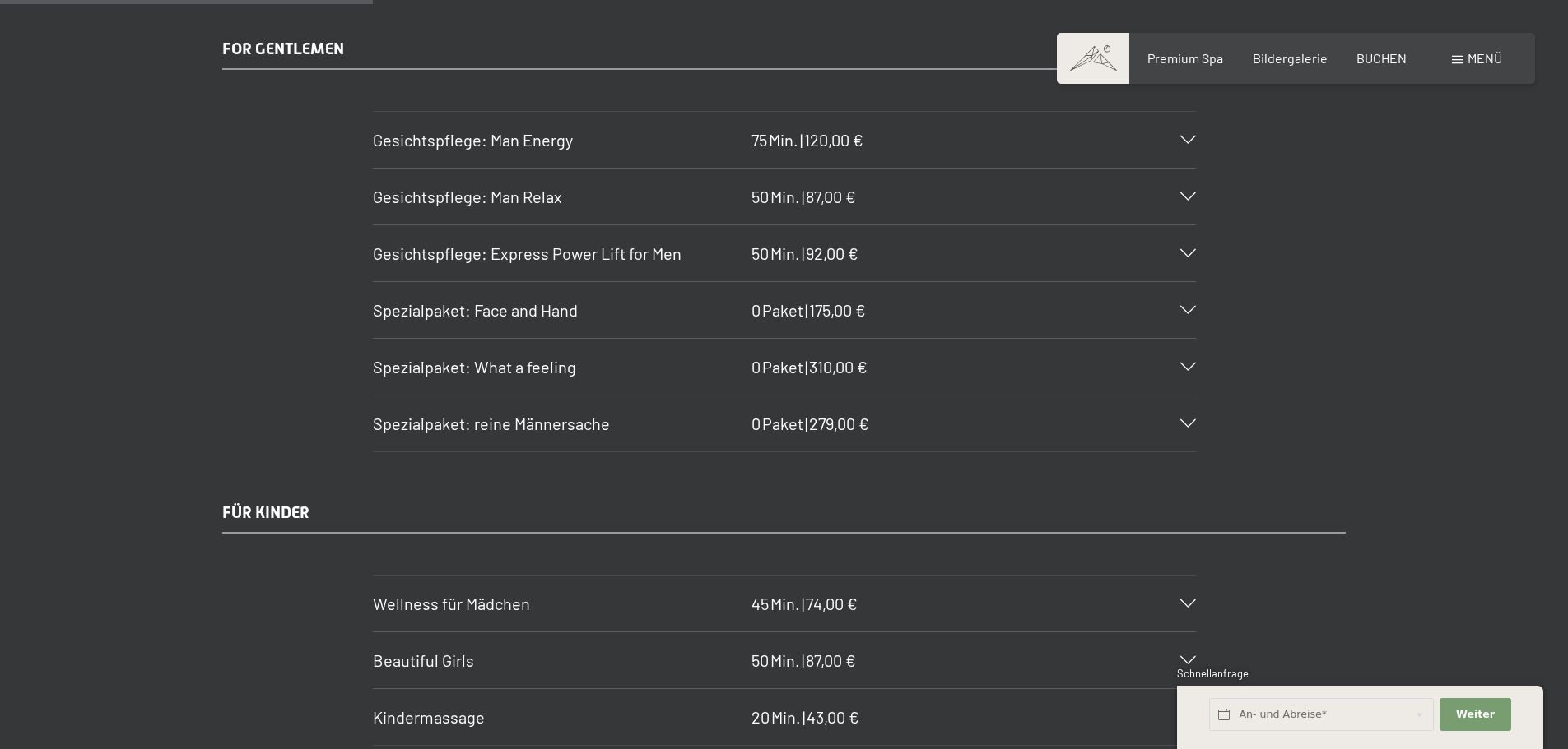
click at [1184, 143] on div "Gesichtspflege: Man Energy 75 Min. | 120,00 €" at bounding box center [784, 140] width 823 height 56
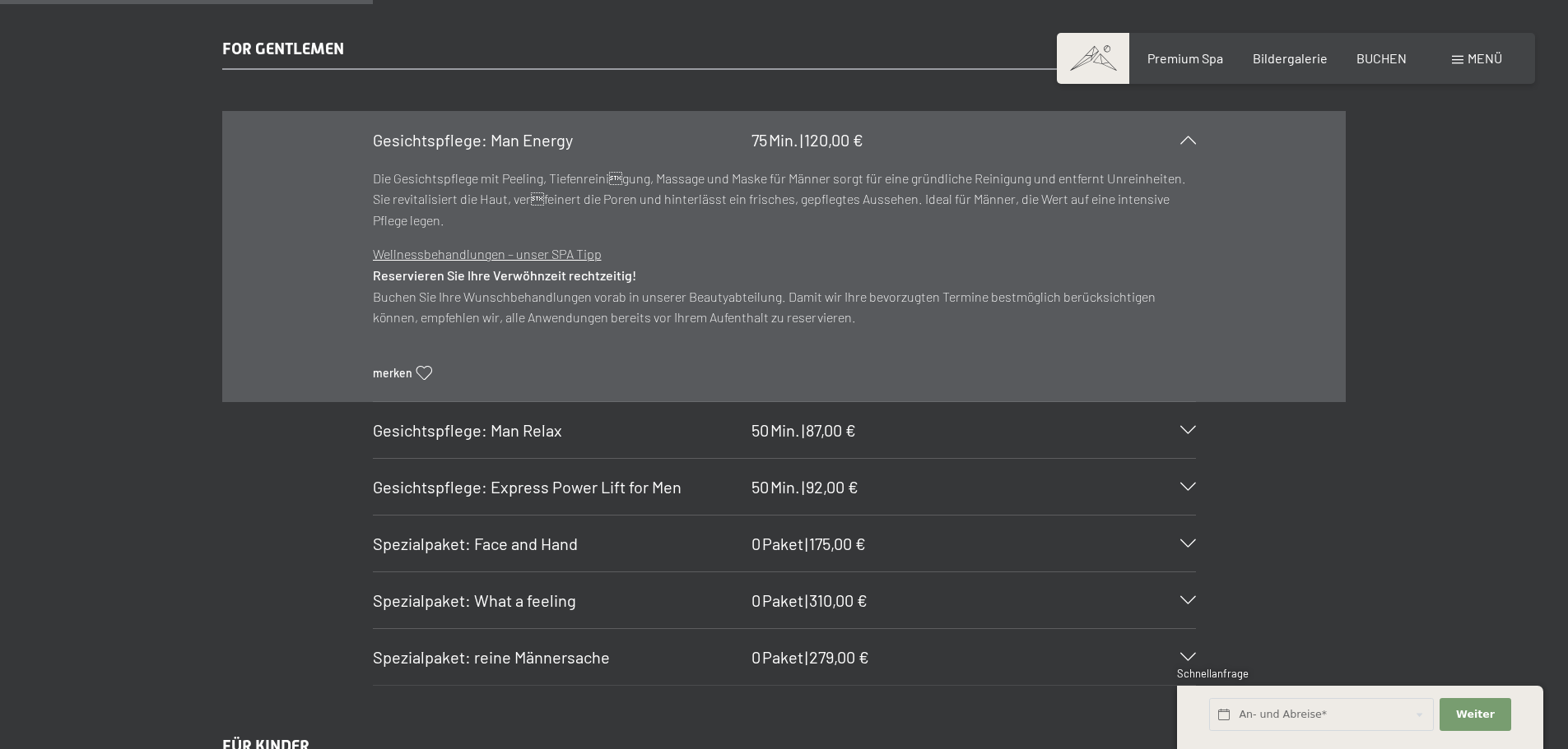
click at [1427, 258] on div "FOR GENTLEMEN Gesichtspflege: Man Energy 75 Min. | 120,00 € Die Gesichtspflege …" at bounding box center [784, 361] width 1568 height 650
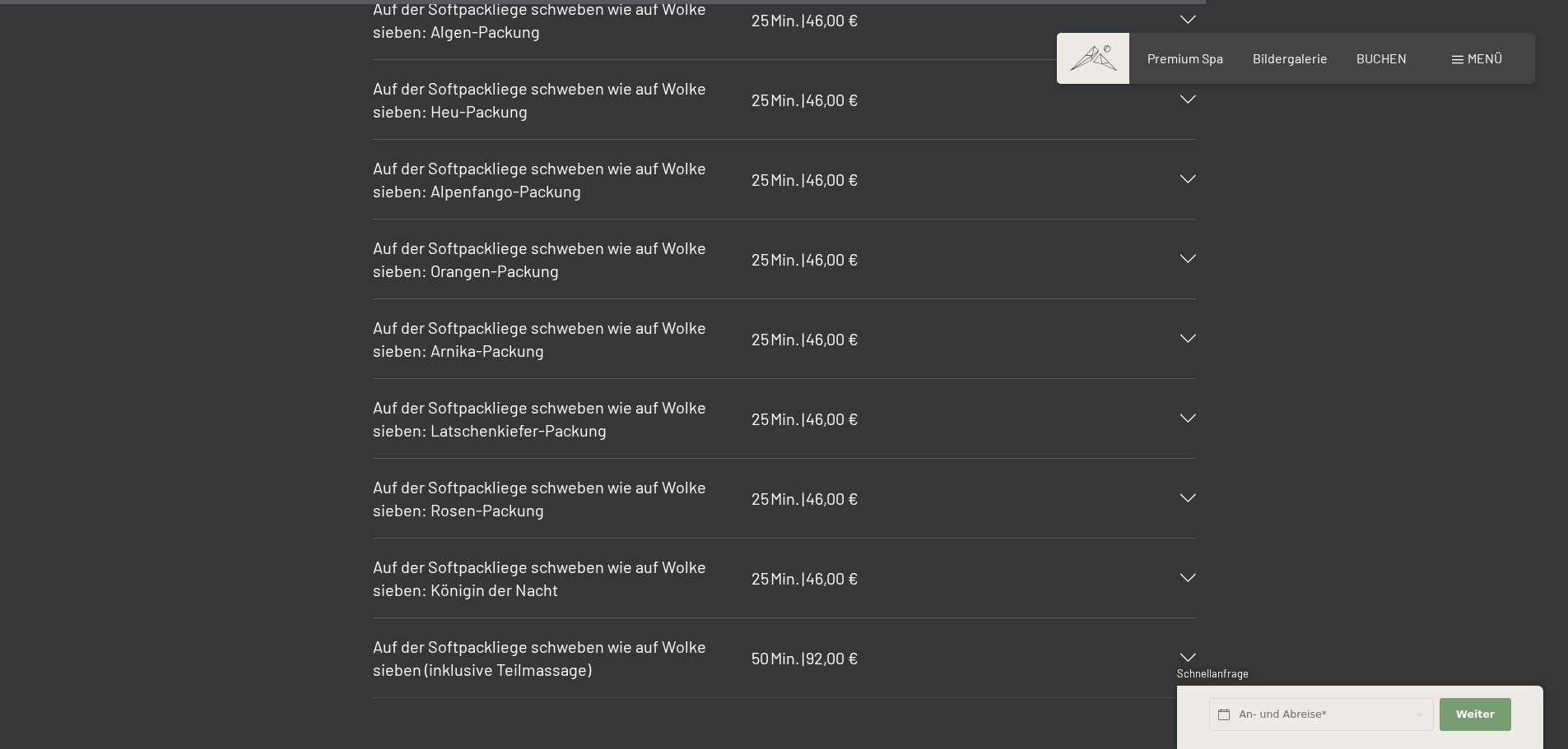
scroll to position [10192, 0]
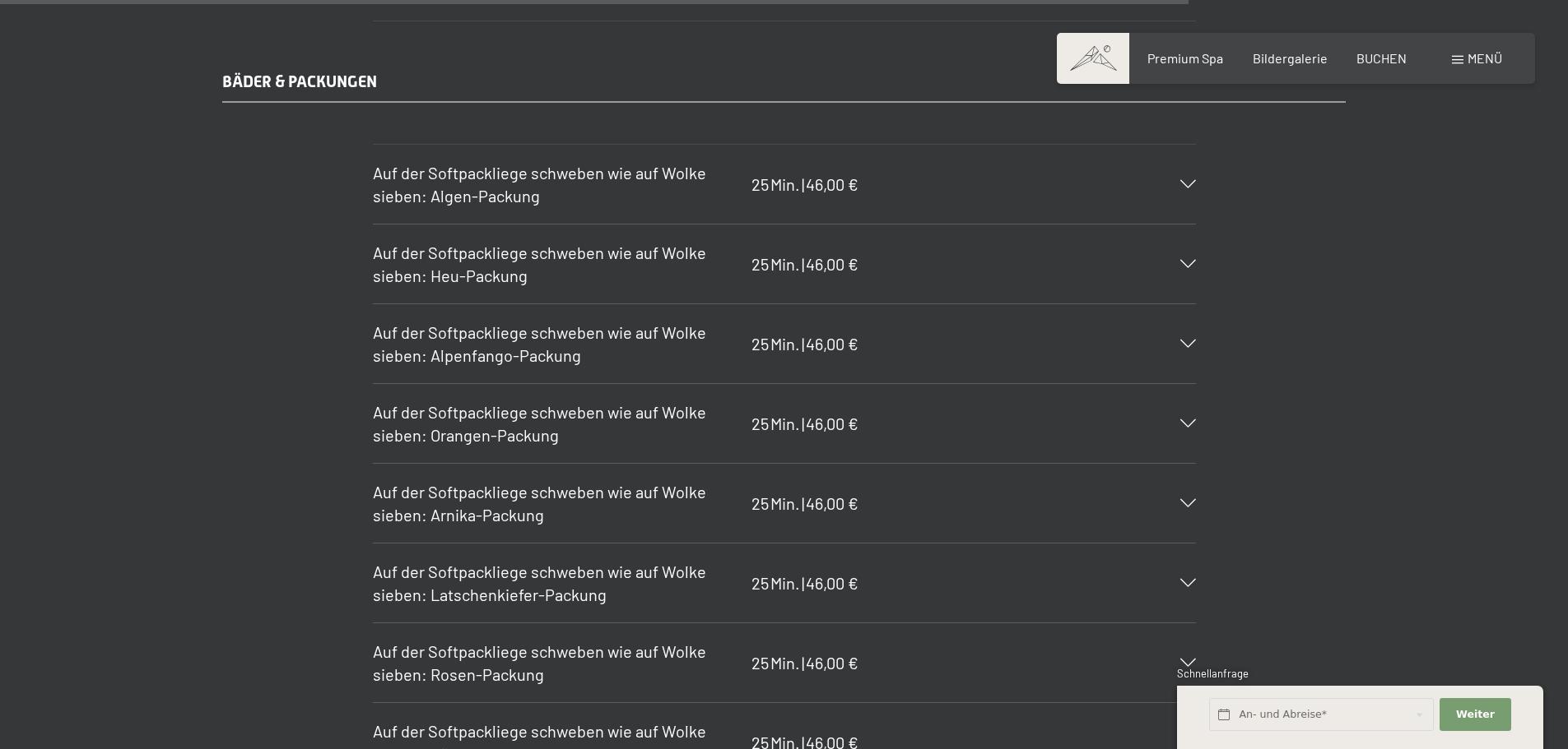
click at [1189, 344] on icon at bounding box center [1188, 343] width 16 height 8
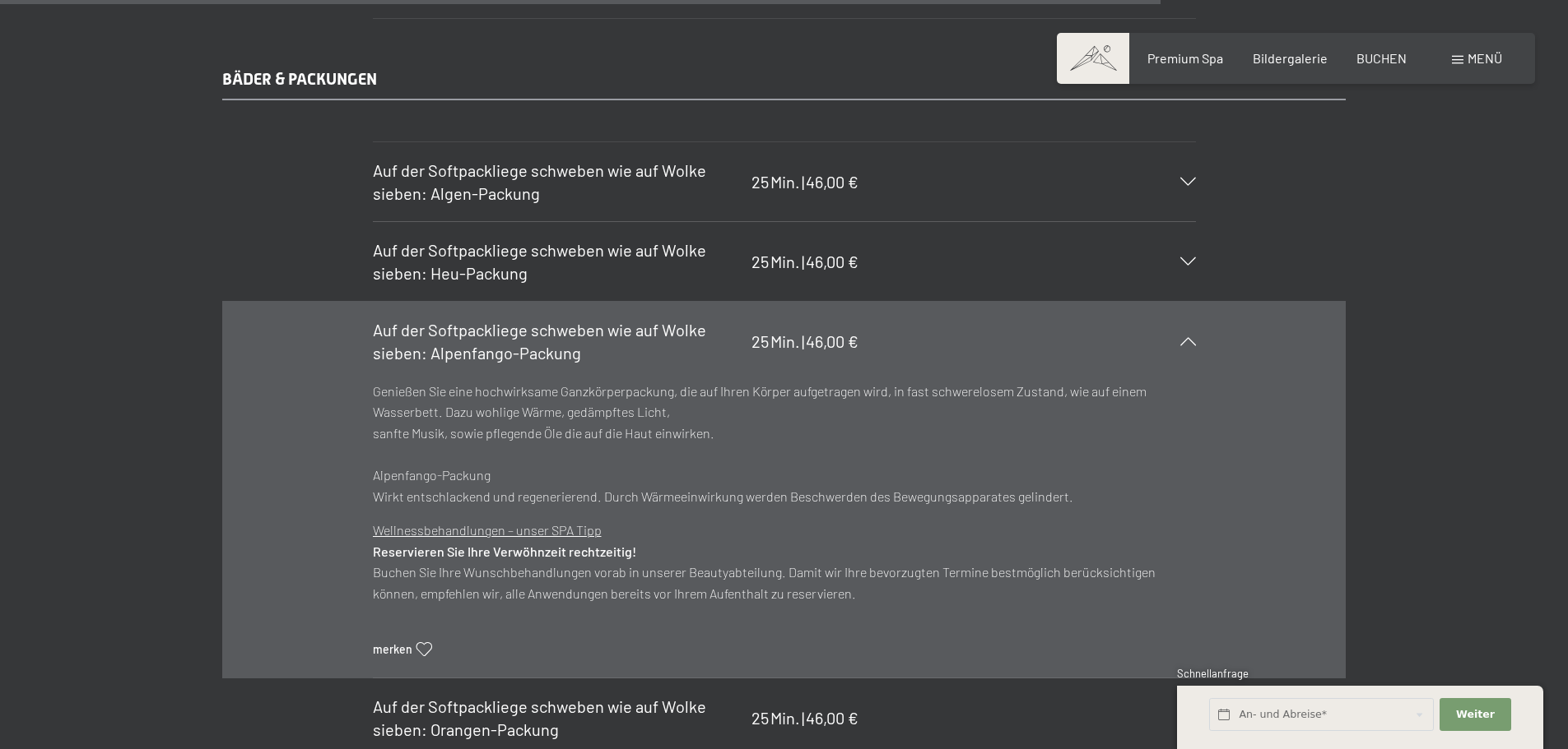
scroll to position [9959, 0]
click at [1196, 344] on section "Auf der Softpackliege schweben wie auf Wolke sieben: Alpenfango-Packung 25 Min.…" at bounding box center [784, 493] width 823 height 378
click at [1189, 342] on icon at bounding box center [1188, 343] width 16 height 8
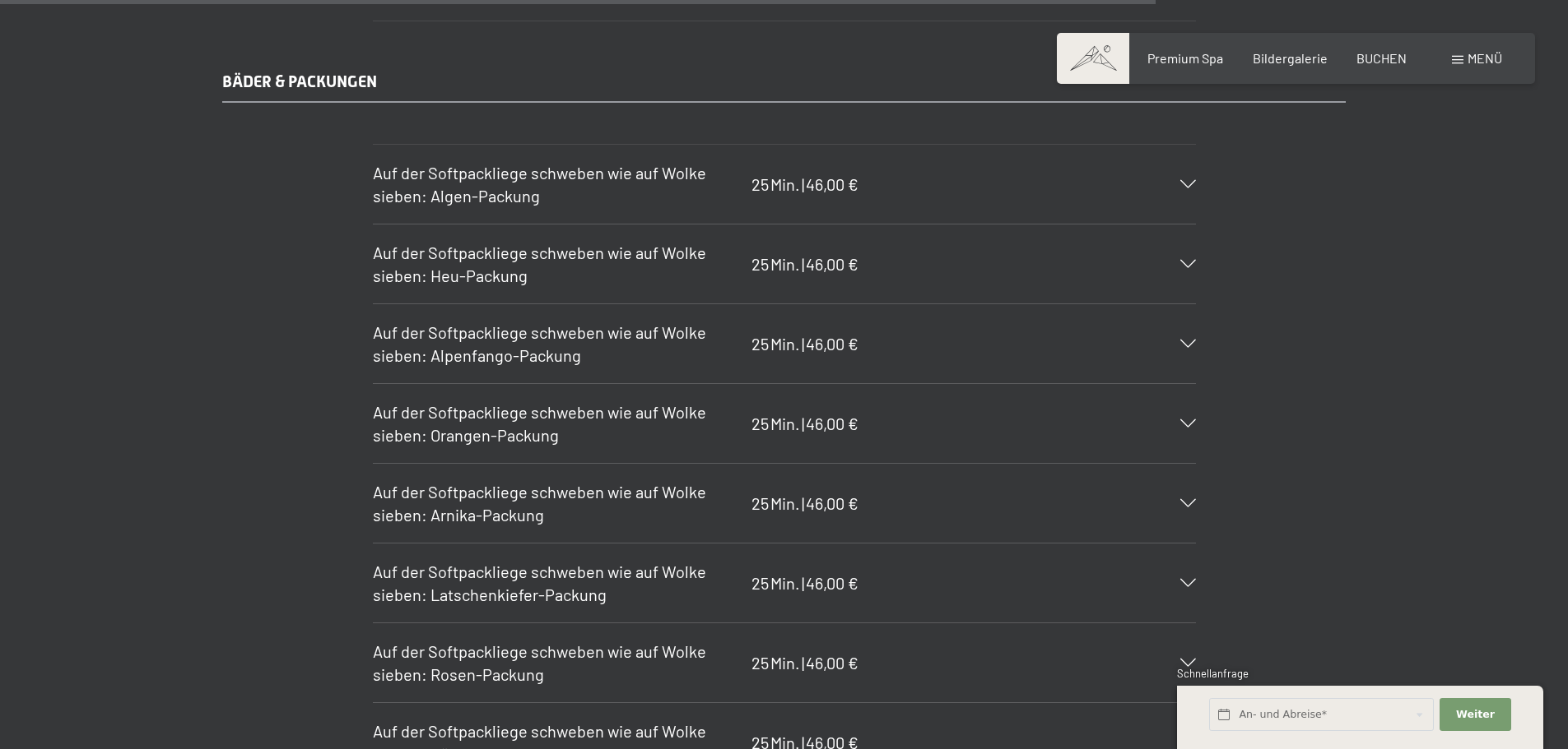
click at [1187, 181] on icon at bounding box center [1188, 184] width 16 height 8
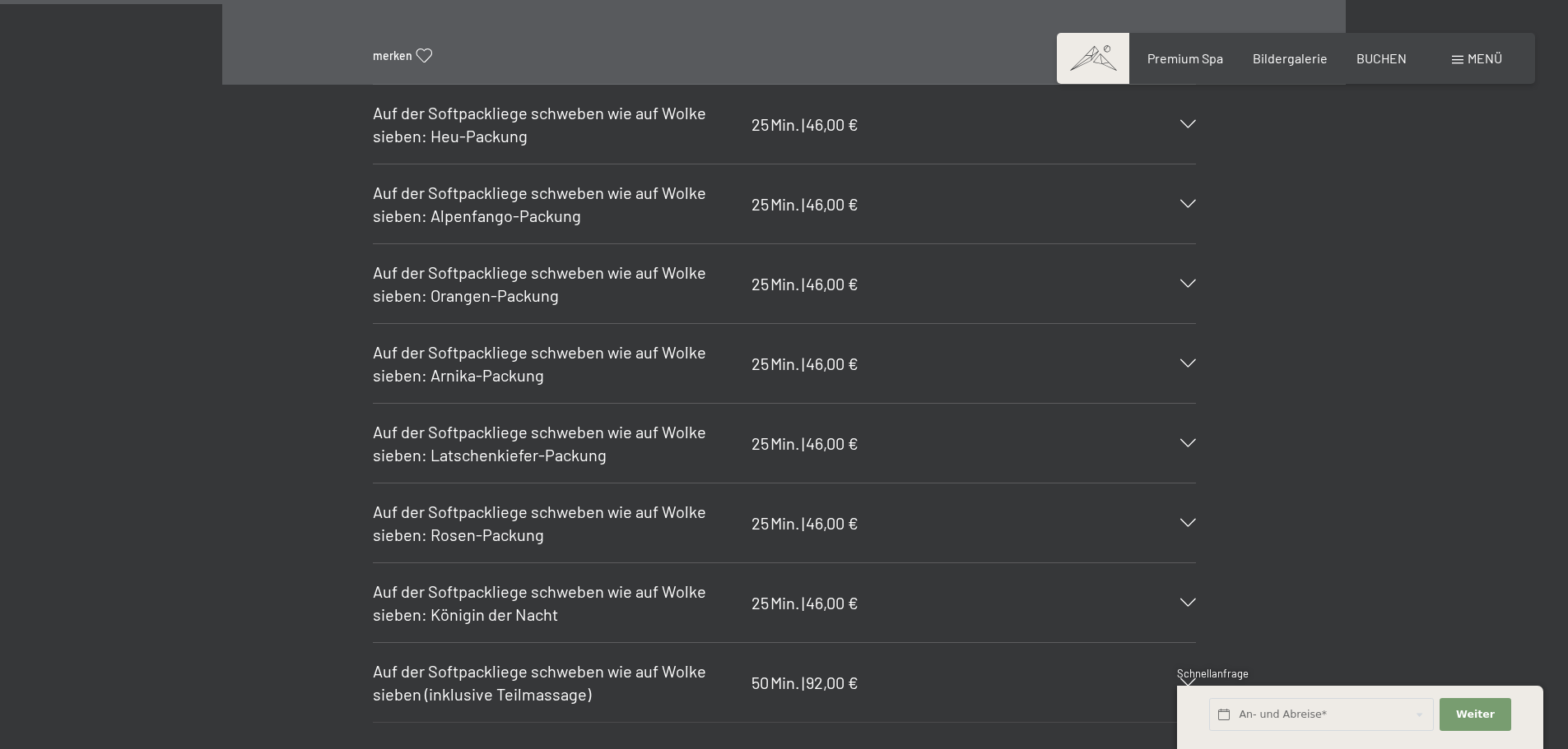
scroll to position [10452, 0]
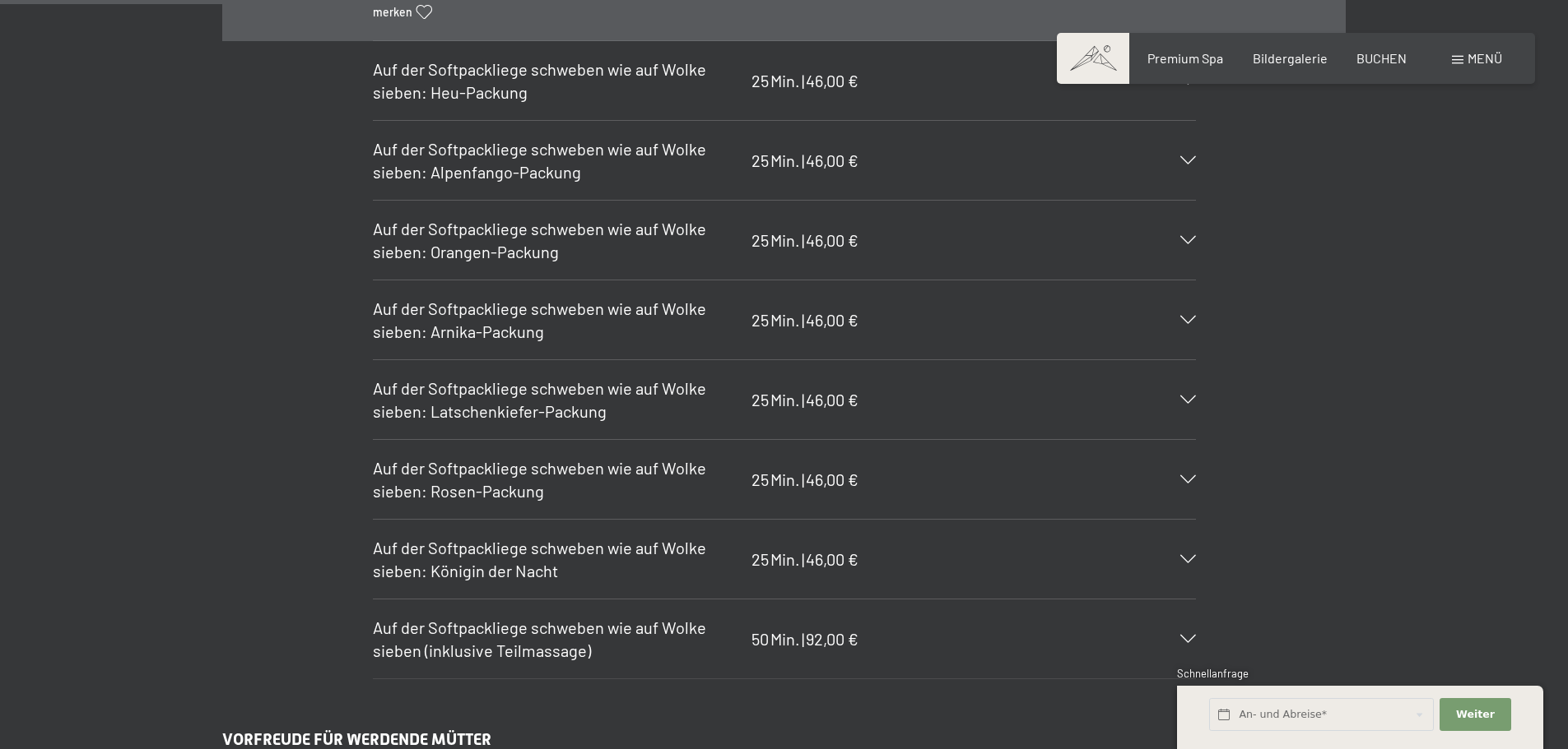
click at [1188, 402] on icon at bounding box center [1188, 400] width 16 height 8
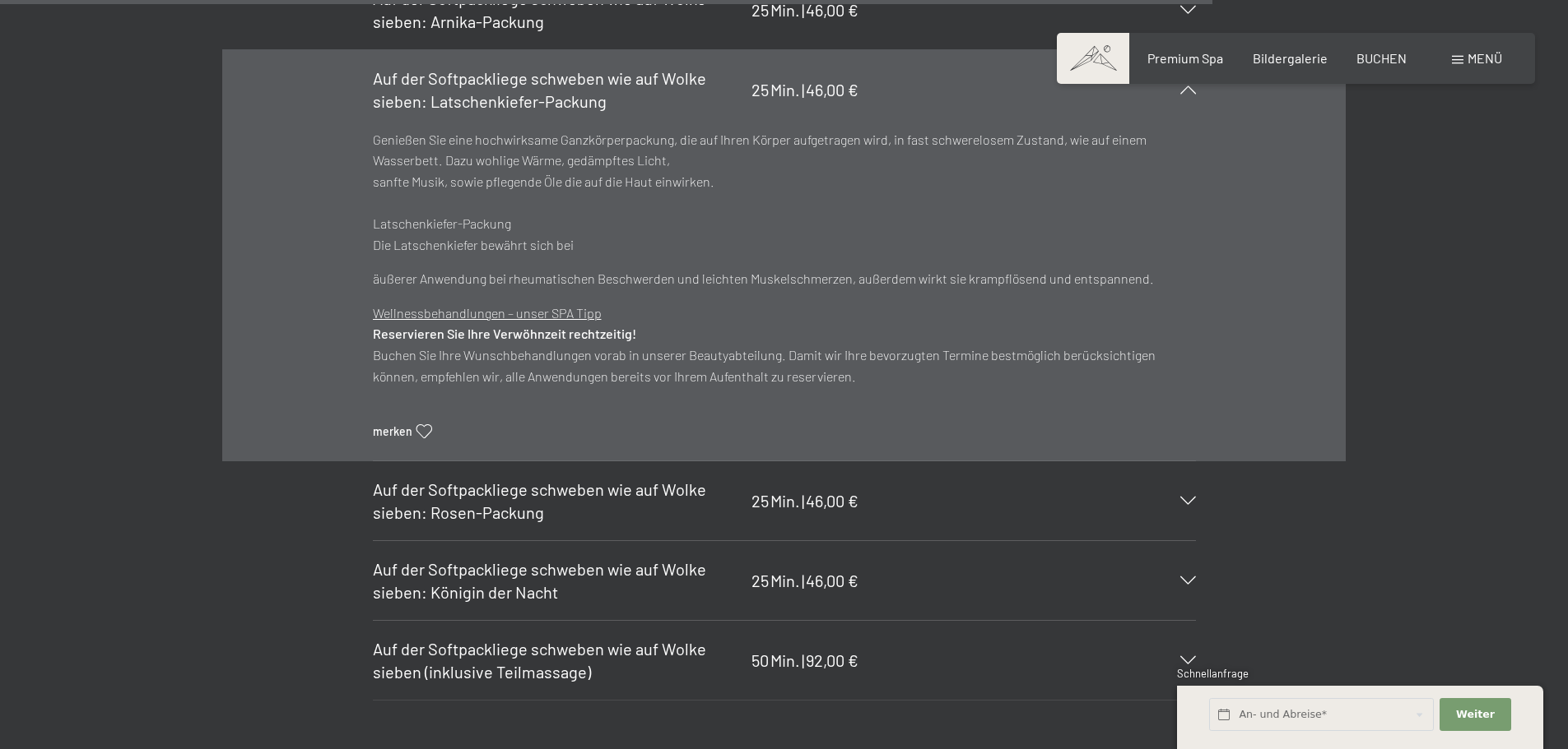
click at [1188, 396] on div "Wellnessbehandlungen – unser SPA Tipp Reservieren Sie Ihre Verwöhnzeit rechtzei…" at bounding box center [784, 357] width 823 height 109
click at [1194, 582] on icon at bounding box center [1188, 581] width 16 height 8
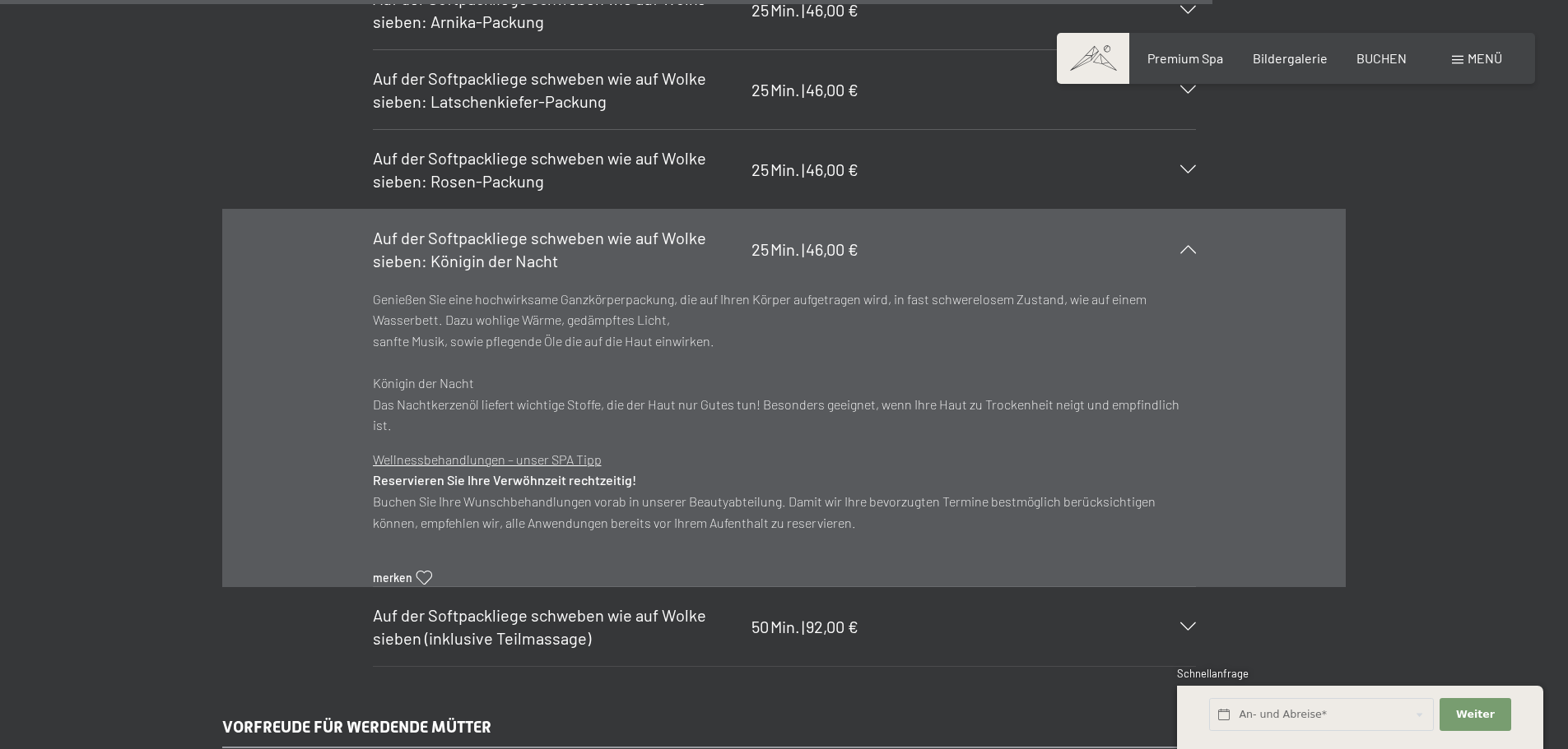
click at [1190, 253] on div "Auf der Softpackliege schweben wie auf Wolke sieben: Königin der Nacht 25 Min. …" at bounding box center [784, 249] width 823 height 79
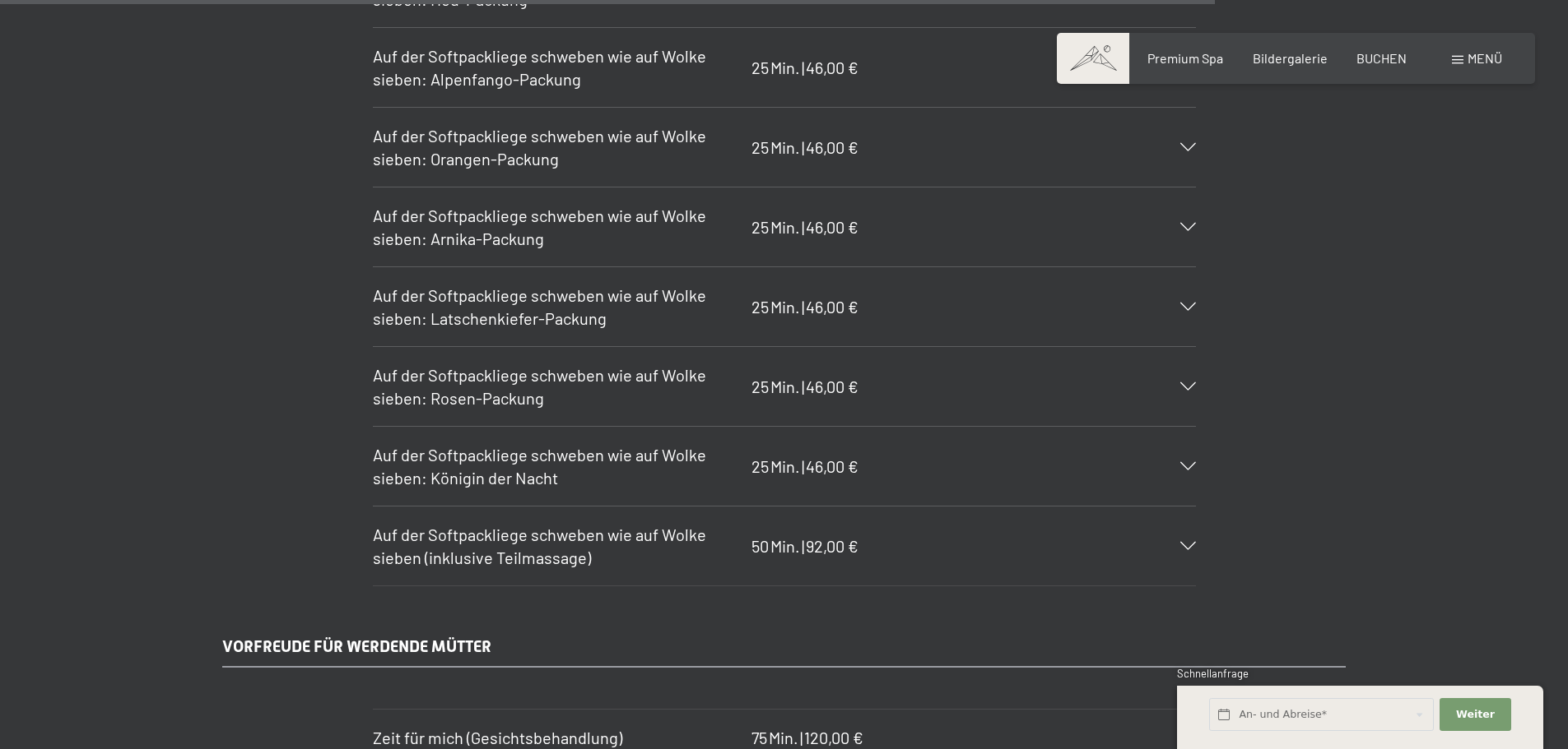
scroll to position [10205, 0]
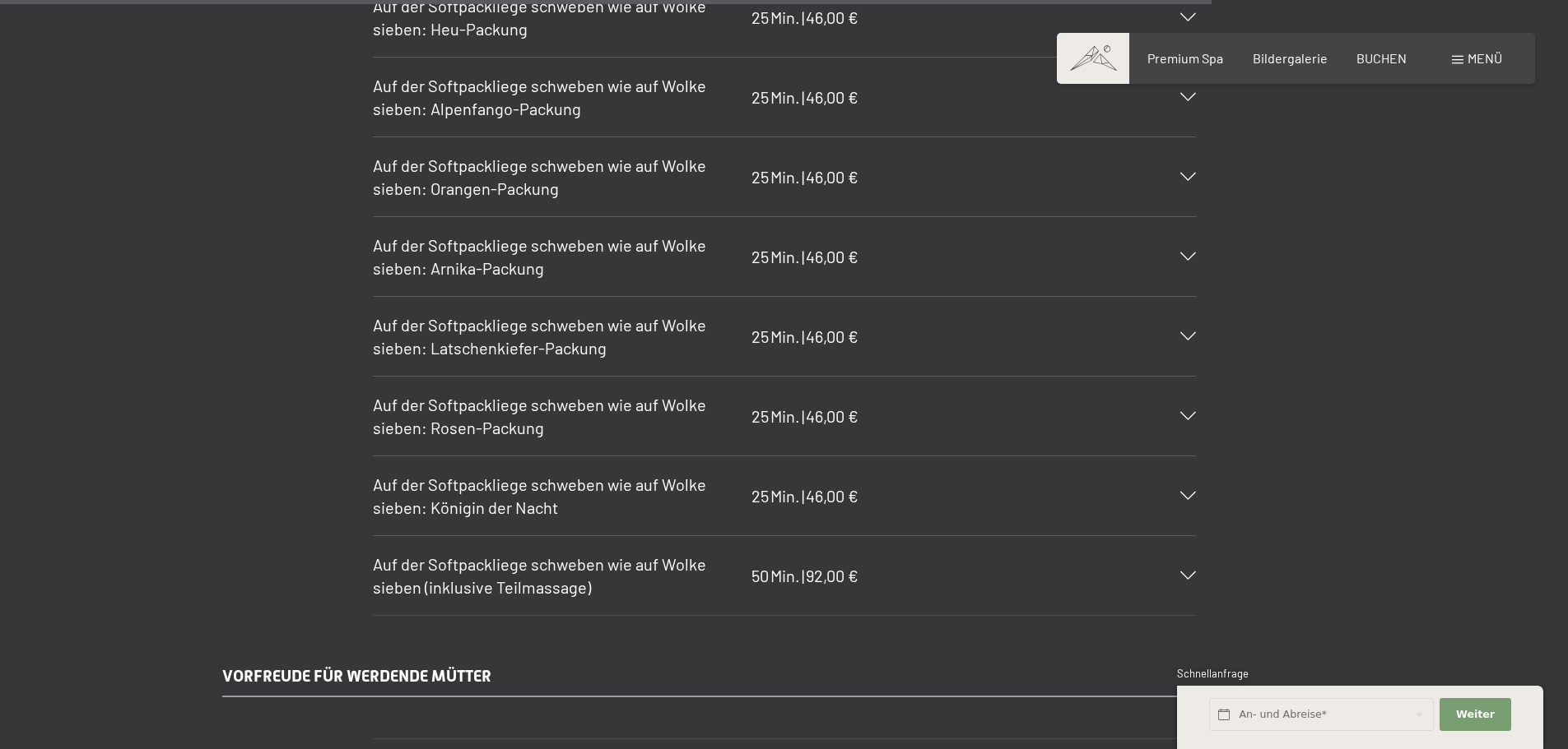
click at [1193, 259] on icon at bounding box center [1188, 256] width 16 height 8
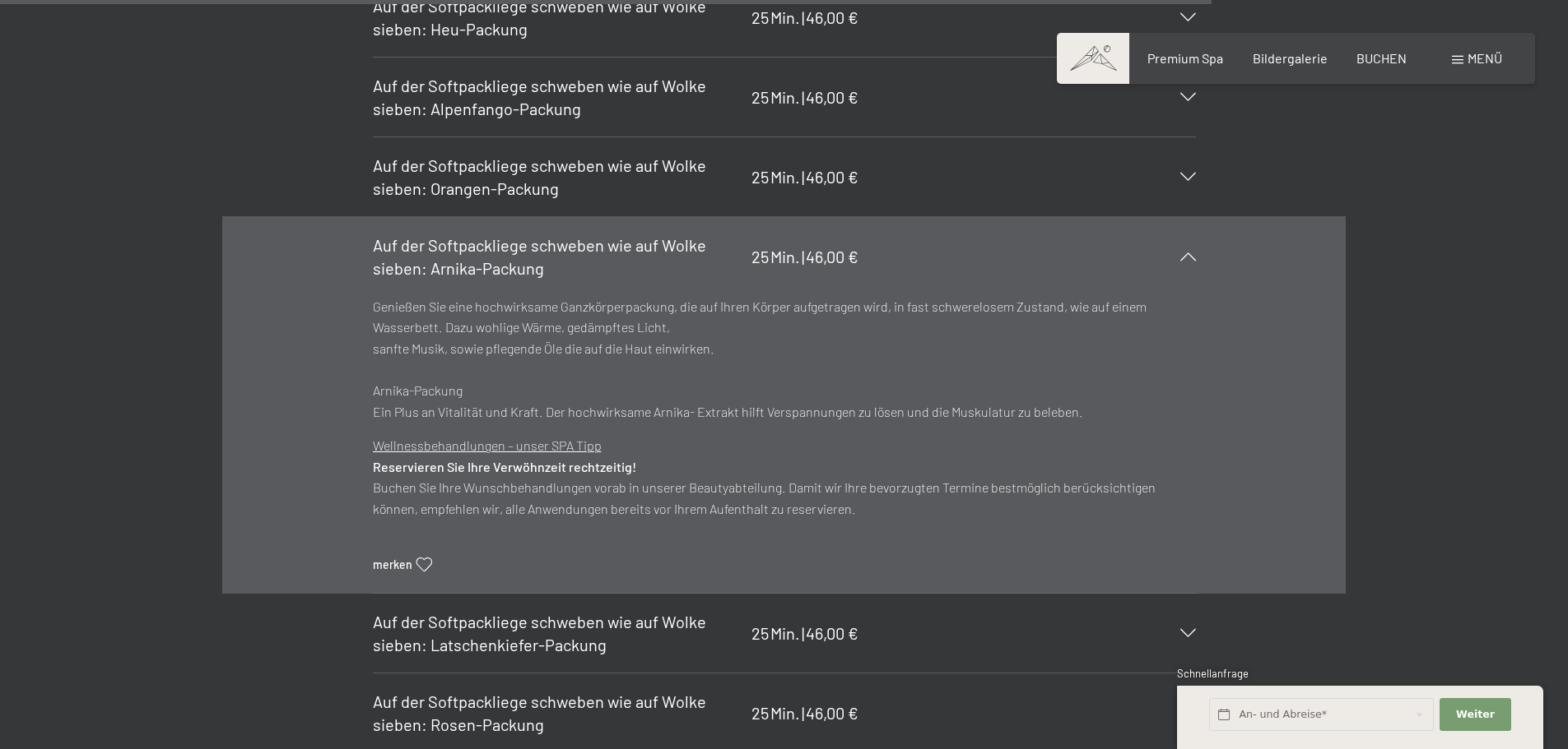
click at [1188, 256] on icon at bounding box center [1188, 256] width 16 height 8
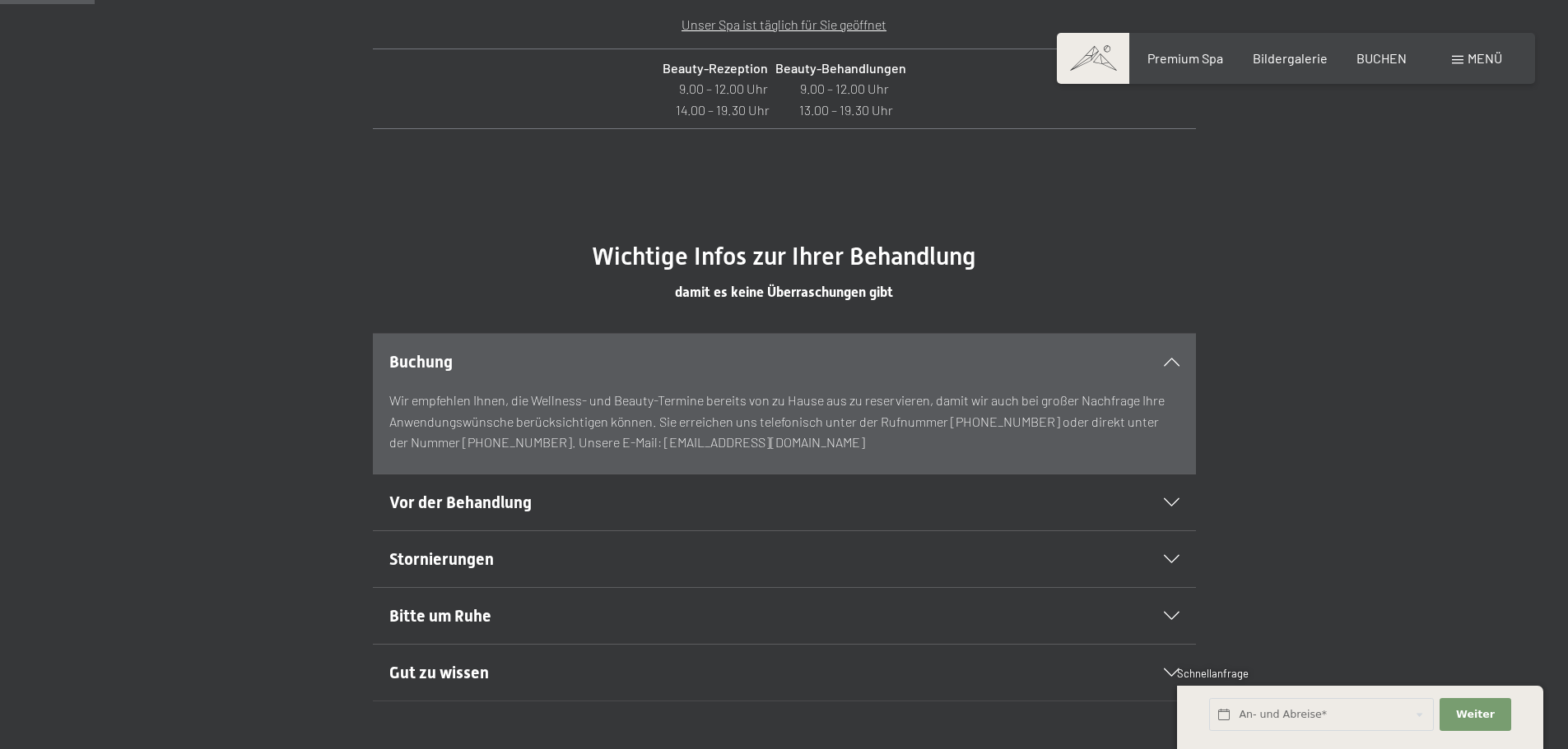
scroll to position [499, 0]
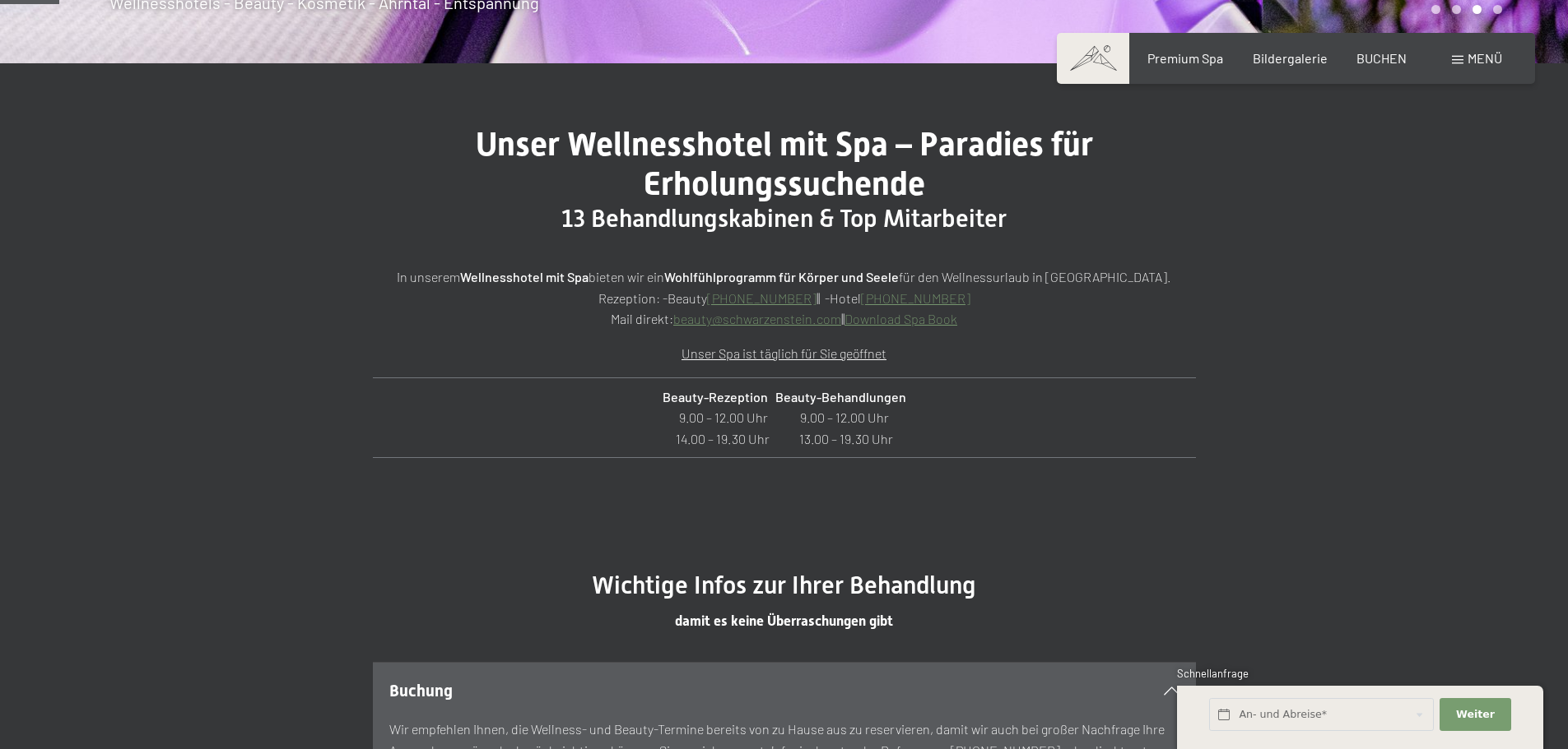
click at [759, 316] on link "beauty@ no-spam. schwarzenstein. no-spam. com" at bounding box center [757, 319] width 168 height 16
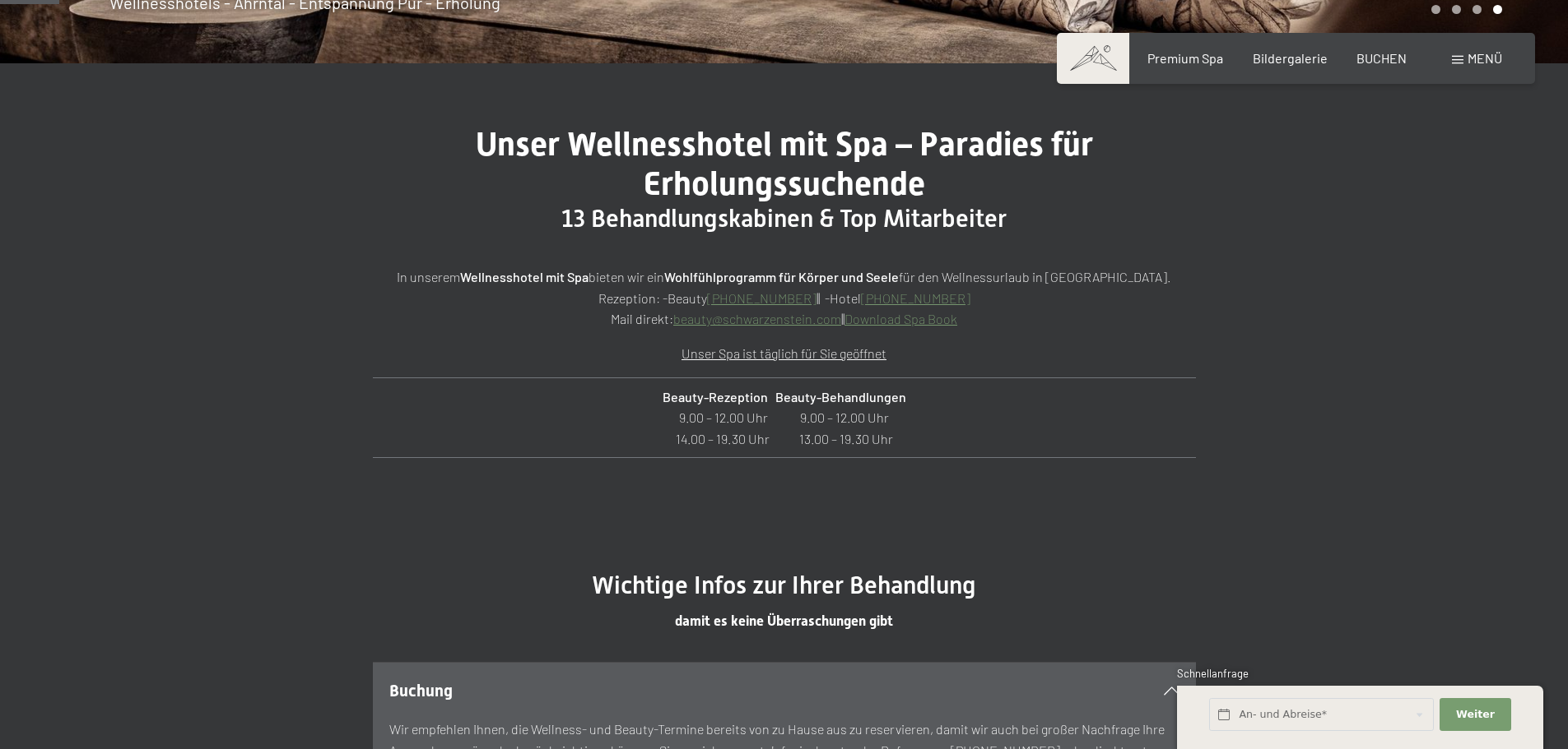
click at [770, 319] on link "beauty@ no-spam. schwarzenstein. no-spam. com" at bounding box center [757, 319] width 168 height 16
